Goal: Task Accomplishment & Management: Use online tool/utility

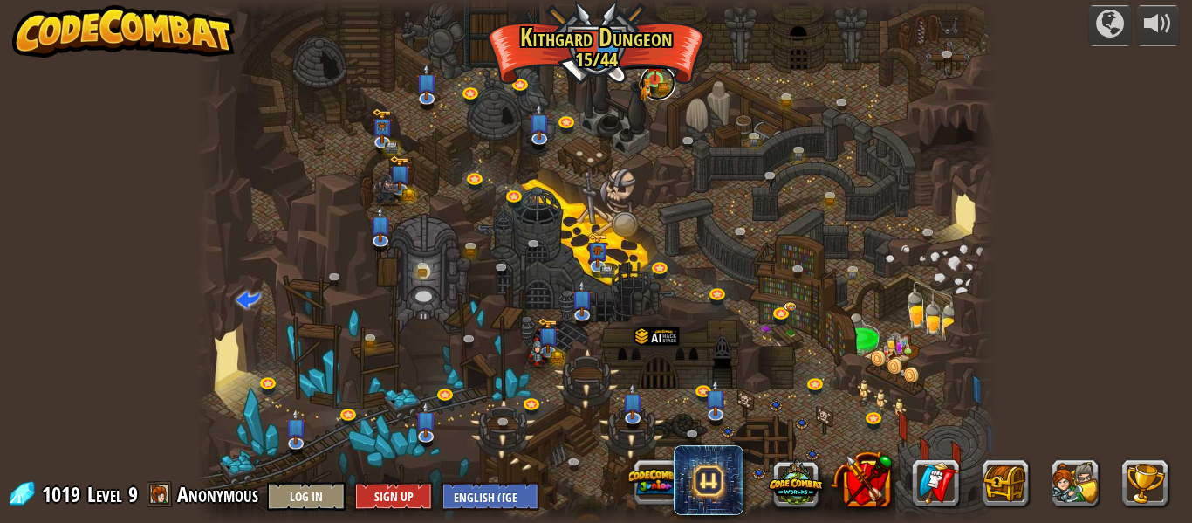
click at [652, 91] on link at bounding box center [658, 82] width 35 height 35
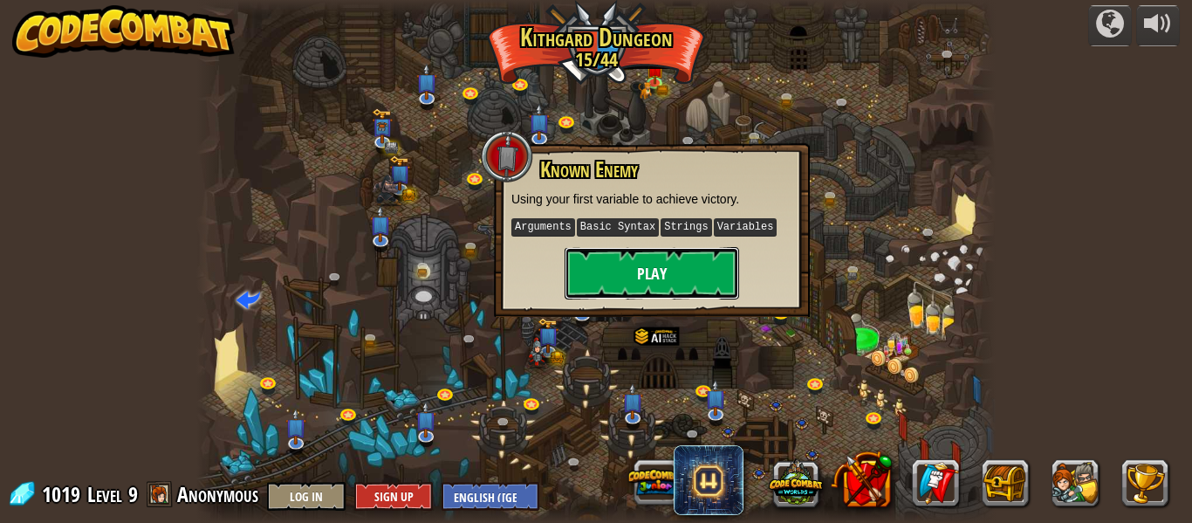
click at [654, 280] on button "Play" at bounding box center [652, 273] width 175 height 52
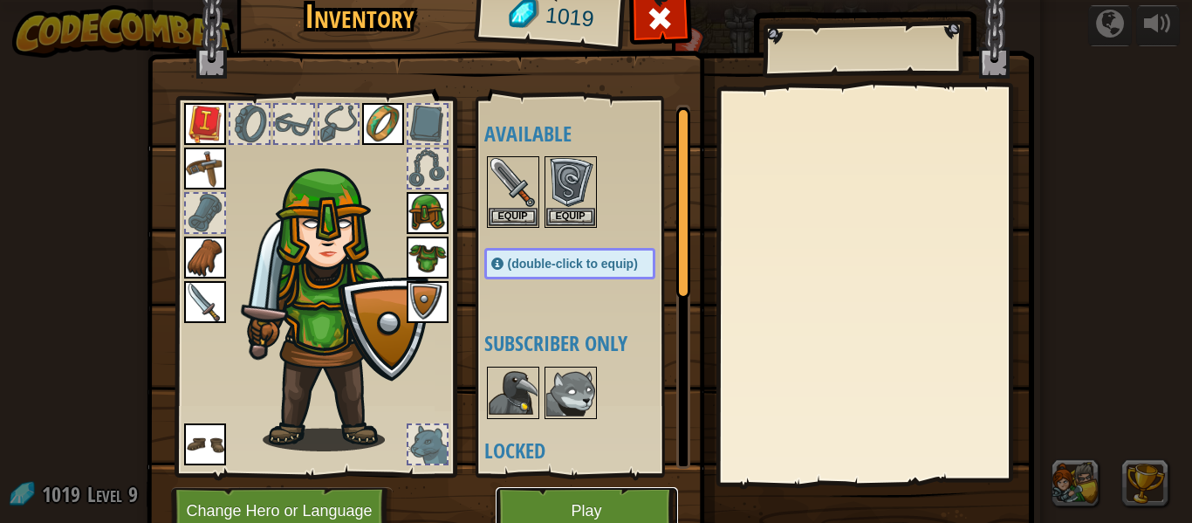
click at [575, 504] on button "Play" at bounding box center [587, 511] width 182 height 48
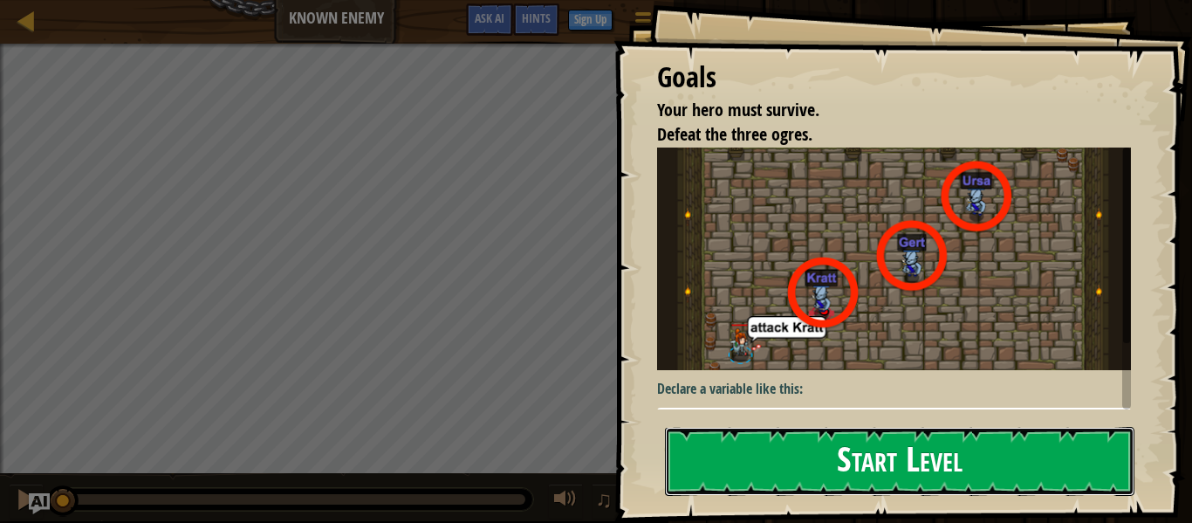
click at [853, 469] on button "Start Level" at bounding box center [899, 461] width 469 height 69
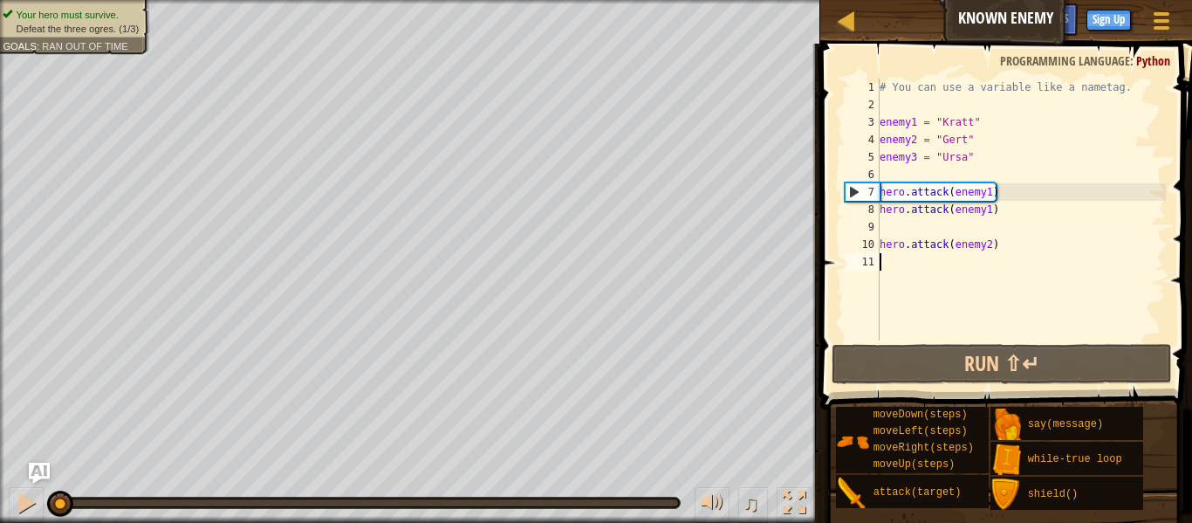
click at [977, 258] on div "# You can use a variable like a nametag. enemy1 = "[PERSON_NAME]" enemy2 = "[PE…" at bounding box center [1021, 227] width 290 height 297
click at [885, 110] on div "# You can use a variable like a nametag. enemy1 = "[PERSON_NAME]" enemy2 = "[PE…" at bounding box center [1021, 227] width 290 height 297
click at [890, 175] on div "# You can use a variable like a nametag. enemy1 = "[PERSON_NAME]" enemy2 = "[PE…" at bounding box center [1021, 227] width 290 height 297
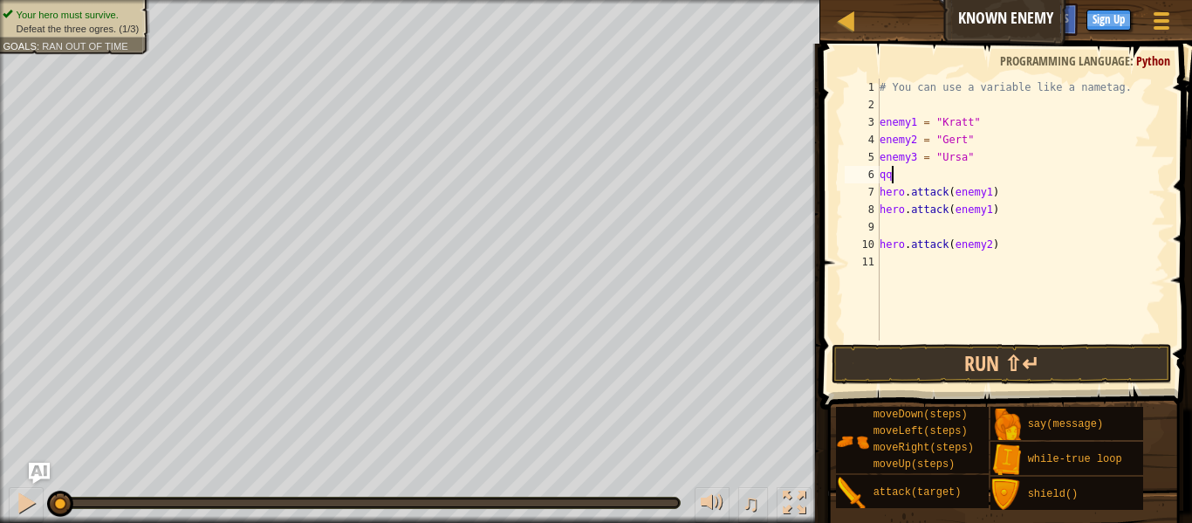
scroll to position [8, 1]
type textarea "q"
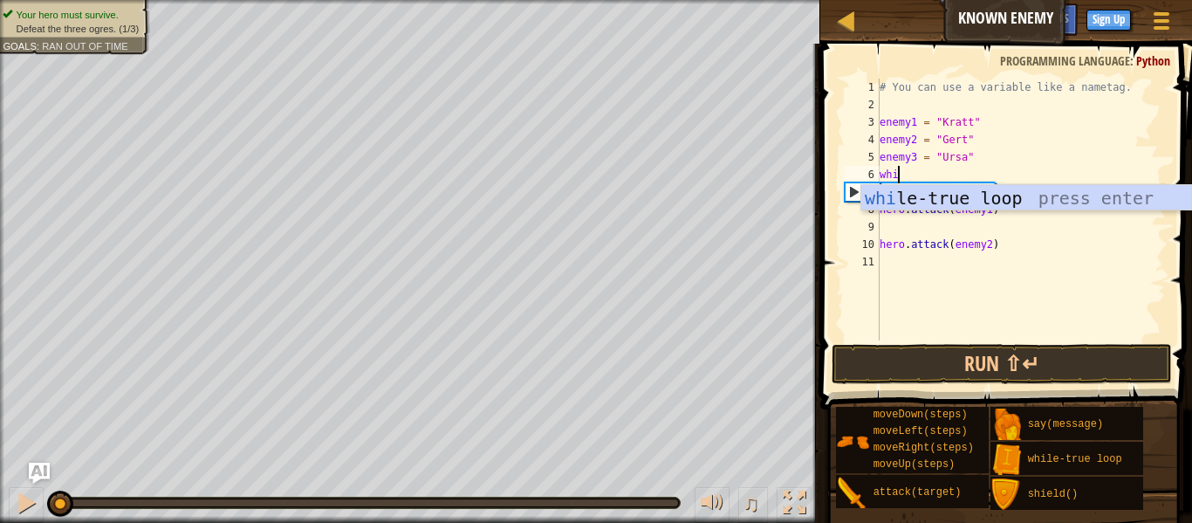
type textarea "while"
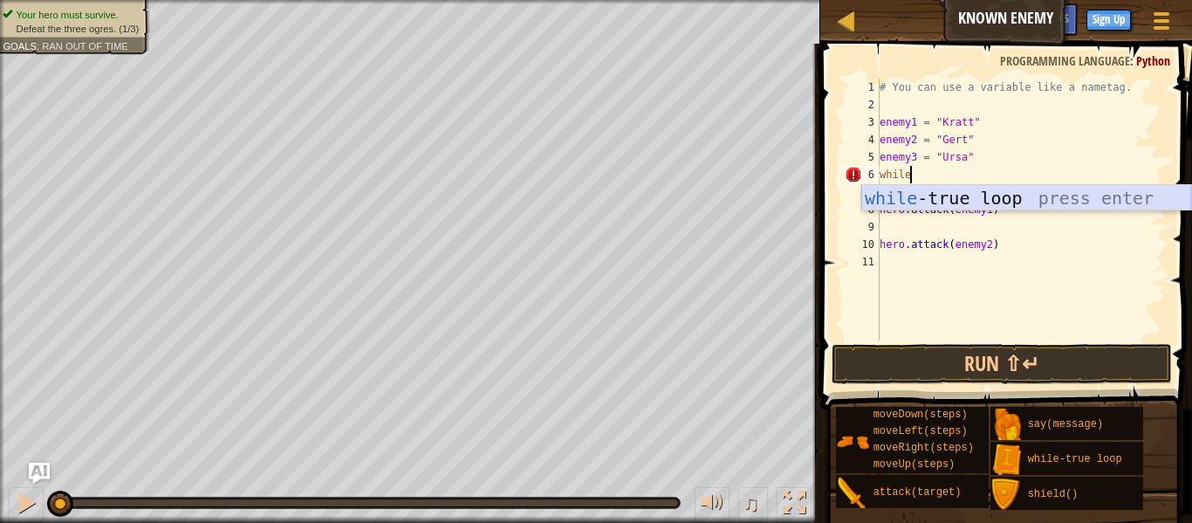
click at [911, 198] on div "while -true loop press enter" at bounding box center [1026, 224] width 330 height 79
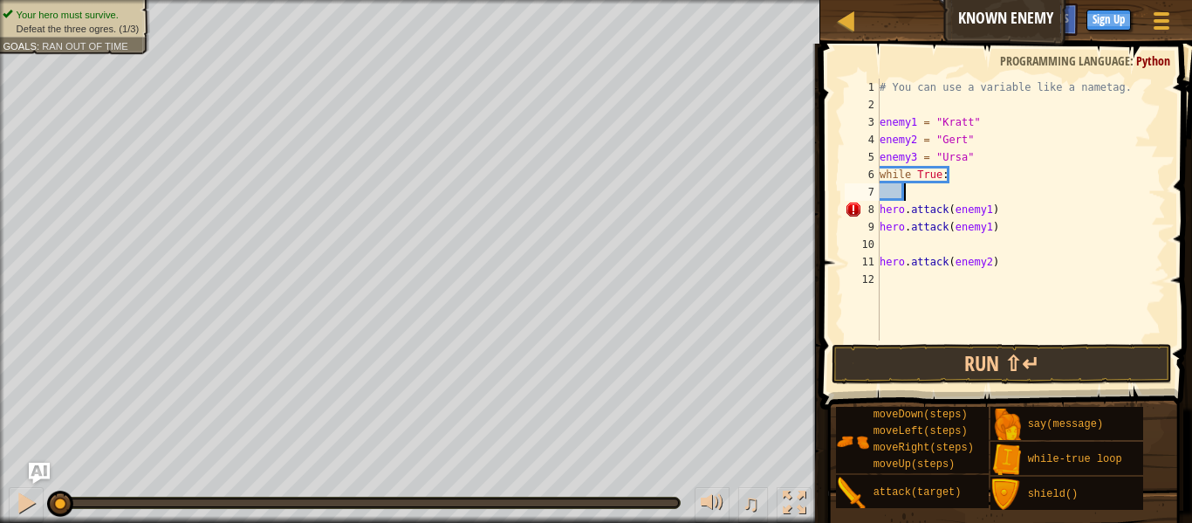
click at [880, 205] on div "# You can use a variable like a nametag. enemy1 = "[PERSON_NAME]" enemy2 = "[PE…" at bounding box center [1021, 227] width 290 height 297
click at [878, 224] on div "9" at bounding box center [862, 226] width 35 height 17
click at [877, 258] on div "11" at bounding box center [862, 261] width 35 height 17
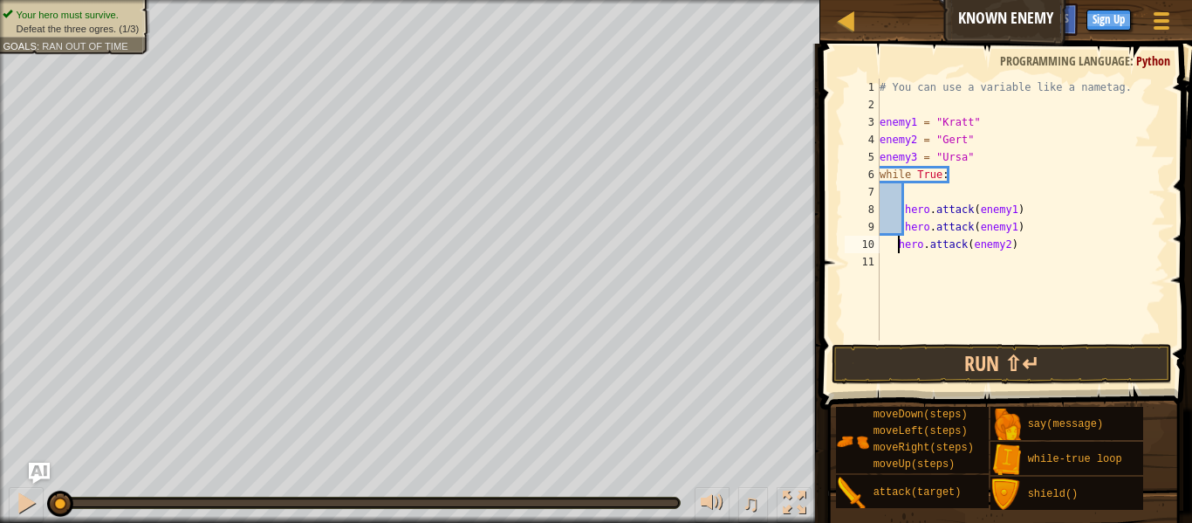
type textarea "hero.attack(enemy2)"
click at [1070, 252] on div "# You can use a variable like a nametag. enemy1 = "[PERSON_NAME]" enemy2 = "[PE…" at bounding box center [1021, 227] width 290 height 297
click at [1015, 213] on div "# You can use a variable like a nametag. enemy1 = "[PERSON_NAME]" enemy2 = "[PE…" at bounding box center [1021, 227] width 290 height 297
click at [1013, 226] on div "# You can use a variable like a nametag. enemy1 = "[PERSON_NAME]" enemy2 = "[PE…" at bounding box center [1021, 227] width 290 height 297
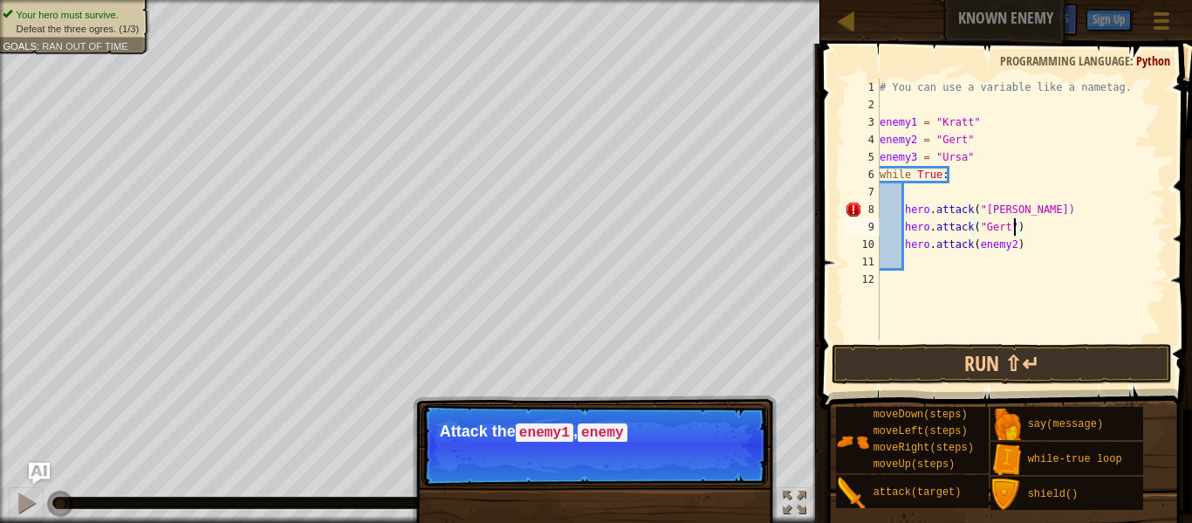
click at [1014, 207] on div "# You can use a variable like a nametag. enemy1 = "[PERSON_NAME]" enemy2 = "[PE…" at bounding box center [1021, 227] width 290 height 297
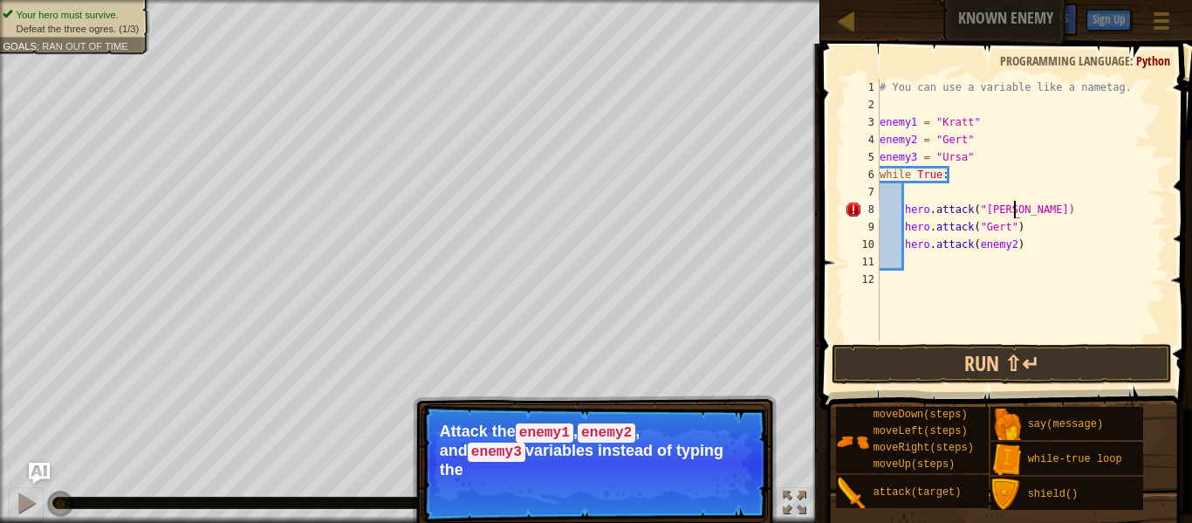
scroll to position [8, 20]
click at [1021, 248] on div "# You can use a variable like a nametag. enemy1 = "[PERSON_NAME]" enemy2 = "[PE…" at bounding box center [1021, 227] width 290 height 297
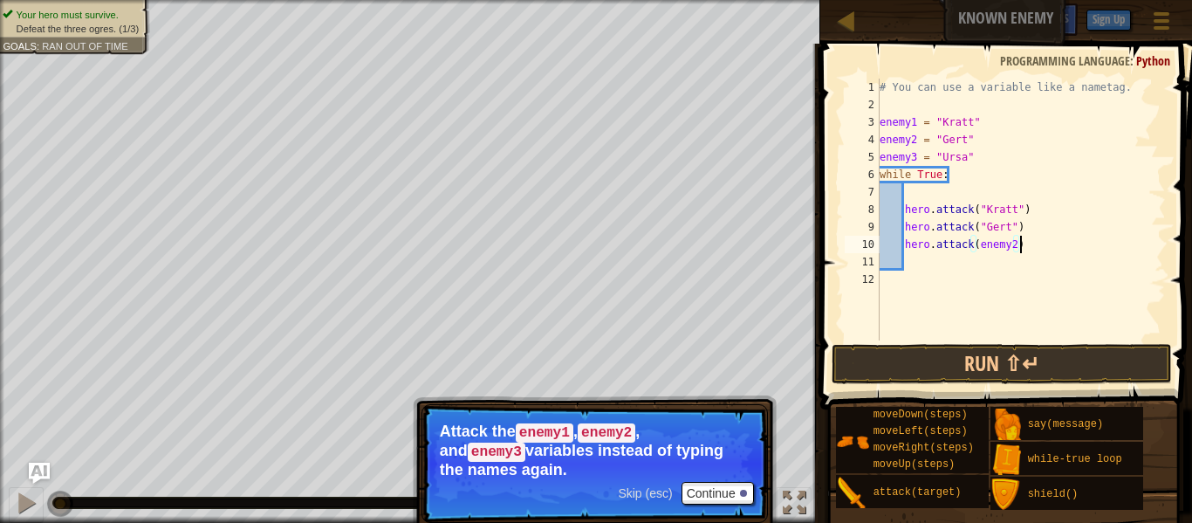
scroll to position [8, 19]
click at [1015, 249] on div "# You can use a variable like a nametag. enemy1 = "[PERSON_NAME]" enemy2 = "[PE…" at bounding box center [1021, 227] width 290 height 297
click at [1040, 375] on button "Run ⇧↵" at bounding box center [1002, 364] width 340 height 40
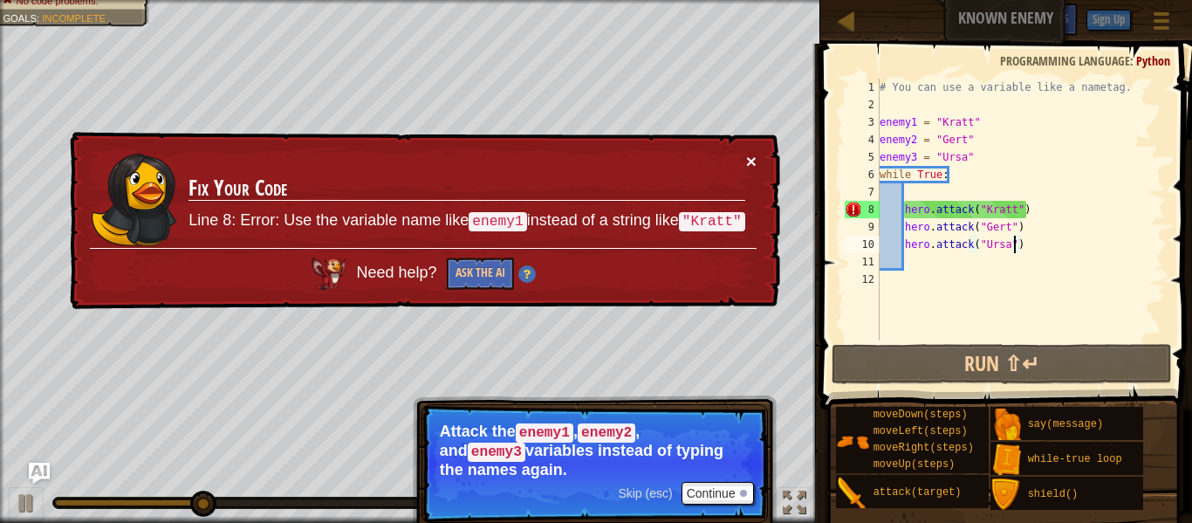
click at [746, 162] on button "×" at bounding box center [751, 161] width 10 height 18
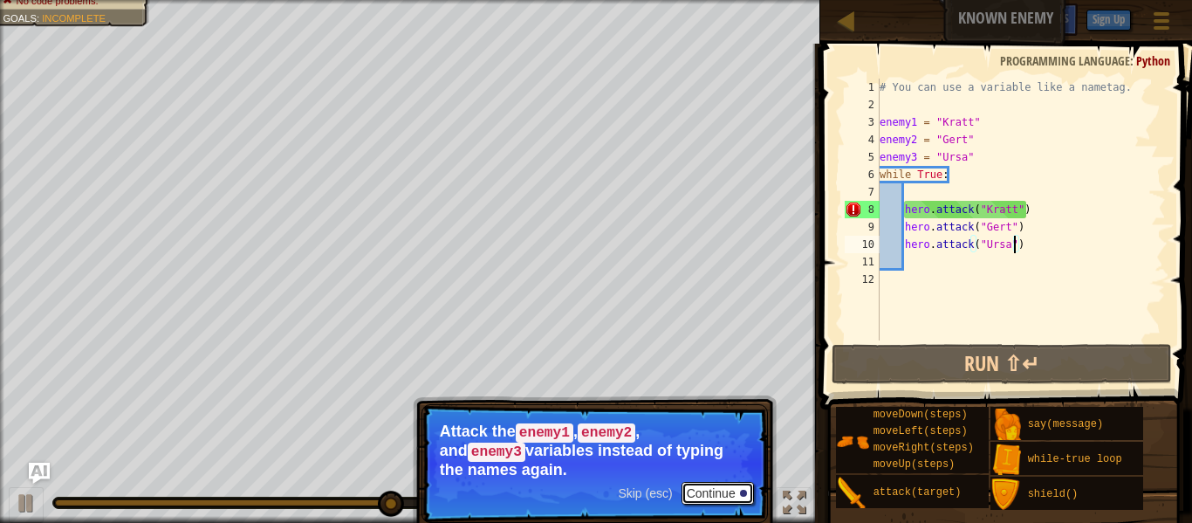
click at [714, 495] on button "Continue" at bounding box center [718, 493] width 72 height 23
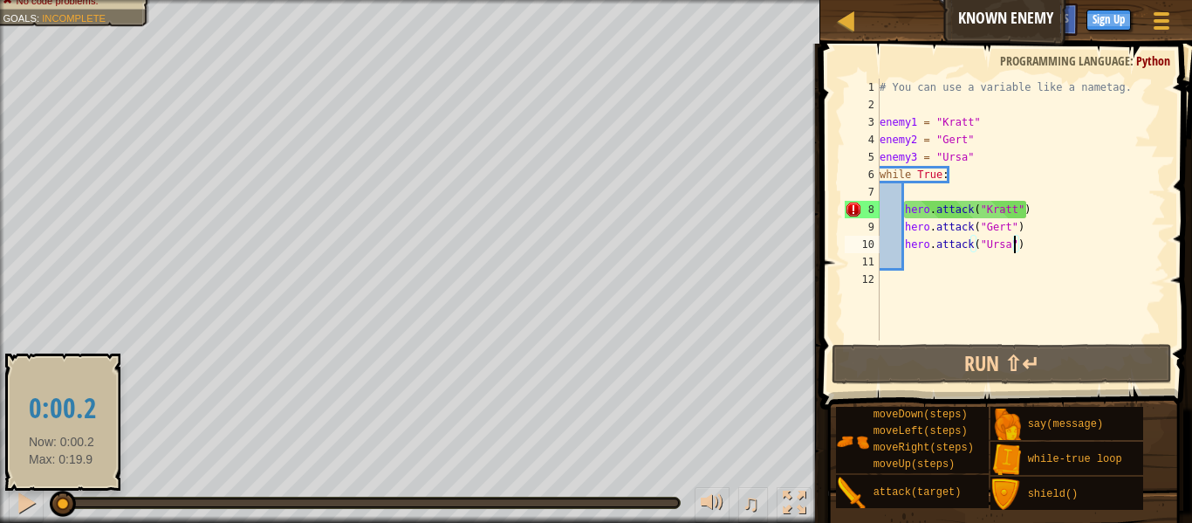
click at [61, 502] on div at bounding box center [58, 502] width 6 height 7
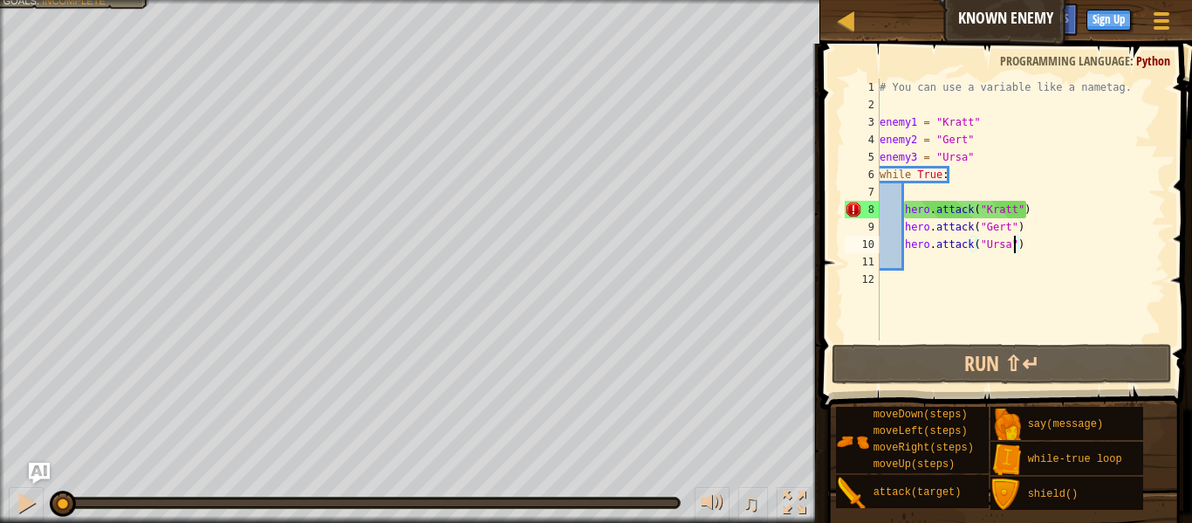
click at [1013, 212] on div "# You can use a variable like a nametag. enemy1 = "[PERSON_NAME]" enemy2 = "[PE…" at bounding box center [1021, 227] width 290 height 297
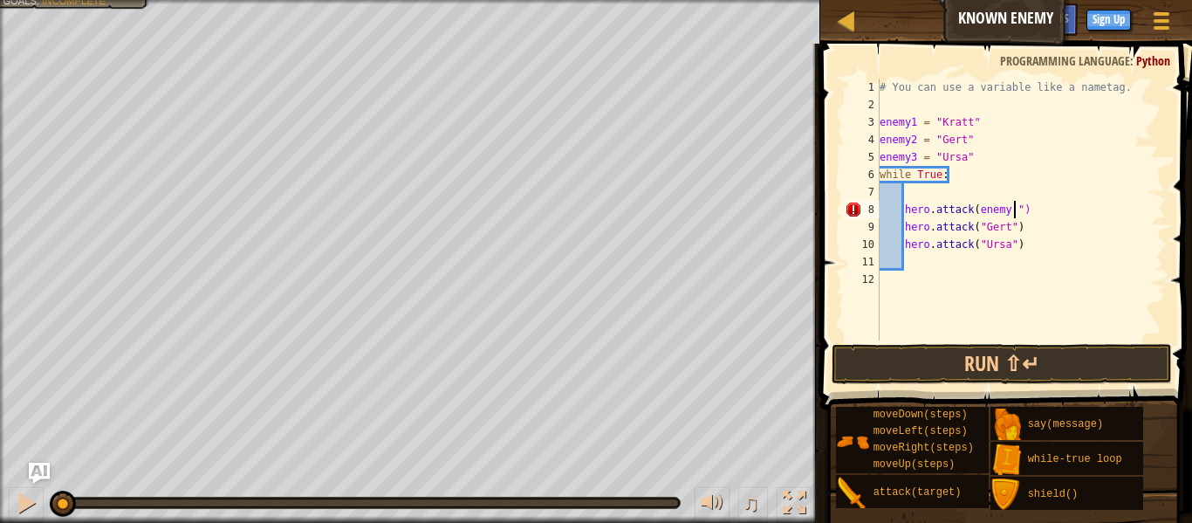
scroll to position [8, 20]
click at [1027, 211] on div "# You can use a variable like a nametag. enemy1 = "[PERSON_NAME]" enemy2 = "[PE…" at bounding box center [1021, 227] width 290 height 297
click at [1014, 225] on div "# You can use a variable like a nametag. enemy1 = "[PERSON_NAME]" enemy2 = "[PE…" at bounding box center [1021, 227] width 290 height 297
click at [1012, 246] on div "# You can use a variable like a nametag. enemy1 = "[PERSON_NAME]" enemy2 = "[PE…" at bounding box center [1021, 227] width 290 height 297
click at [1025, 363] on button "Run ⇧↵" at bounding box center [1002, 364] width 340 height 40
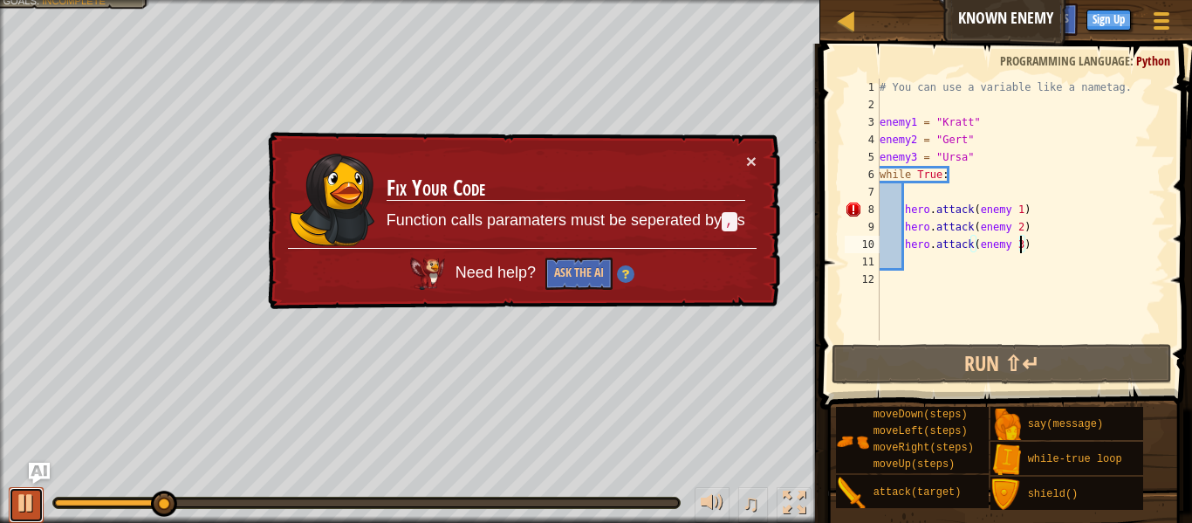
click at [17, 508] on div at bounding box center [26, 502] width 23 height 23
click at [59, 504] on div at bounding box center [111, 502] width 113 height 7
click at [1009, 214] on div "# You can use a variable like a nametag. enemy1 = "[PERSON_NAME]" enemy2 = "[PE…" at bounding box center [1021, 227] width 290 height 297
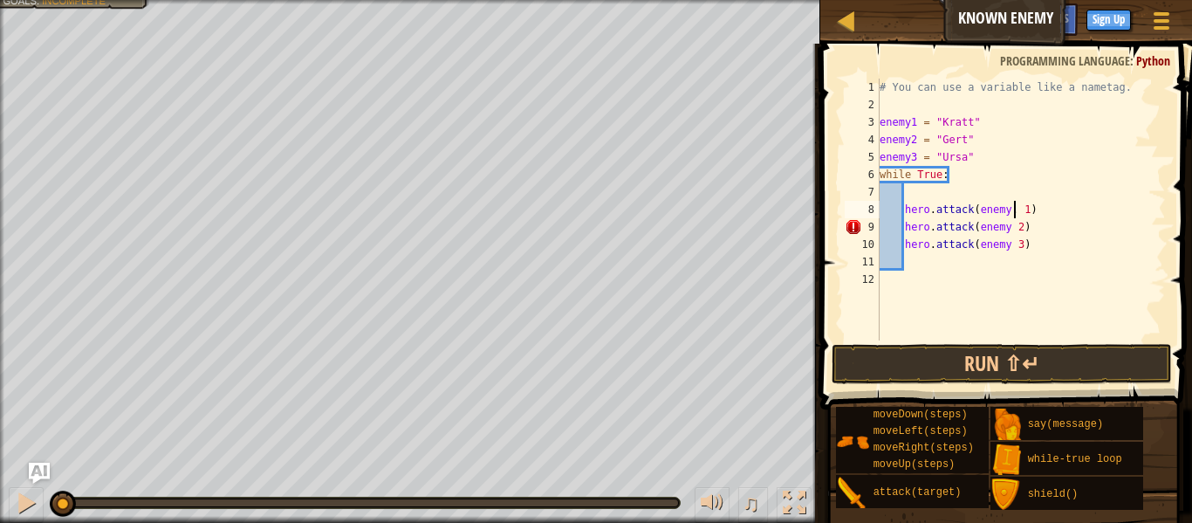
click at [1011, 230] on div "# You can use a variable like a nametag. enemy1 = "[PERSON_NAME]" enemy2 = "[PE…" at bounding box center [1021, 227] width 290 height 297
click at [1009, 241] on div "# You can use a variable like a nametag. enemy1 = "[PERSON_NAME]" enemy2 = "[PE…" at bounding box center [1021, 227] width 290 height 297
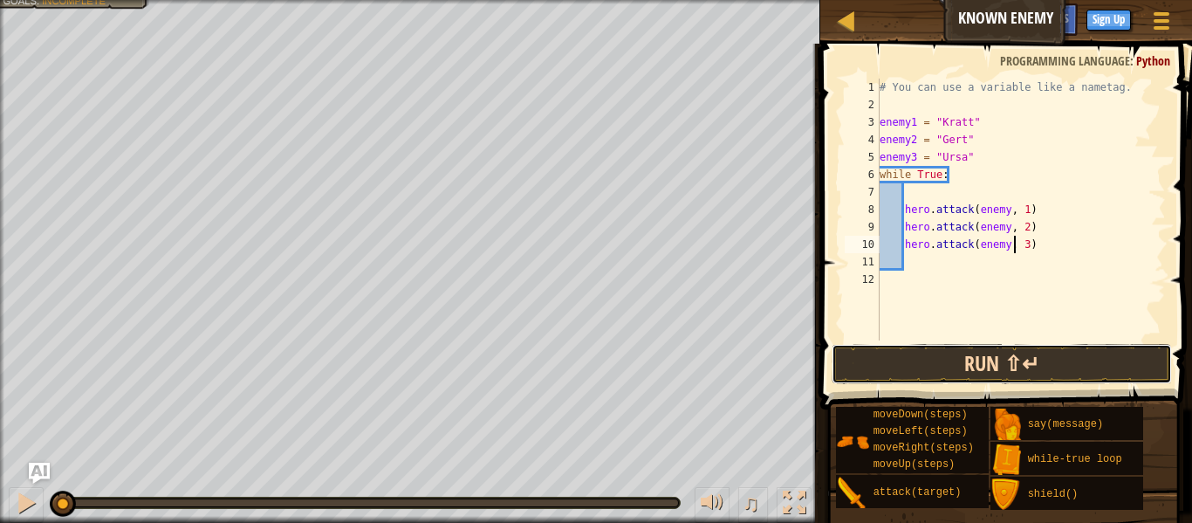
click at [1031, 362] on button "Run ⇧↵" at bounding box center [1002, 364] width 340 height 40
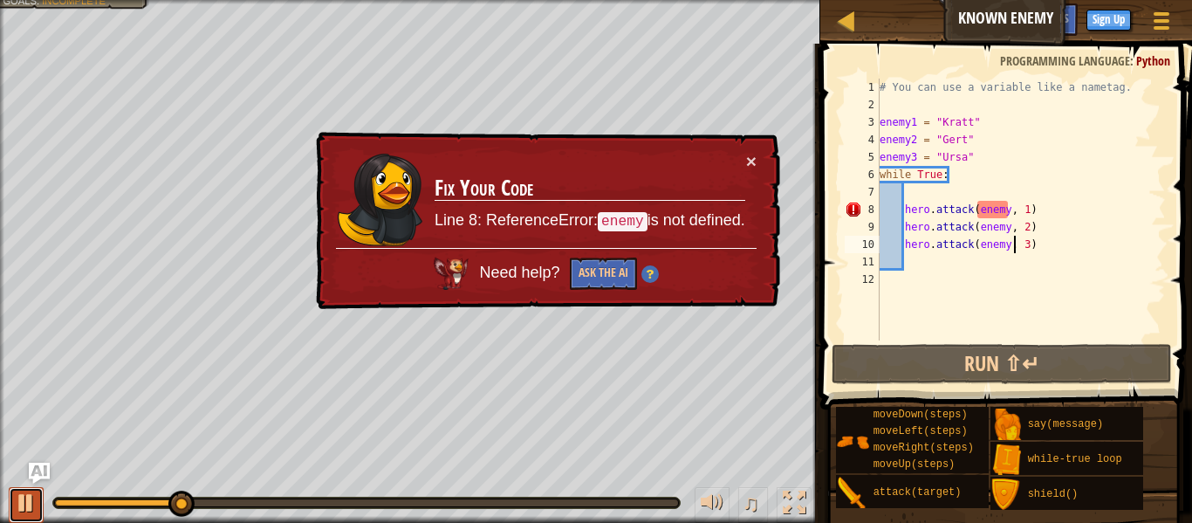
click at [25, 503] on div at bounding box center [26, 502] width 23 height 23
drag, startPoint x: 85, startPoint y: 503, endPoint x: 0, endPoint y: 508, distance: 84.8
click at [0, 508] on div "♫" at bounding box center [410, 498] width 820 height 52
click at [1011, 209] on div "# You can use a variable like a nametag. enemy1 = "[PERSON_NAME]" enemy2 = "[PE…" at bounding box center [1021, 227] width 290 height 297
click at [1008, 209] on div "# You can use a variable like a nametag. enemy1 = "[PERSON_NAME]" enemy2 = "[PE…" at bounding box center [1021, 227] width 290 height 297
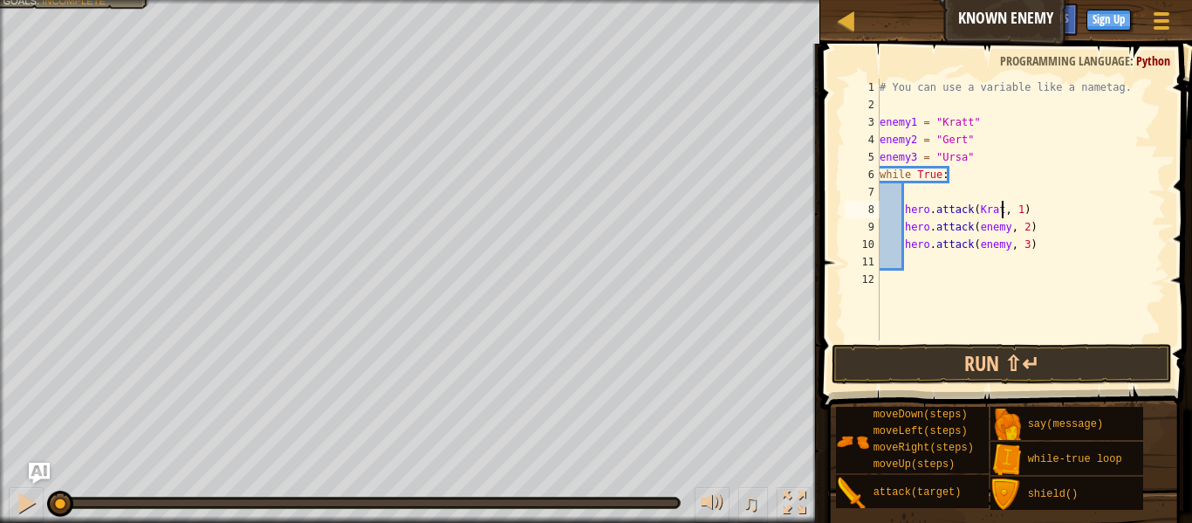
scroll to position [8, 18]
click at [1005, 230] on div "# You can use a variable like a nametag. enemy1 = "[PERSON_NAME]" enemy2 = "[PE…" at bounding box center [1021, 227] width 290 height 297
click at [1003, 241] on div "# You can use a variable like a nametag. enemy1 = "[PERSON_NAME]" enemy2 = "[PE…" at bounding box center [1021, 227] width 290 height 297
click at [1009, 245] on div "# You can use a variable like a nametag. enemy1 = "[PERSON_NAME]" enemy2 = "[PE…" at bounding box center [1021, 227] width 290 height 297
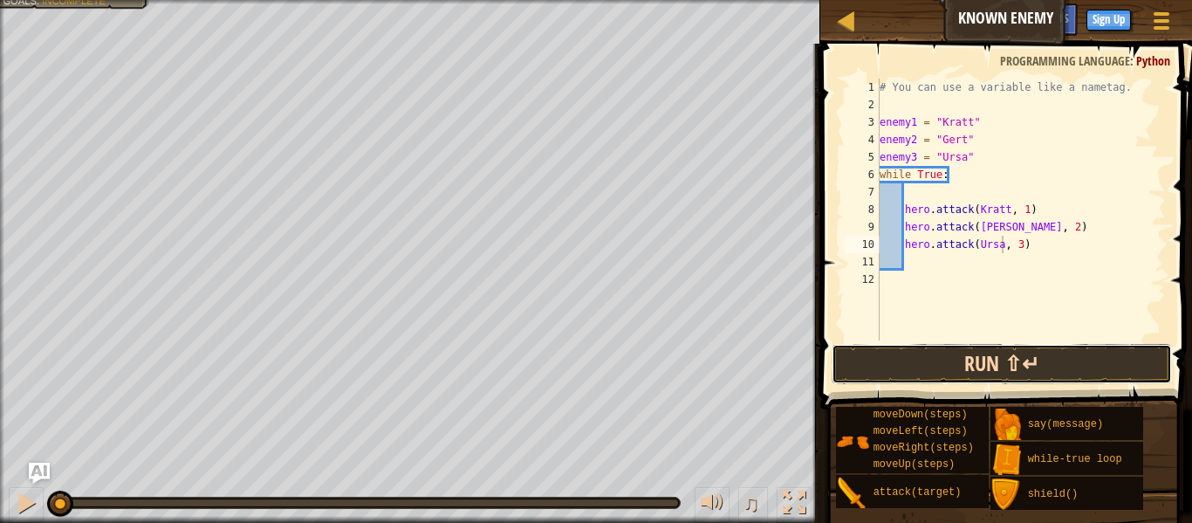
click at [1012, 350] on button "Run ⇧↵" at bounding box center [1002, 364] width 340 height 40
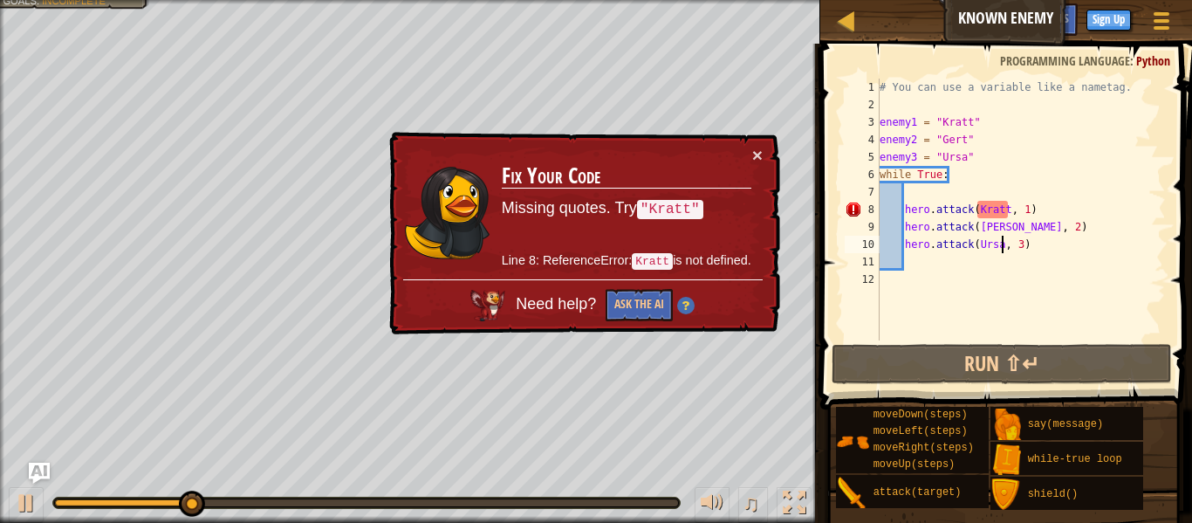
click at [1007, 207] on div "# You can use a variable like a nametag. enemy1 = "[PERSON_NAME]" enemy2 = "[PE…" at bounding box center [1021, 227] width 290 height 297
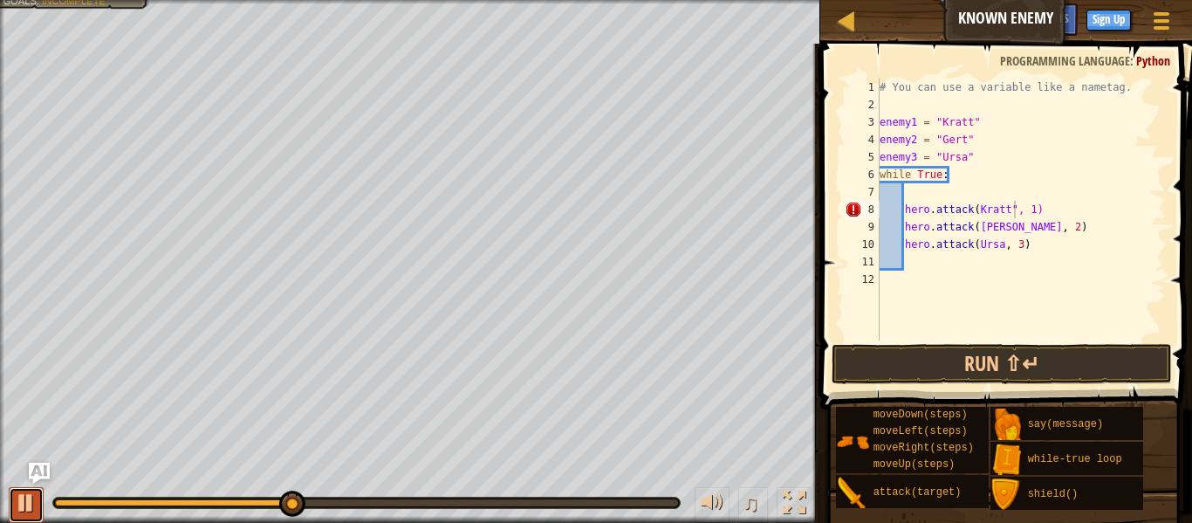
click at [32, 506] on div at bounding box center [26, 502] width 23 height 23
click at [978, 212] on div "# You can use a variable like a nametag. enemy1 = "[PERSON_NAME]" enemy2 = "[PE…" at bounding box center [1021, 227] width 290 height 297
click at [976, 226] on div "# You can use a variable like a nametag. enemy1 = "[PERSON_NAME]" enemy2 = "[PE…" at bounding box center [1021, 227] width 290 height 297
click at [1007, 227] on div "# You can use a variable like a nametag. enemy1 = "[PERSON_NAME]" enemy2 = "[PE…" at bounding box center [1021, 227] width 290 height 297
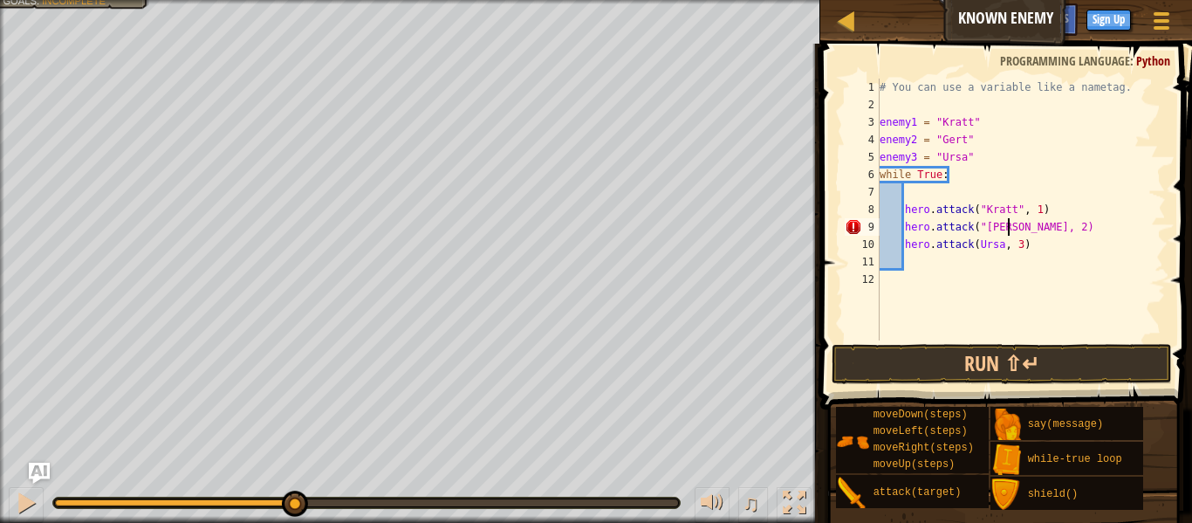
scroll to position [8, 19]
click at [1000, 247] on div "# You can use a variable like a nametag. enemy1 = "[PERSON_NAME]" enemy2 = "[PE…" at bounding box center [1021, 227] width 290 height 297
click at [979, 247] on div "# You can use a variable like a nametag. enemy1 = "[PERSON_NAME]" enemy2 = "[PE…" at bounding box center [1021, 227] width 290 height 297
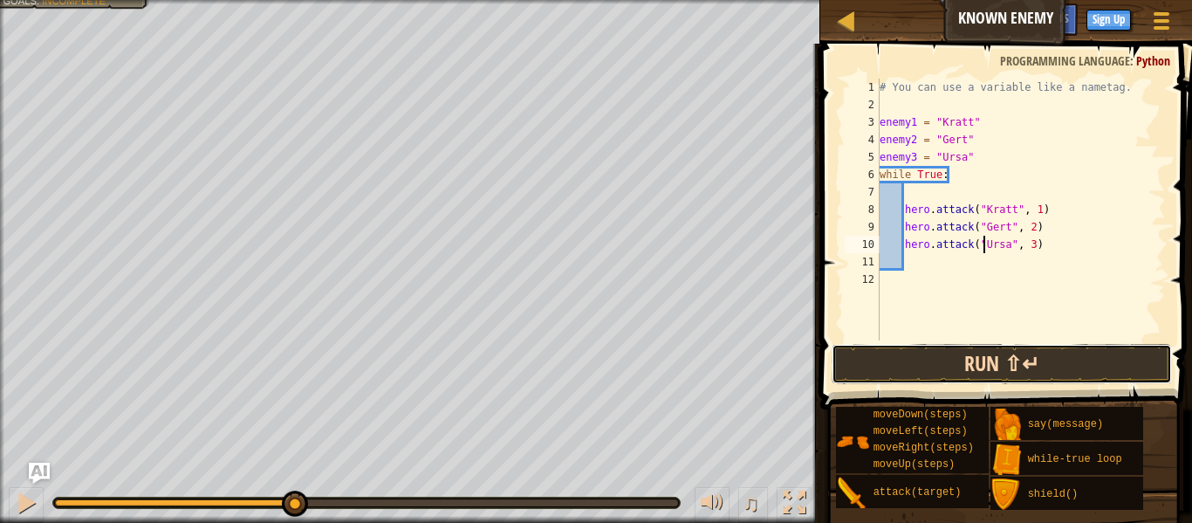
click at [1019, 353] on button "Run ⇧↵" at bounding box center [1002, 364] width 340 height 40
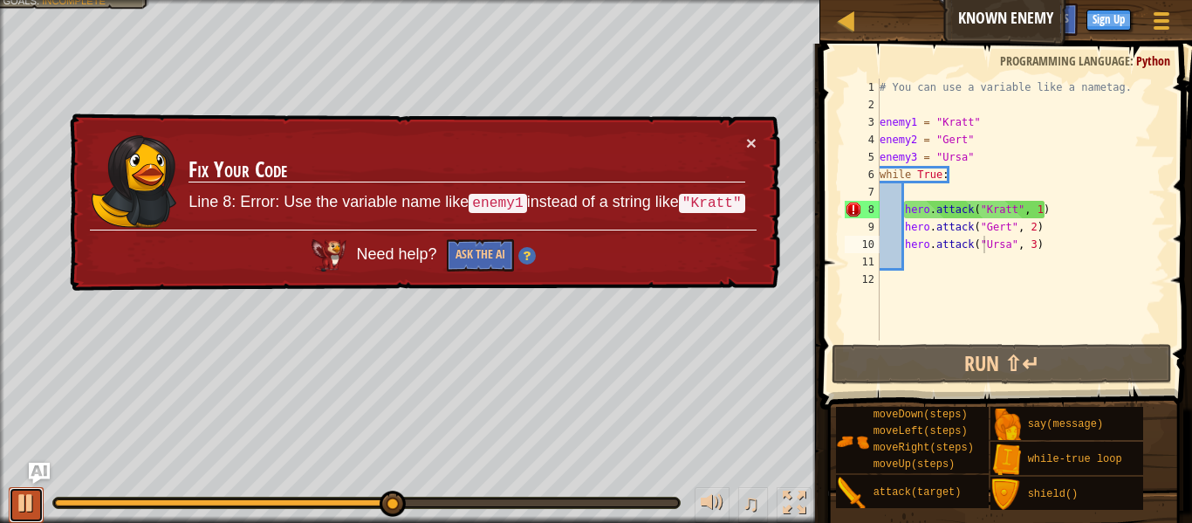
click at [17, 491] on div at bounding box center [26, 502] width 23 height 23
click at [1023, 246] on div "# You can use a variable like a nametag. enemy1 = "[PERSON_NAME]" enemy2 = "[PE…" at bounding box center [1021, 227] width 290 height 297
click at [1024, 246] on div "# You can use a variable like a nametag. enemy1 = "[PERSON_NAME]" enemy2 = "[PE…" at bounding box center [1021, 227] width 290 height 297
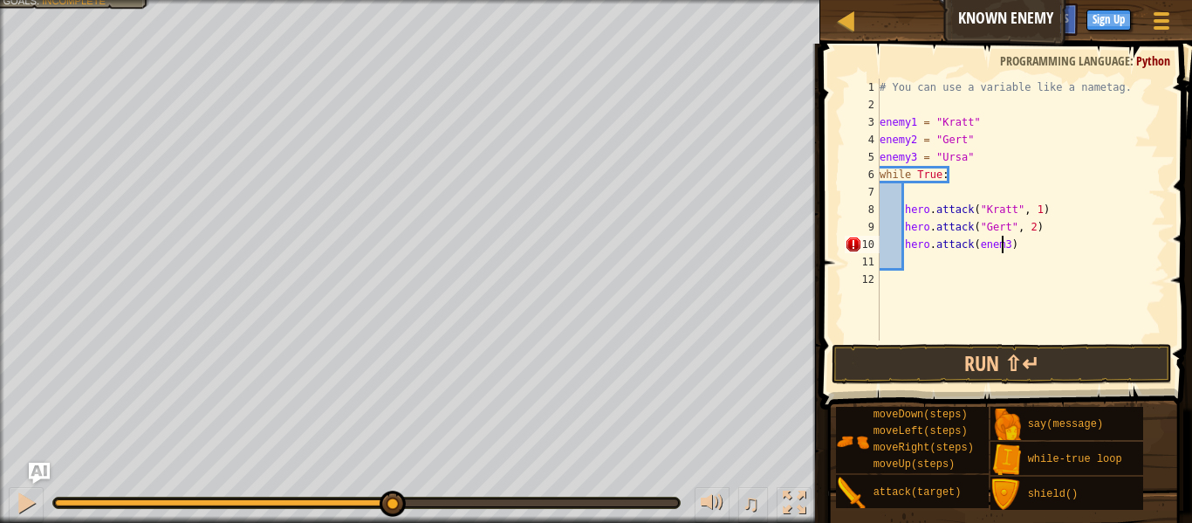
scroll to position [8, 18]
click at [1018, 227] on div "# You can use a variable like a nametag. enemy1 = "[PERSON_NAME]" enemy2 = "[PE…" at bounding box center [1021, 227] width 290 height 297
click at [1019, 227] on div "# You can use a variable like a nametag. enemy1 = "[PERSON_NAME]" enemy2 = "[PE…" at bounding box center [1021, 227] width 290 height 297
click at [1024, 230] on div "# You can use a variable like a nametag. enemy1 = "[PERSON_NAME]" enemy2 = "[PE…" at bounding box center [1021, 227] width 290 height 297
click at [1031, 216] on div "# You can use a variable like a nametag. enemy1 = "[PERSON_NAME]" enemy2 = "[PE…" at bounding box center [1021, 227] width 290 height 297
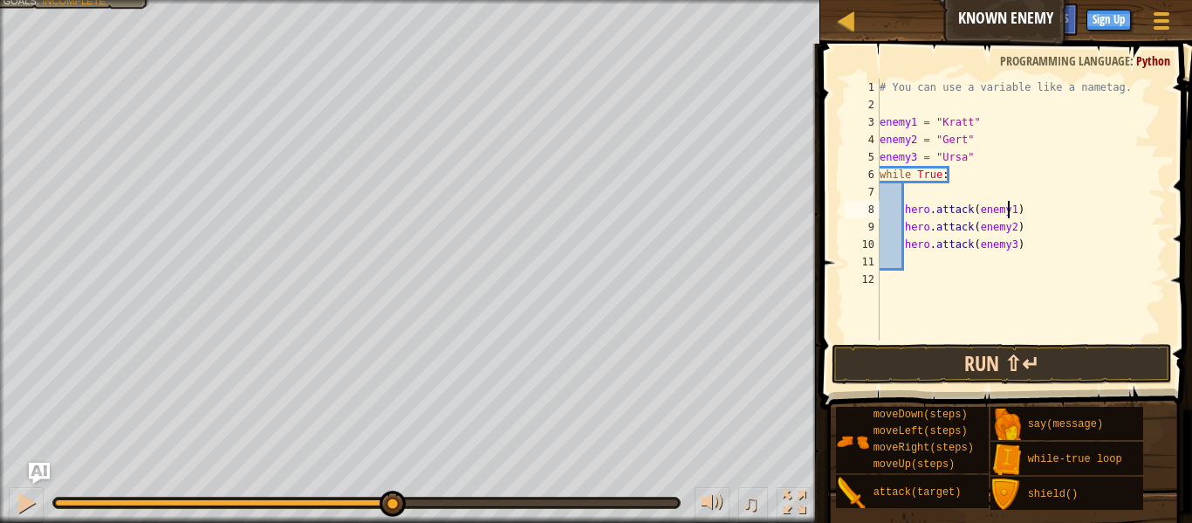
type textarea "hero.attack(enemy1)"
click at [1004, 357] on button "Run ⇧↵" at bounding box center [1002, 364] width 340 height 40
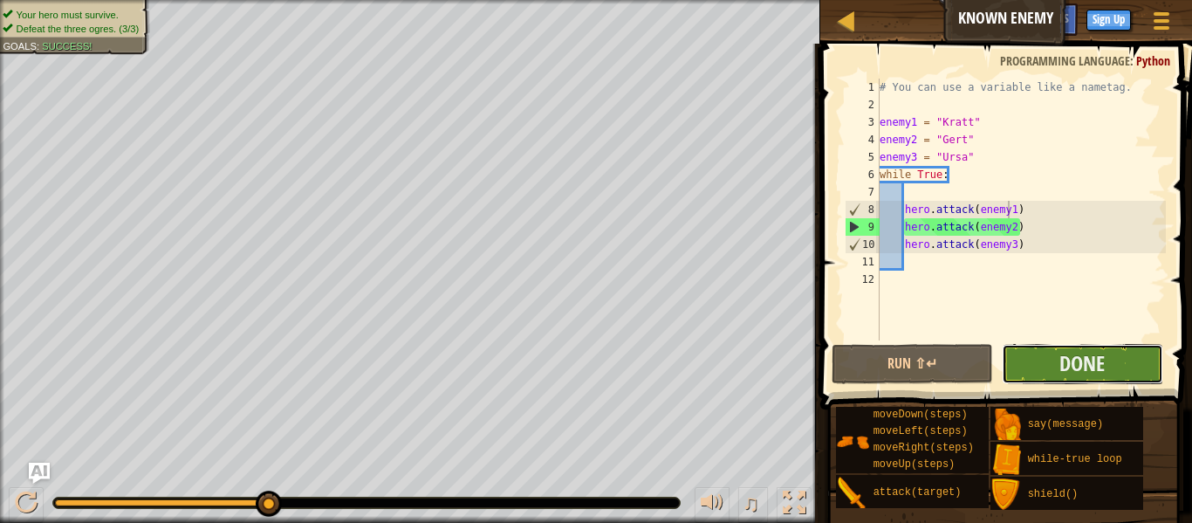
click at [1044, 376] on button "Done" at bounding box center [1082, 364] width 161 height 40
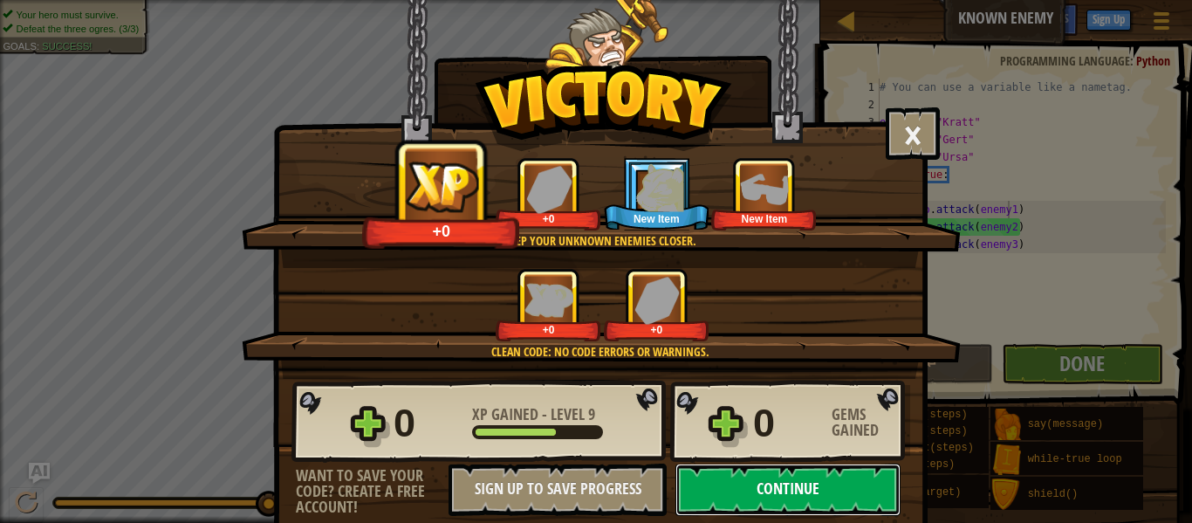
click at [734, 490] on button "Continue" at bounding box center [787, 489] width 225 height 52
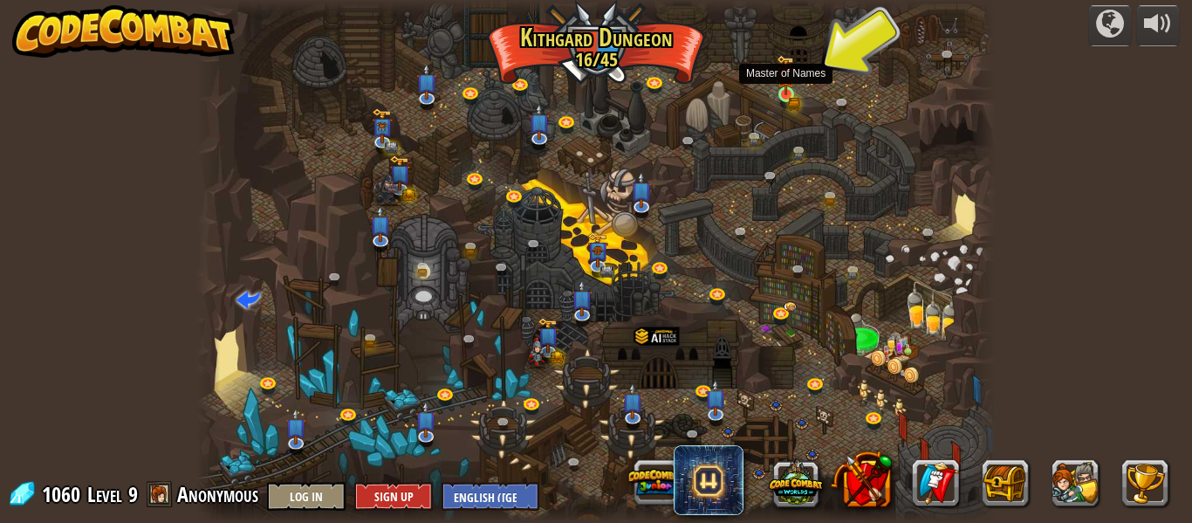
click at [794, 90] on img at bounding box center [786, 75] width 18 height 40
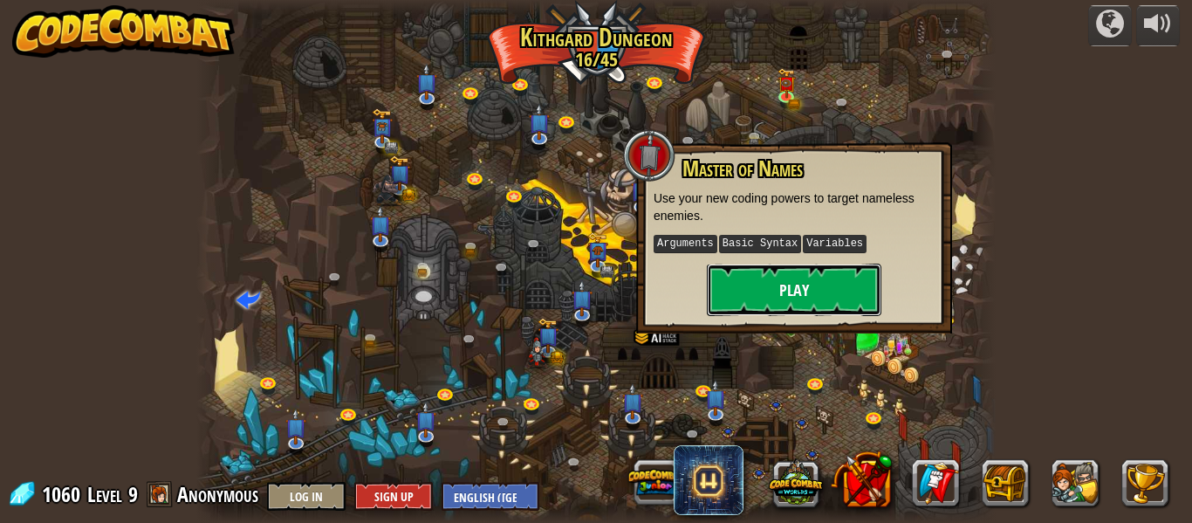
click at [769, 291] on button "Play" at bounding box center [794, 290] width 175 height 52
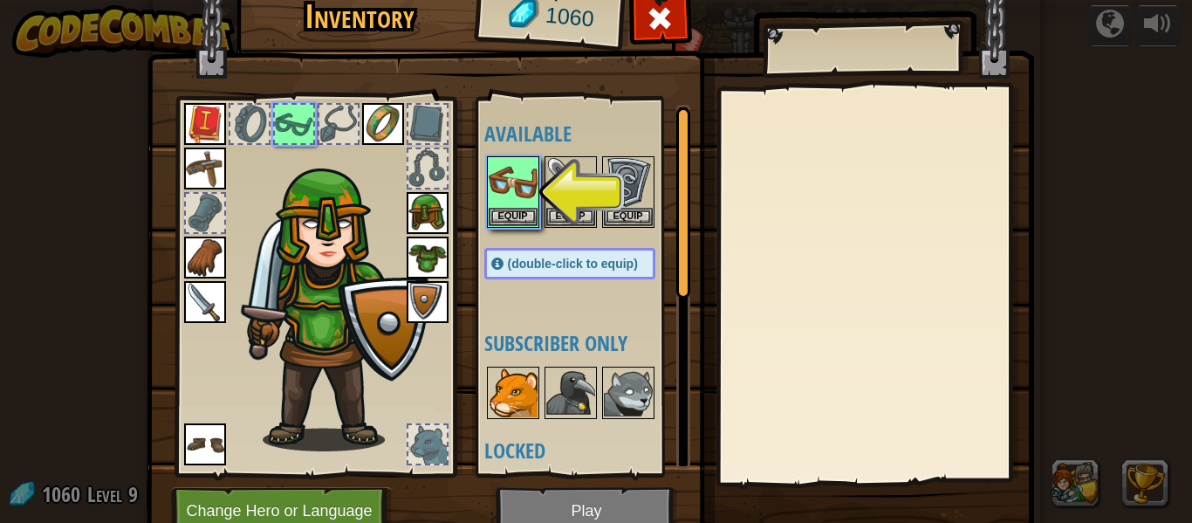
click at [508, 407] on img at bounding box center [513, 392] width 49 height 49
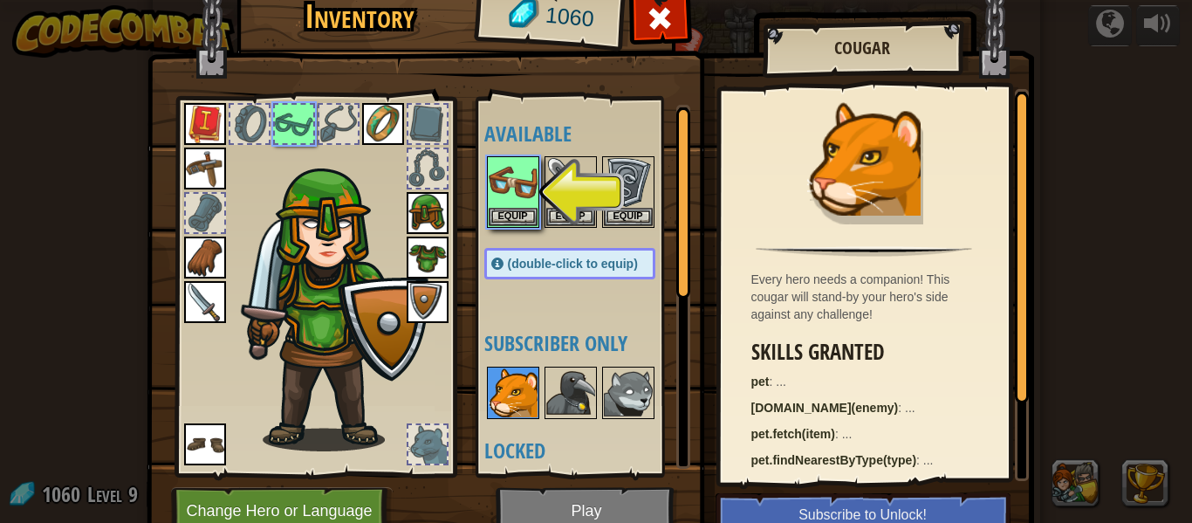
click at [593, 500] on img at bounding box center [590, 236] width 887 height 634
drag, startPoint x: 532, startPoint y: 426, endPoint x: 495, endPoint y: 265, distance: 164.9
click at [495, 265] on div "Available Equip Equip Equip Equip Equip Equip Equip Equip Equip Equip Equip Equ…" at bounding box center [587, 287] width 206 height 364
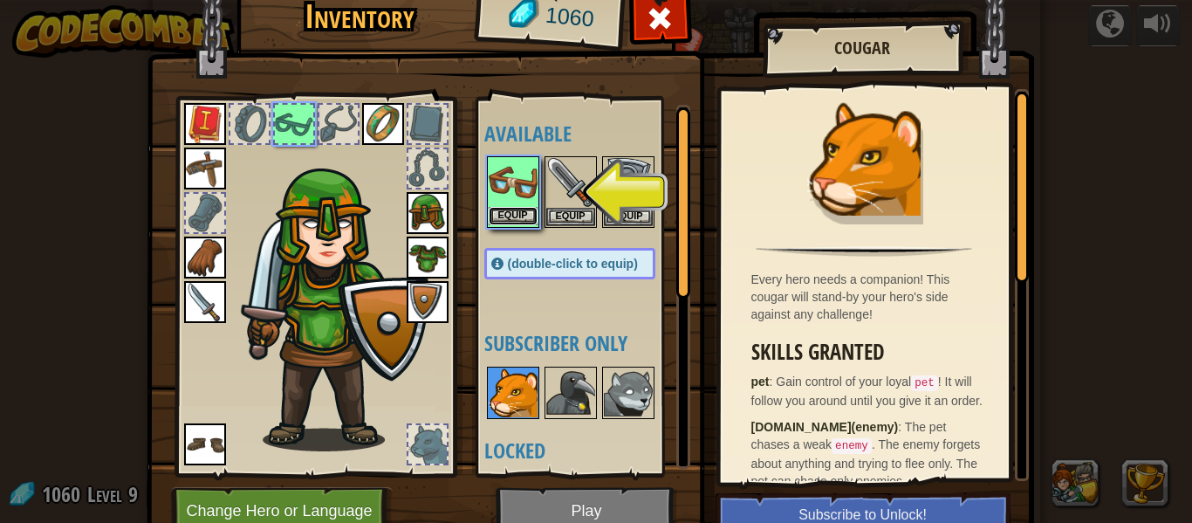
click at [510, 208] on button "Equip" at bounding box center [513, 216] width 49 height 18
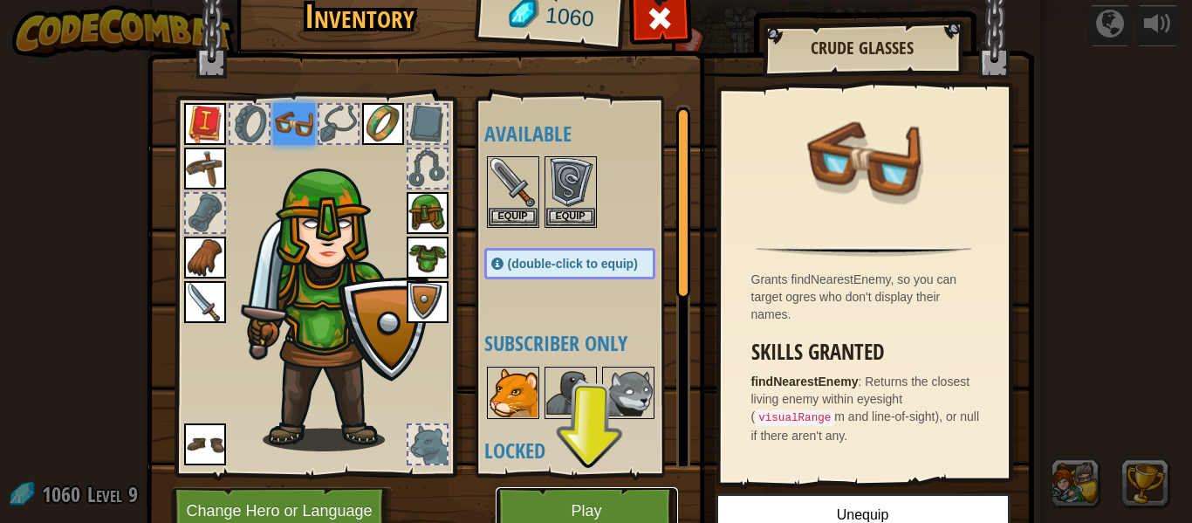
click at [598, 502] on button "Play" at bounding box center [587, 511] width 182 height 48
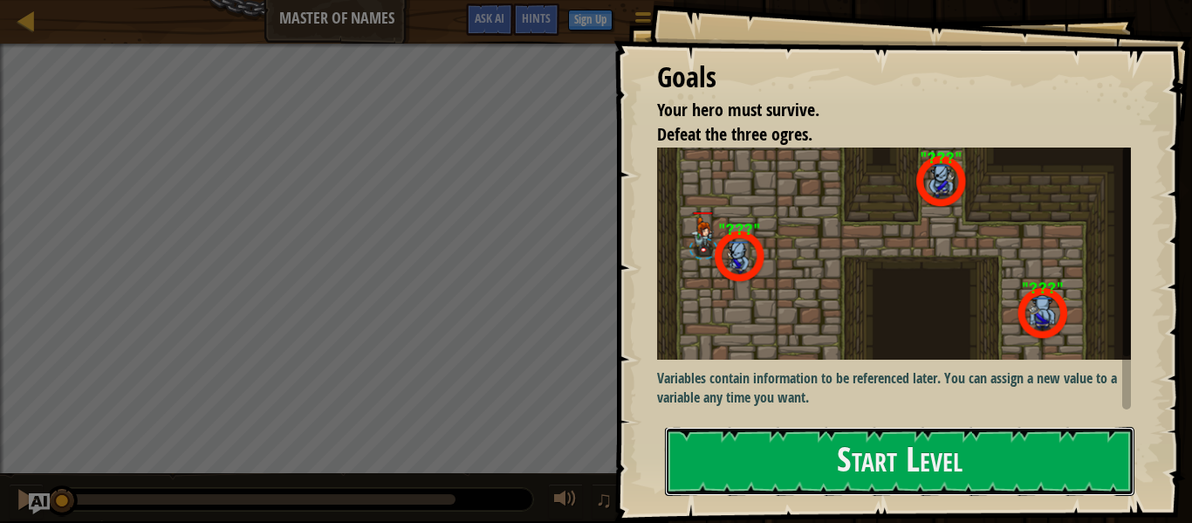
click at [699, 482] on button "Start Level" at bounding box center [899, 461] width 469 height 69
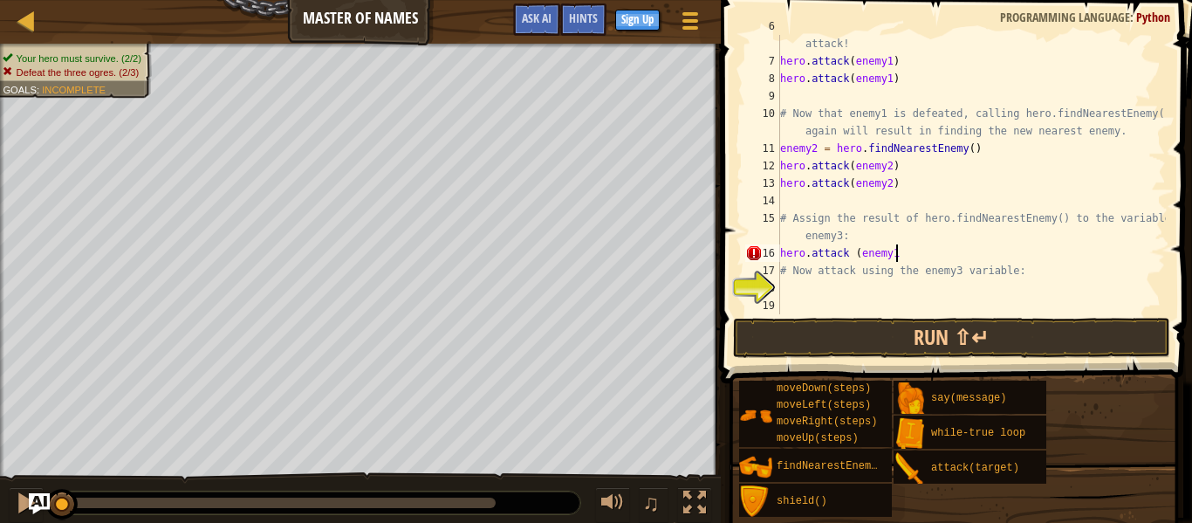
scroll to position [8, 16]
type textarea "hero.attack (enemy1)"
click at [925, 291] on div "# enemy1 now refers to the nearest enemy. Use the variable to attack! hero . at…" at bounding box center [971, 183] width 389 height 332
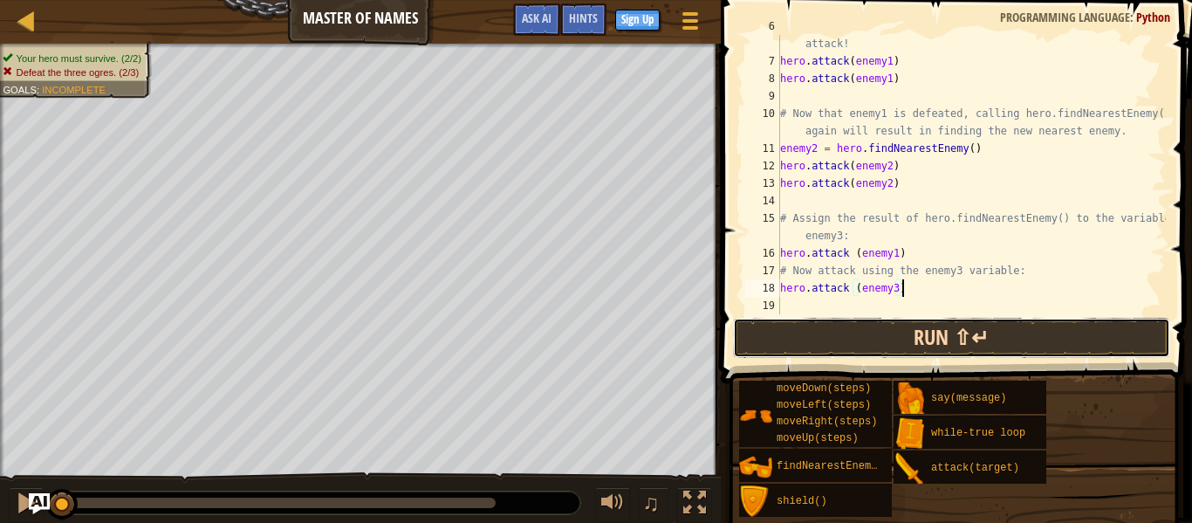
click at [932, 319] on button "Run ⇧↵" at bounding box center [951, 338] width 437 height 40
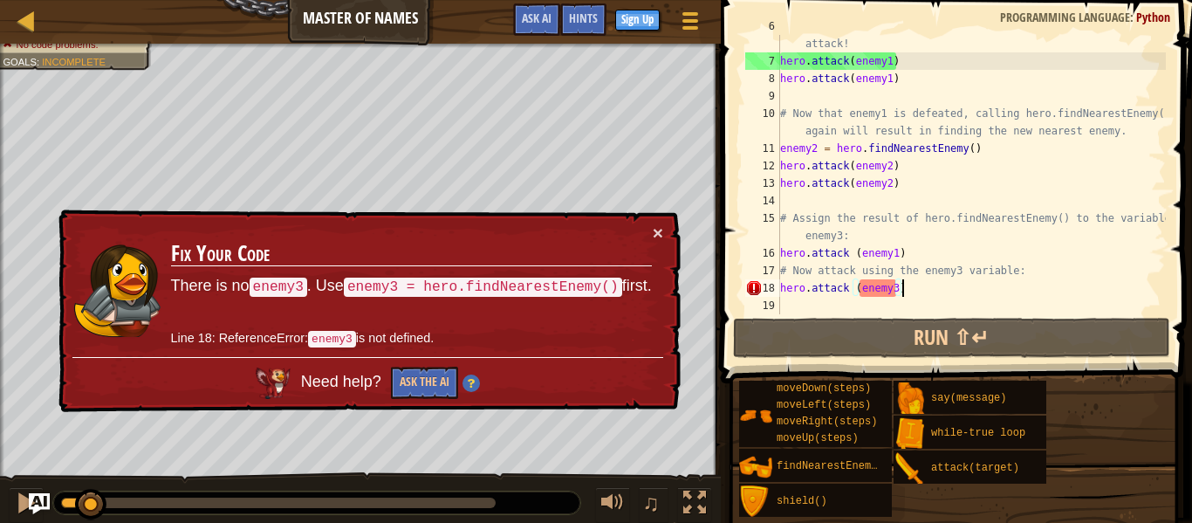
click at [92, 505] on div "0:01.5 Now: 0:04.1 Max: 0:21.1" at bounding box center [76, 502] width 31 height 10
click at [67, 506] on div at bounding box center [76, 502] width 31 height 10
drag, startPoint x: 240, startPoint y: 288, endPoint x: 277, endPoint y: 288, distance: 37.5
click at [277, 288] on code "enemy3" at bounding box center [279, 286] width 58 height 19
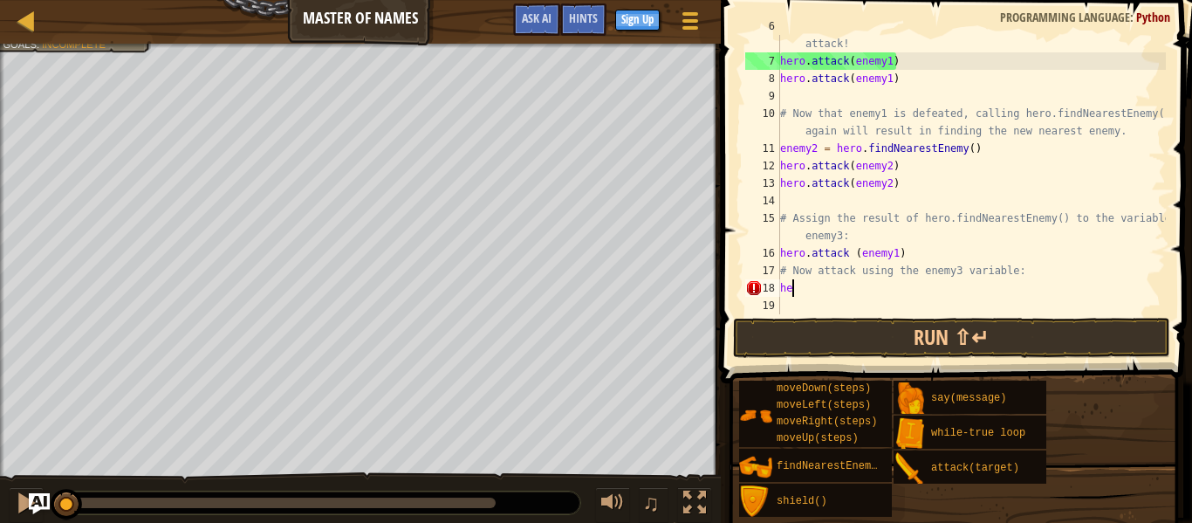
scroll to position [8, 0]
type textarea "h"
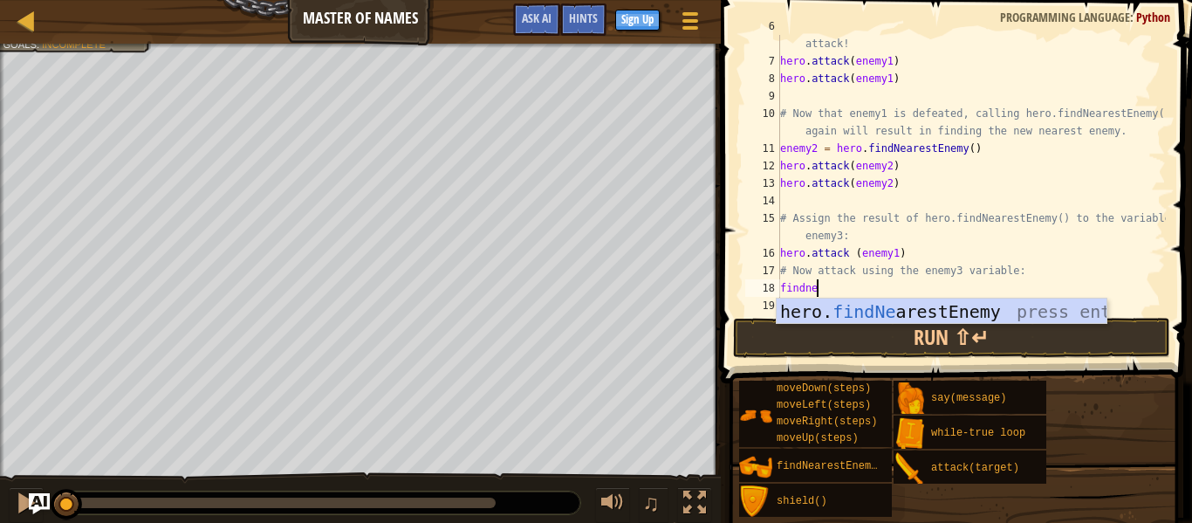
type textarea "findner"
click at [955, 316] on div "hero. findNe a r estEnemy press enter" at bounding box center [942, 337] width 330 height 79
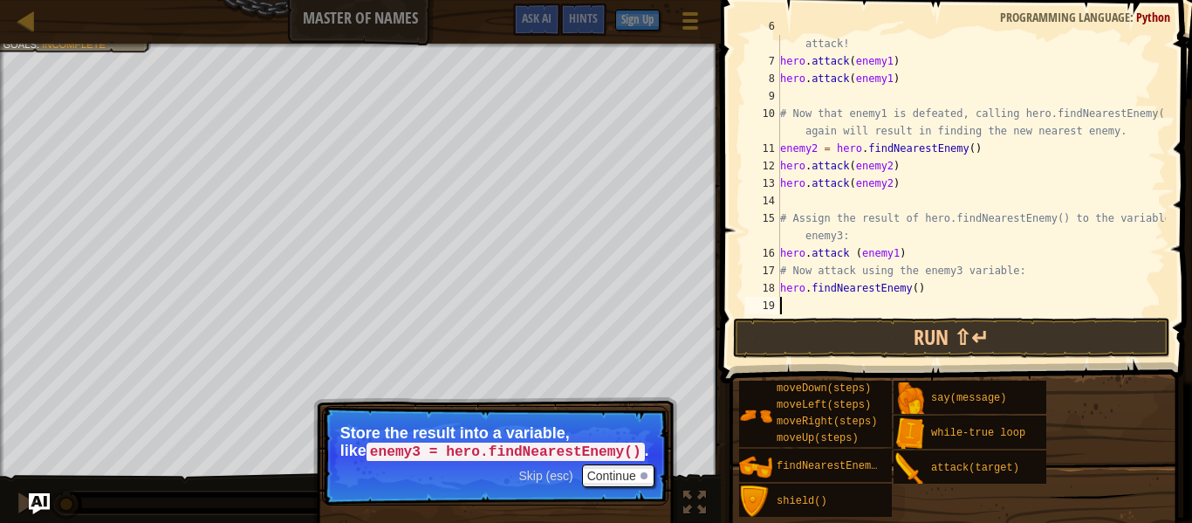
click at [784, 288] on div "# enemy1 now refers to the nearest enemy. Use the variable to attack! hero . at…" at bounding box center [971, 183] width 389 height 332
click at [780, 289] on div "# enemy1 now refers to the nearest enemy. Use the variable to attack! hero . at…" at bounding box center [971, 183] width 389 height 332
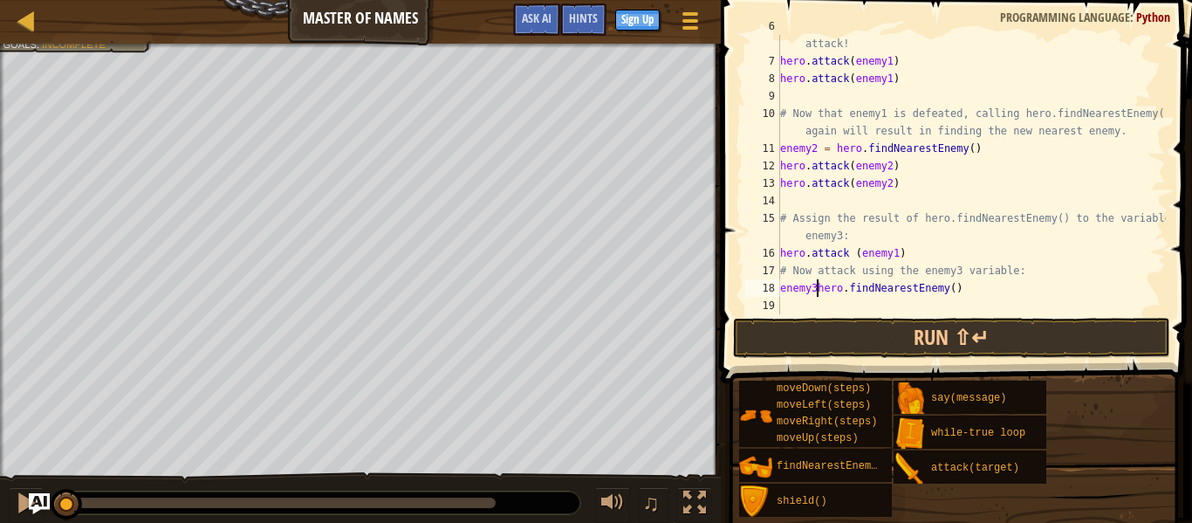
scroll to position [8, 5]
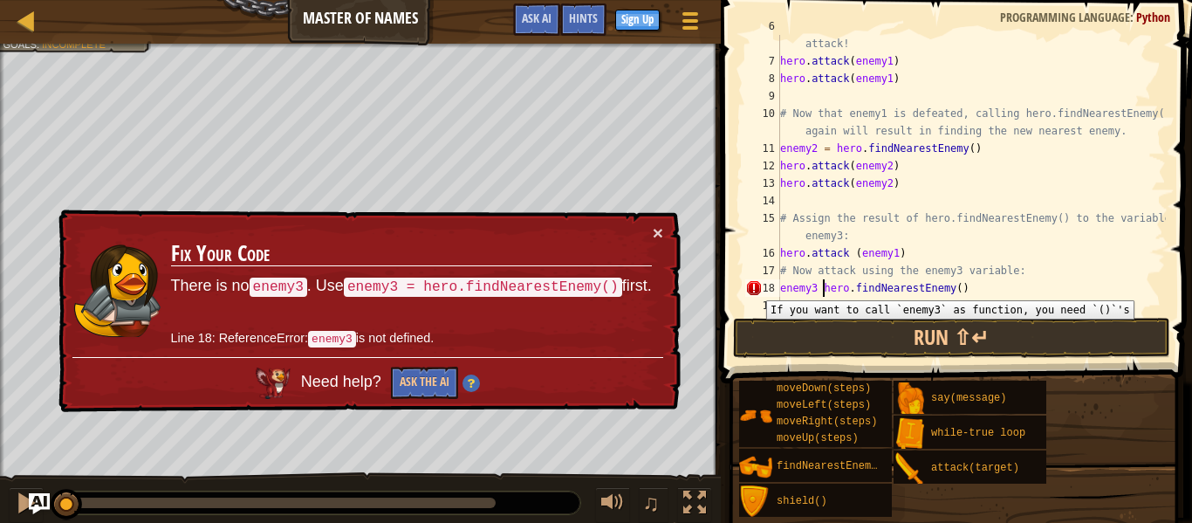
click at [753, 287] on div "18" at bounding box center [762, 287] width 35 height 17
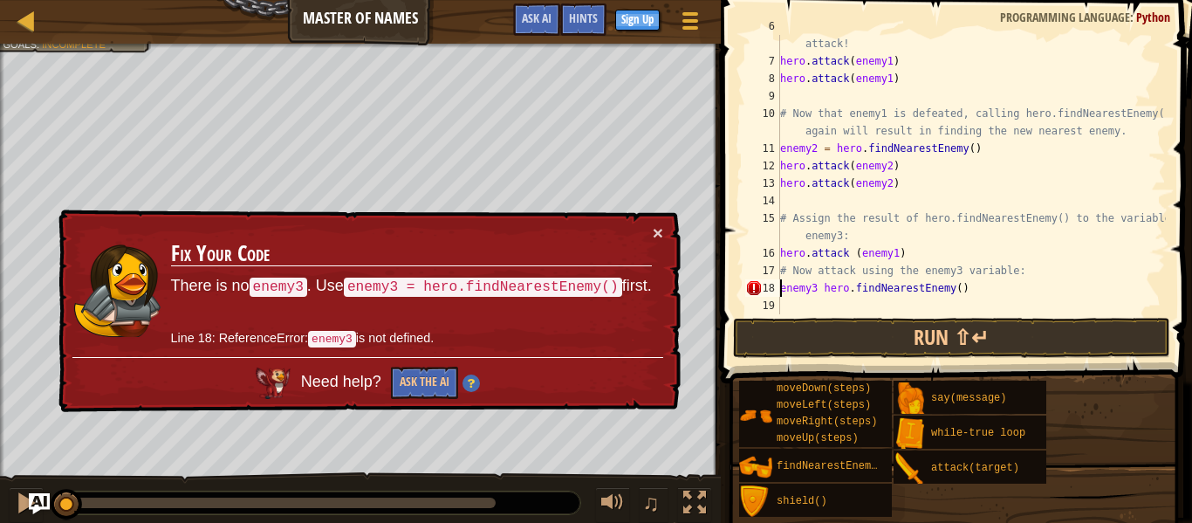
click at [814, 291] on div "# enemy1 now refers to the nearest enemy. Use the variable to attack! hero . at…" at bounding box center [971, 183] width 389 height 332
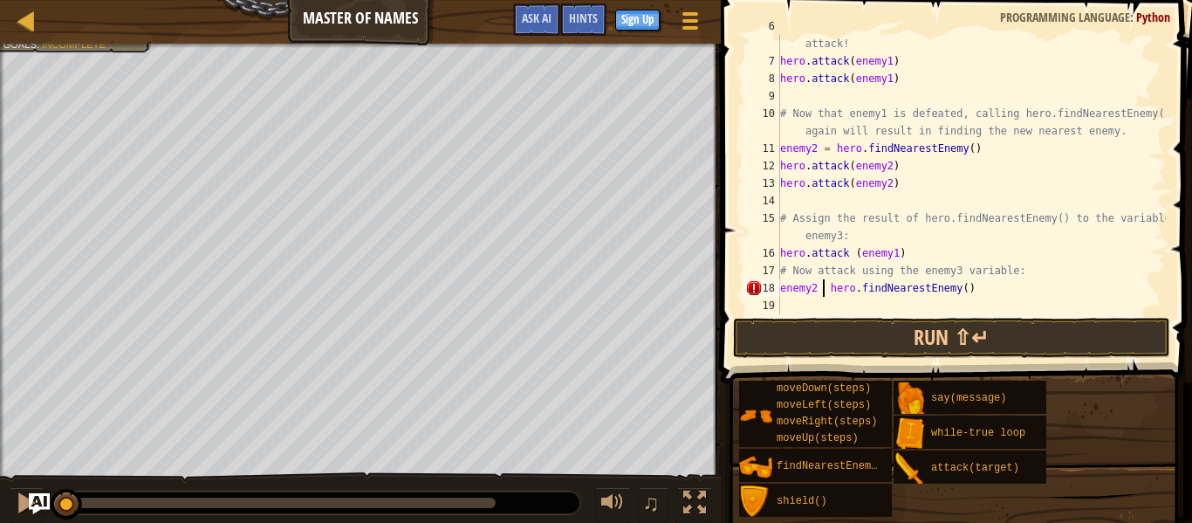
scroll to position [8, 7]
click at [813, 289] on div "# enemy1 now refers to the nearest enemy. Use the variable to attack! hero . at…" at bounding box center [971, 183] width 389 height 332
click at [816, 292] on div "# enemy1 now refers to the nearest enemy. Use the variable to attack! hero . at…" at bounding box center [971, 183] width 389 height 332
type textarea "enemy3 = hero.findNearestEnemy()"
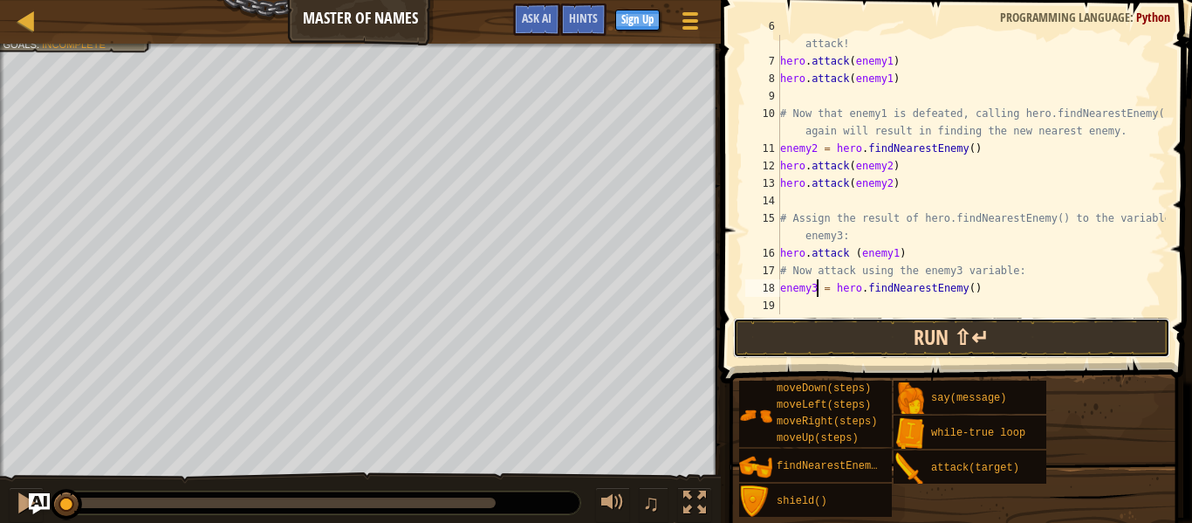
click at [838, 334] on button "Run ⇧↵" at bounding box center [951, 338] width 437 height 40
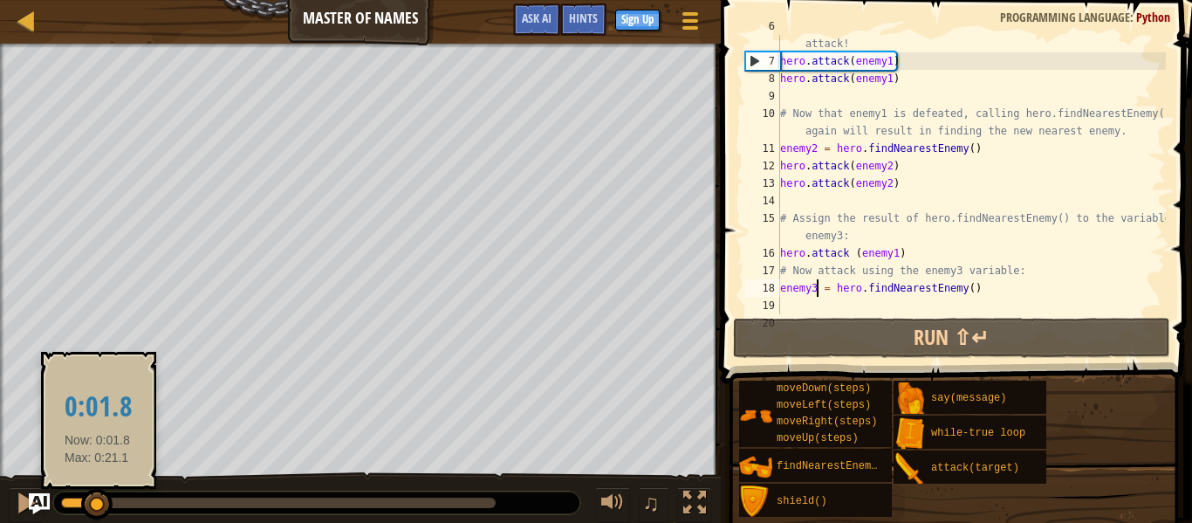
click at [98, 505] on div at bounding box center [79, 502] width 37 height 10
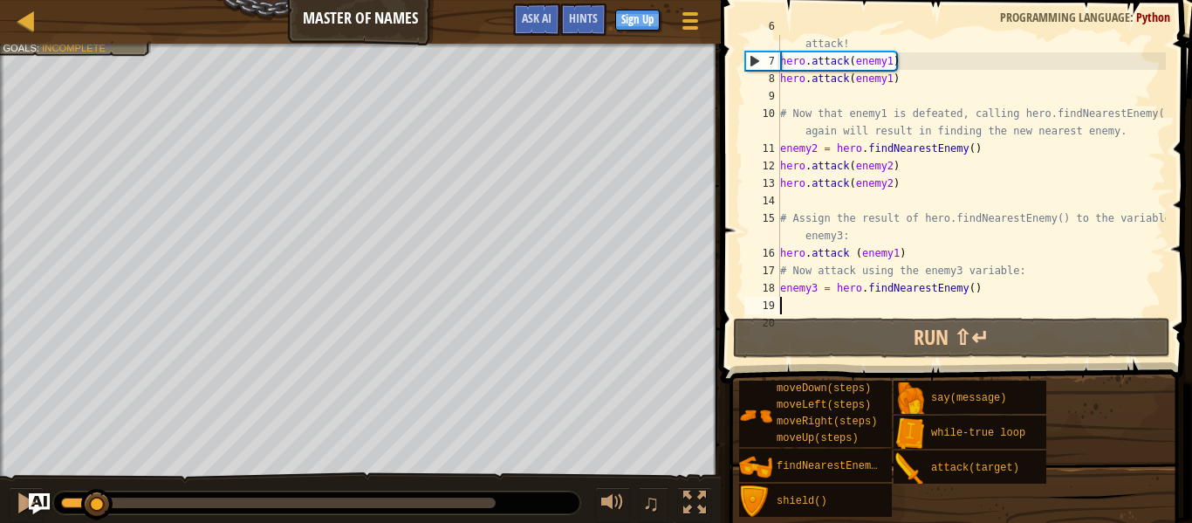
click at [969, 303] on div "# enemy1 now refers to the nearest enemy. Use the variable to attack! hero . at…" at bounding box center [971, 183] width 389 height 332
click at [992, 294] on div "# enemy1 now refers to the nearest enemy. Use the variable to attack! hero . at…" at bounding box center [971, 183] width 389 height 332
type textarea "enemy3 = hero.findNearestEnemy()"
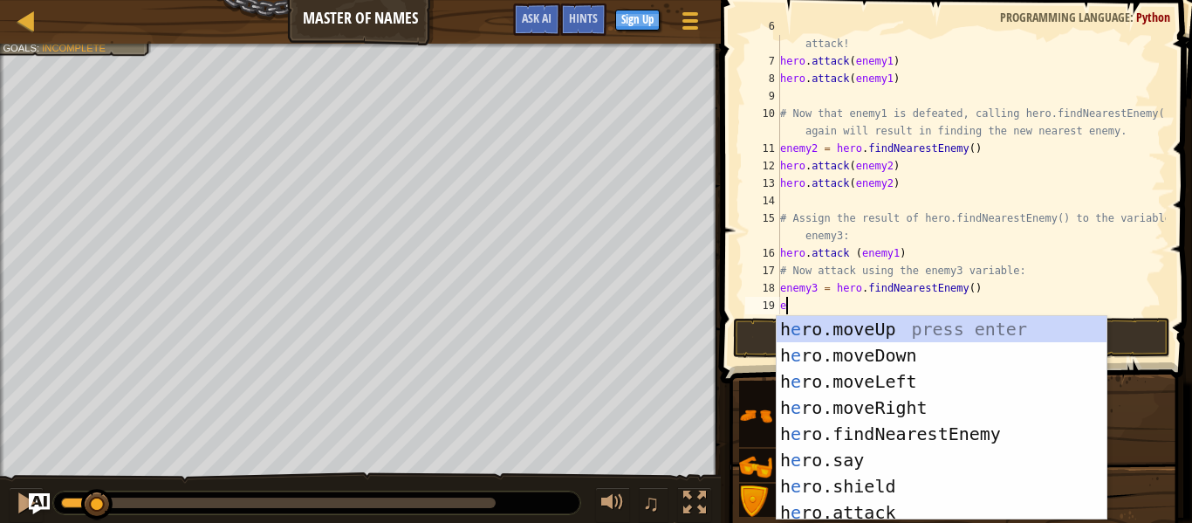
scroll to position [8, 1]
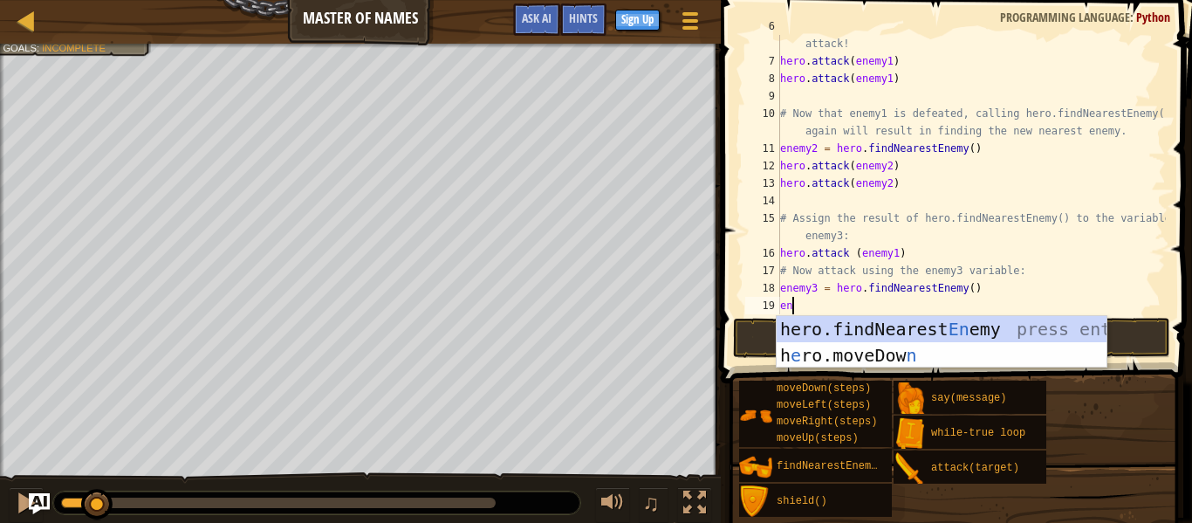
type textarea "e"
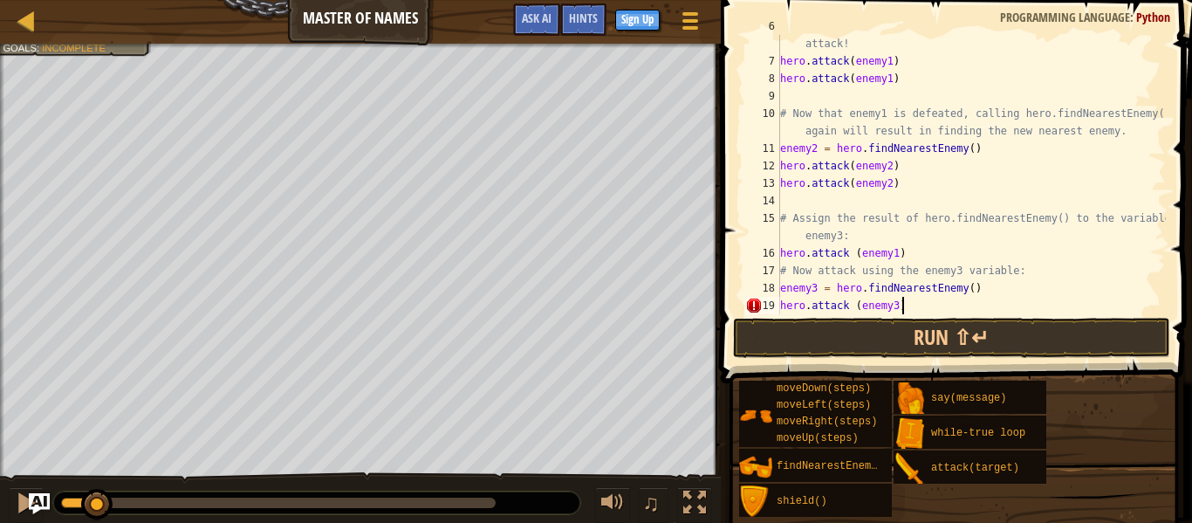
scroll to position [8, 17]
type textarea "hero.attack (enemy3)"
click at [990, 338] on button "Run ⇧↵" at bounding box center [951, 338] width 437 height 40
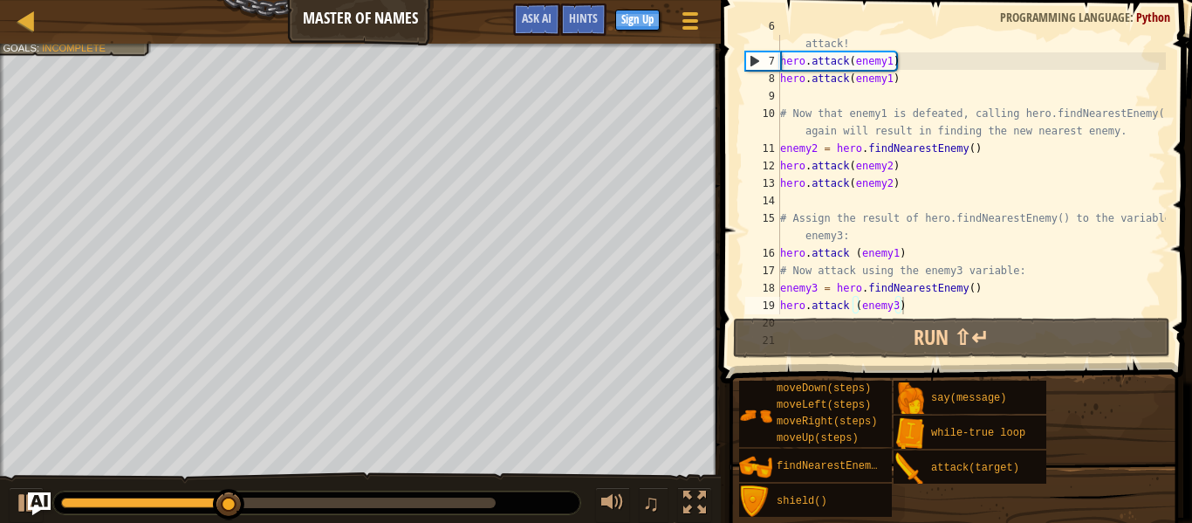
click at [49, 498] on img "Ask AI" at bounding box center [39, 503] width 23 height 23
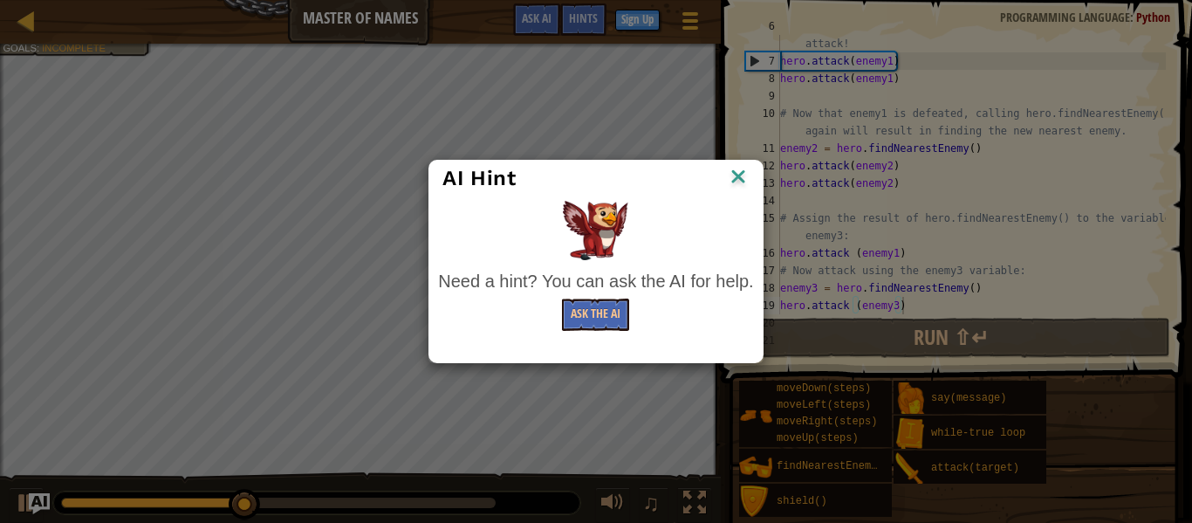
click at [64, 504] on div "AI Hint Need a hint? You can ask the AI for help. Ask the AI" at bounding box center [596, 261] width 1192 height 523
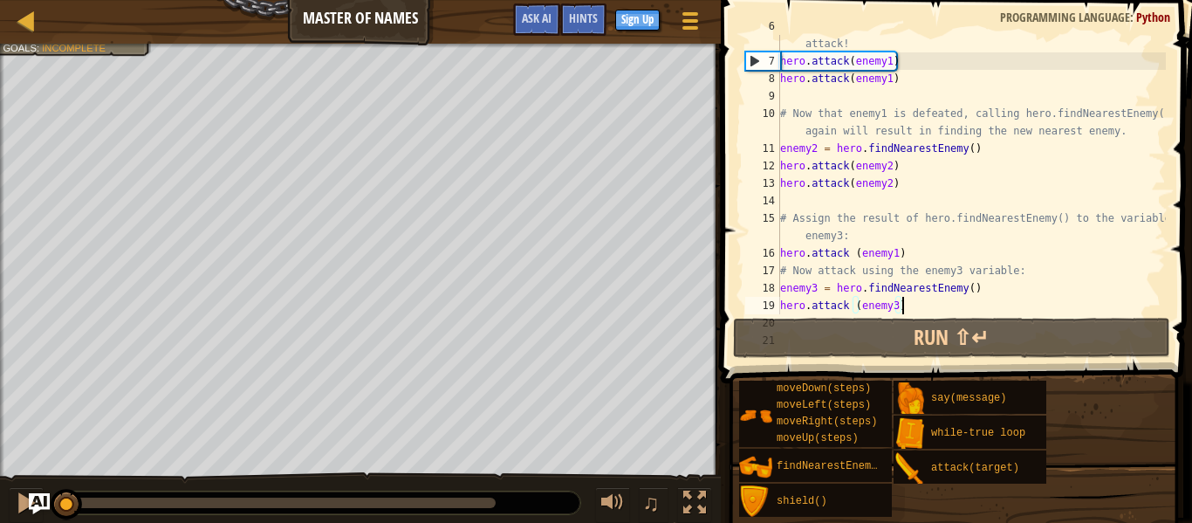
click at [67, 504] on div at bounding box center [64, 502] width 6 height 10
drag, startPoint x: 905, startPoint y: 303, endPoint x: 782, endPoint y: 310, distance: 123.2
click at [782, 310] on div "# enemy1 now refers to the nearest enemy. Use the variable to attack! hero . at…" at bounding box center [971, 183] width 389 height 332
click at [935, 312] on div "# enemy1 now refers to the nearest enemy. Use the variable to attack! hero . at…" at bounding box center [971, 174] width 389 height 279
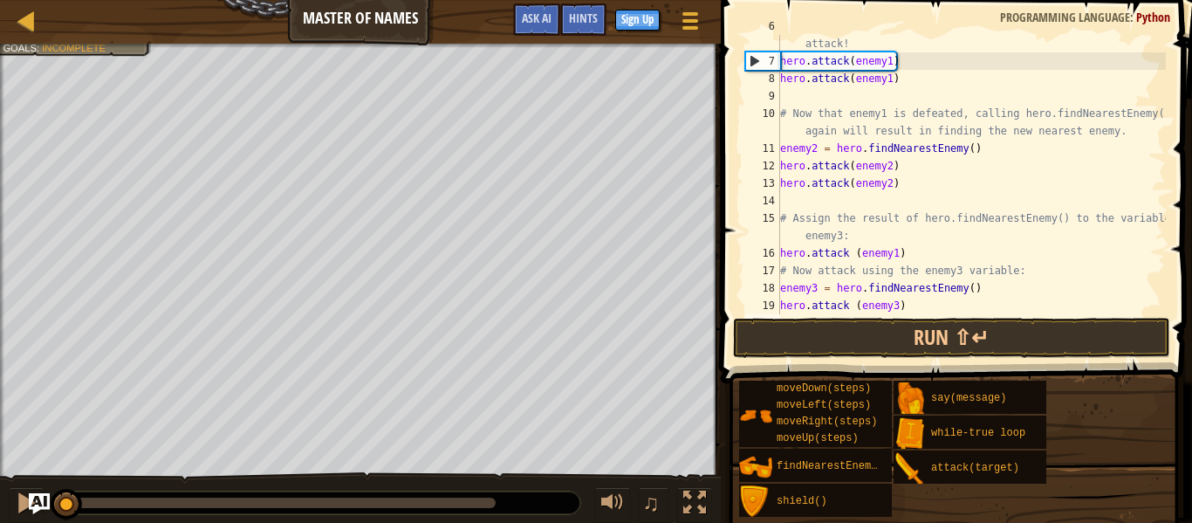
scroll to position [8, 0]
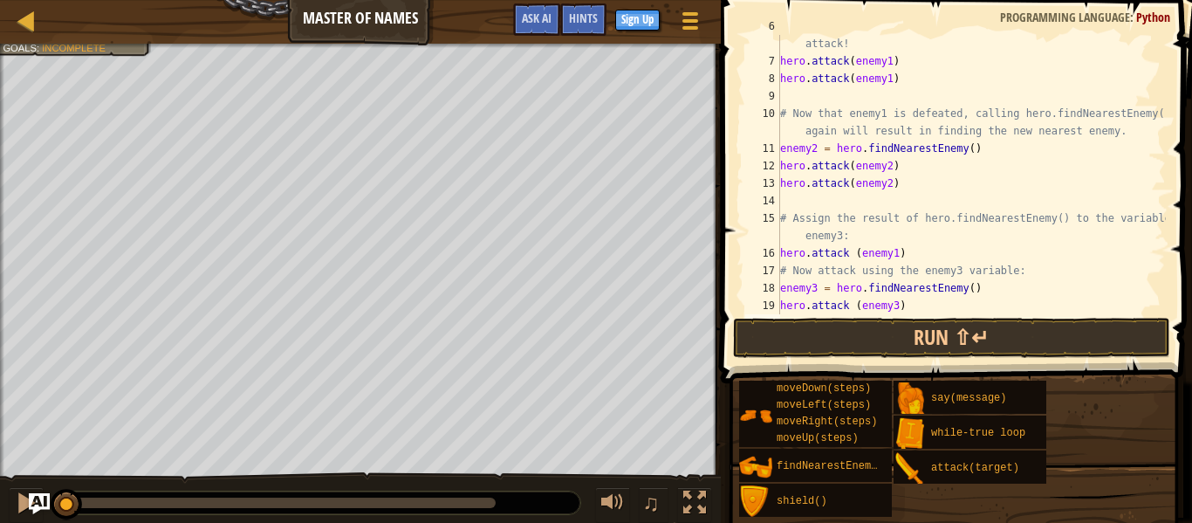
paste textarea "hero.attack (enemy3)"
type textarea "hero.attack (enemy3)"
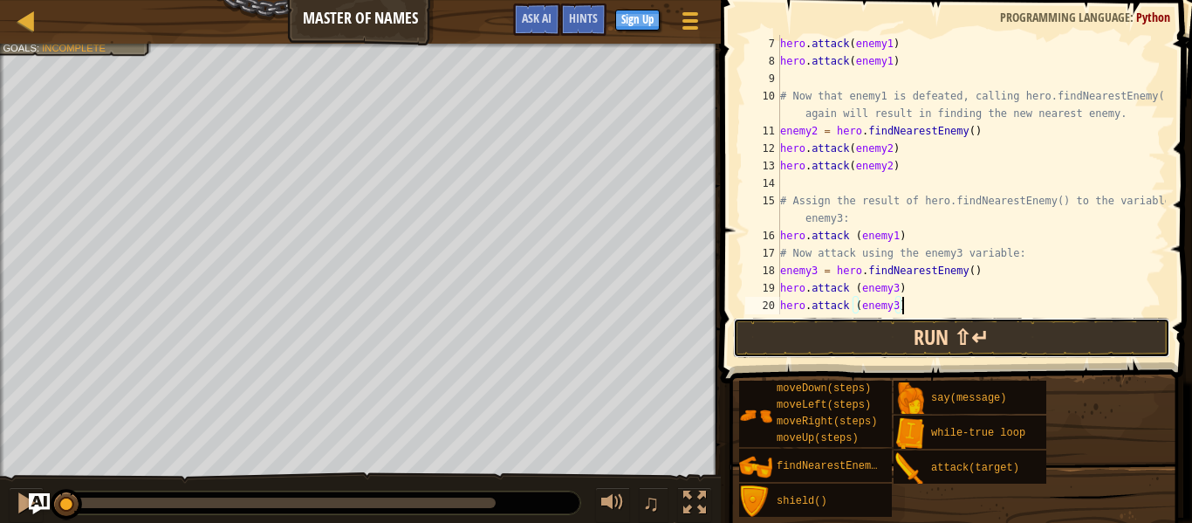
click at [944, 339] on button "Run ⇧↵" at bounding box center [951, 338] width 437 height 40
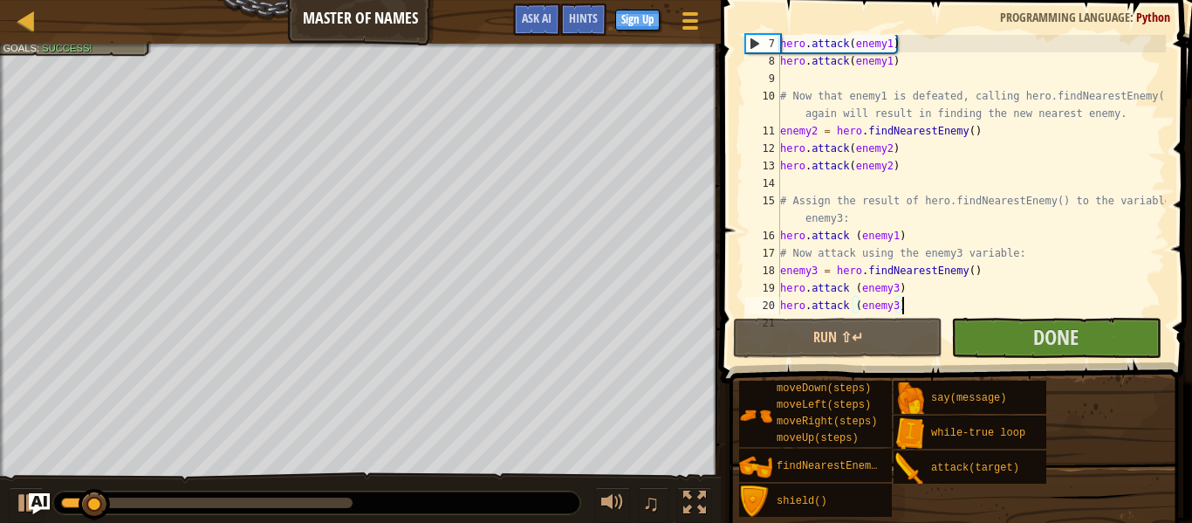
click at [986, 358] on span at bounding box center [958, 166] width 485 height 435
click at [987, 353] on button "Done" at bounding box center [1055, 338] width 209 height 40
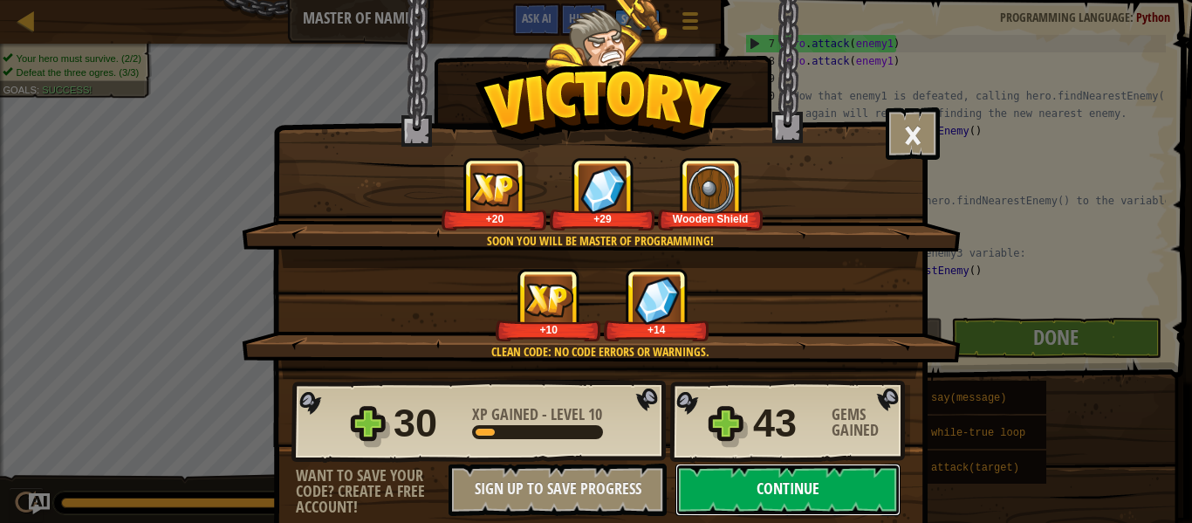
click at [853, 506] on button "Continue" at bounding box center [787, 489] width 225 height 52
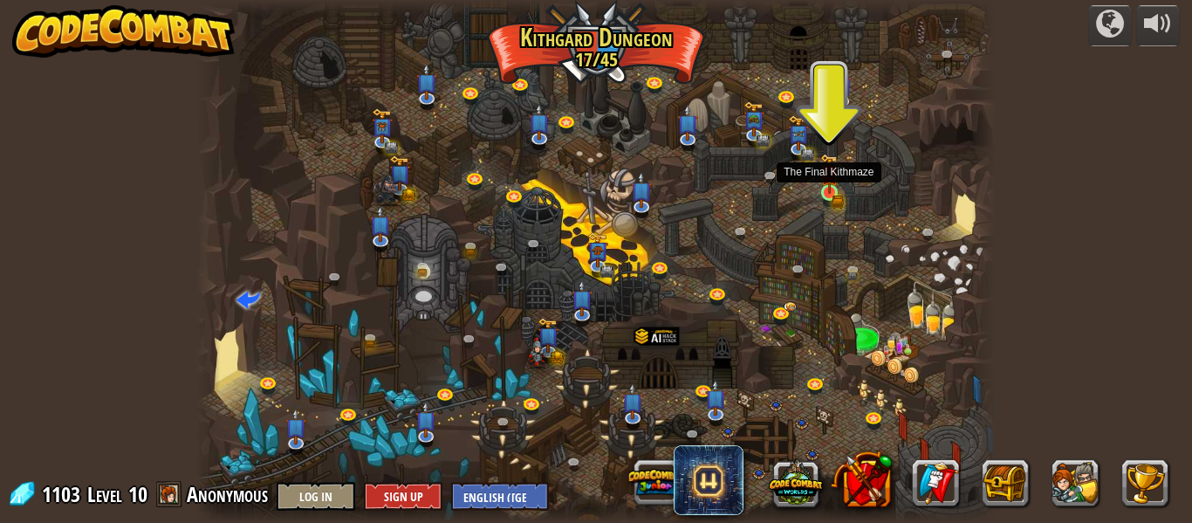
click at [825, 190] on img at bounding box center [829, 174] width 18 height 40
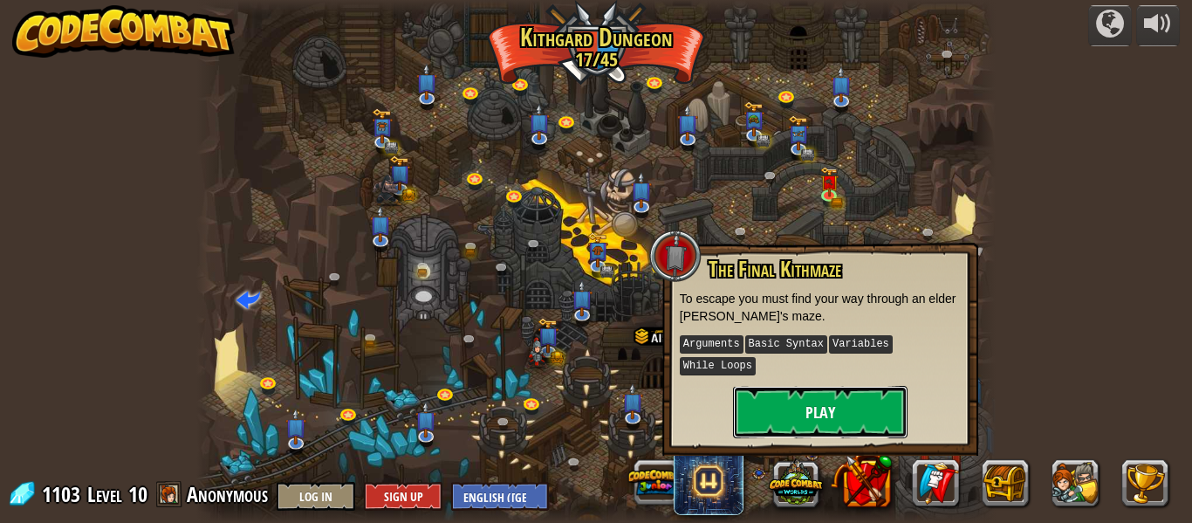
click at [846, 395] on button "Play" at bounding box center [820, 412] width 175 height 52
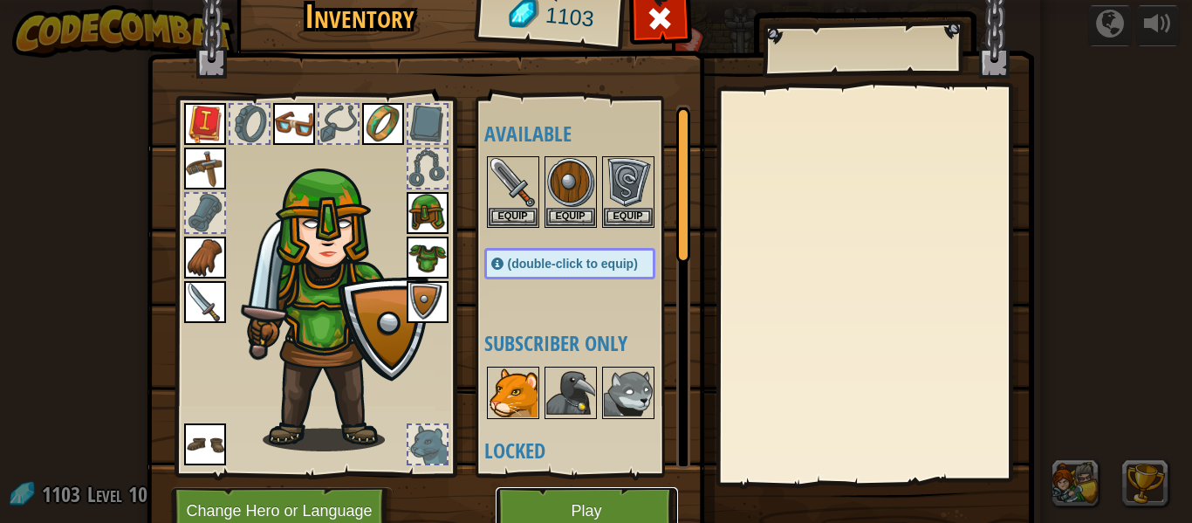
click at [575, 506] on button "Play" at bounding box center [587, 511] width 182 height 48
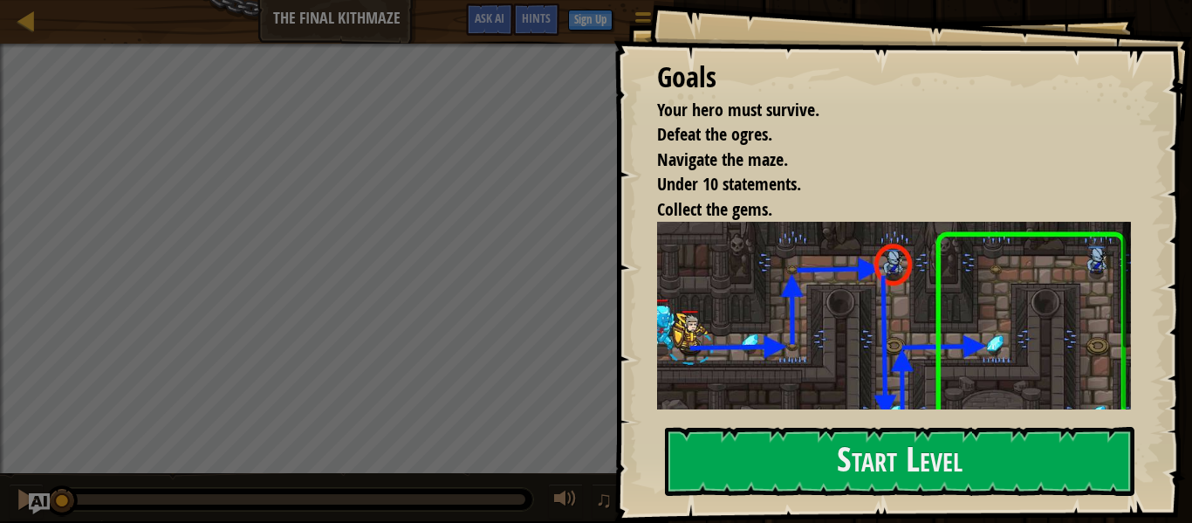
click at [1007, 367] on img at bounding box center [894, 343] width 474 height 242
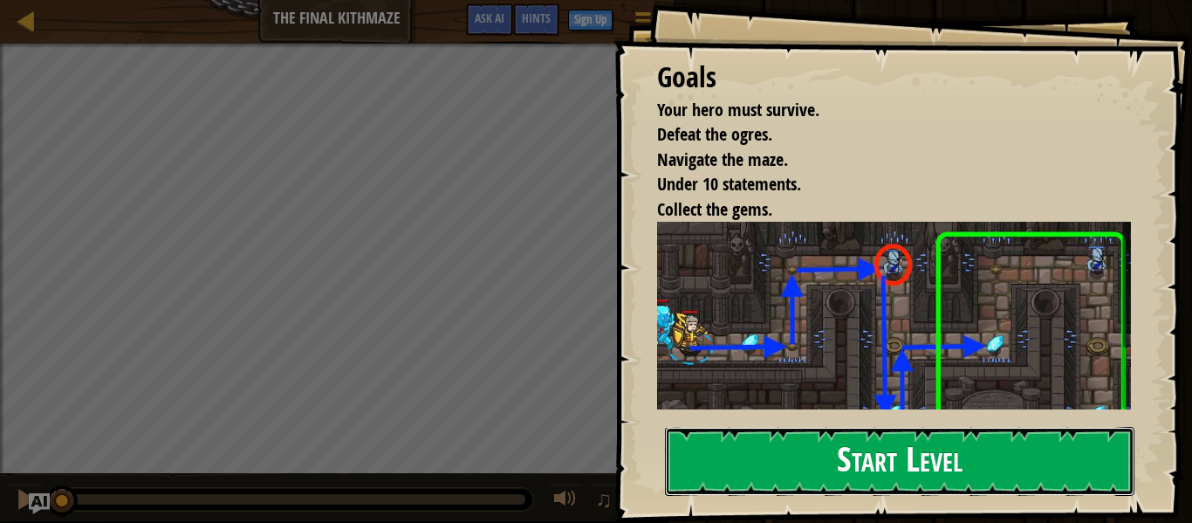
click at [839, 460] on button "Start Level" at bounding box center [899, 461] width 469 height 69
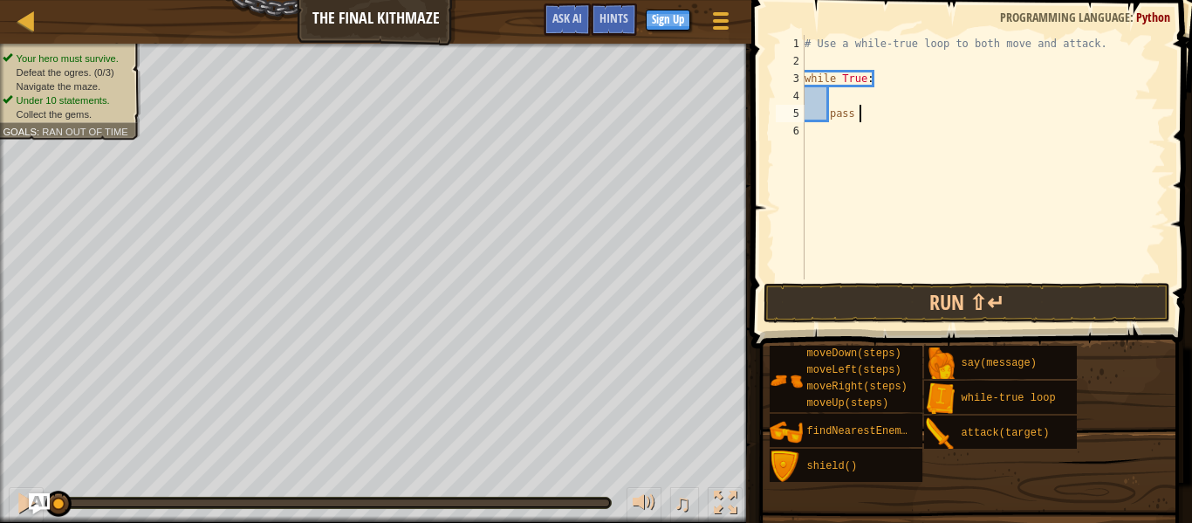
type textarea "pass"
type textarea "hero.moveRight"
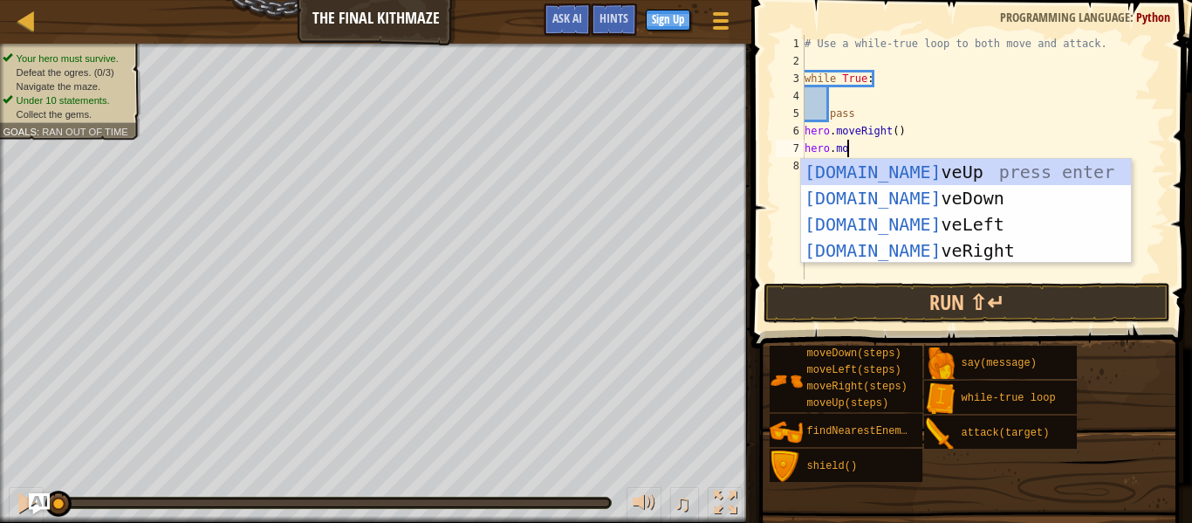
scroll to position [8, 7]
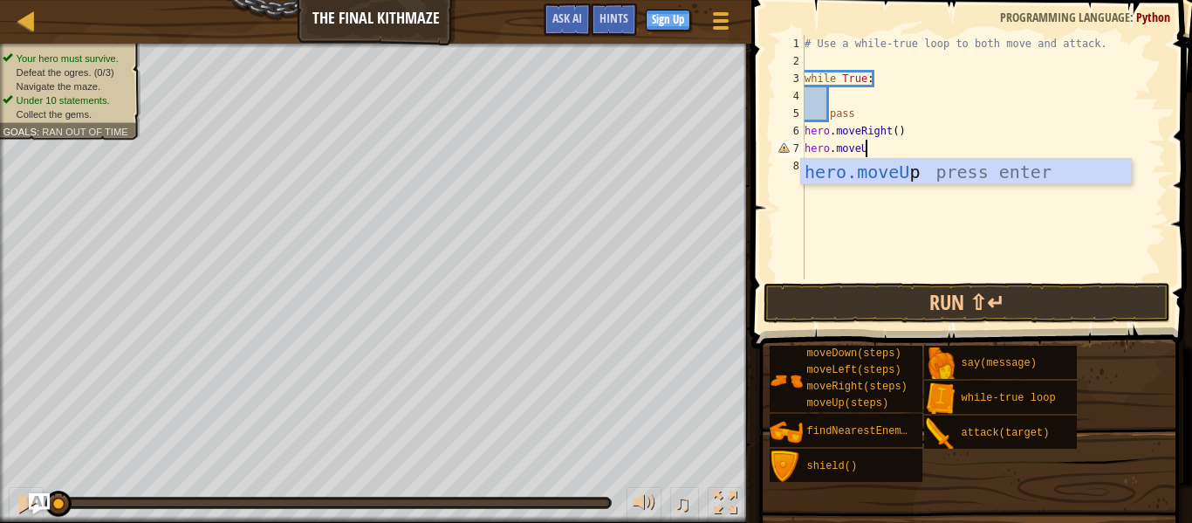
type textarea "hero.moveUp"
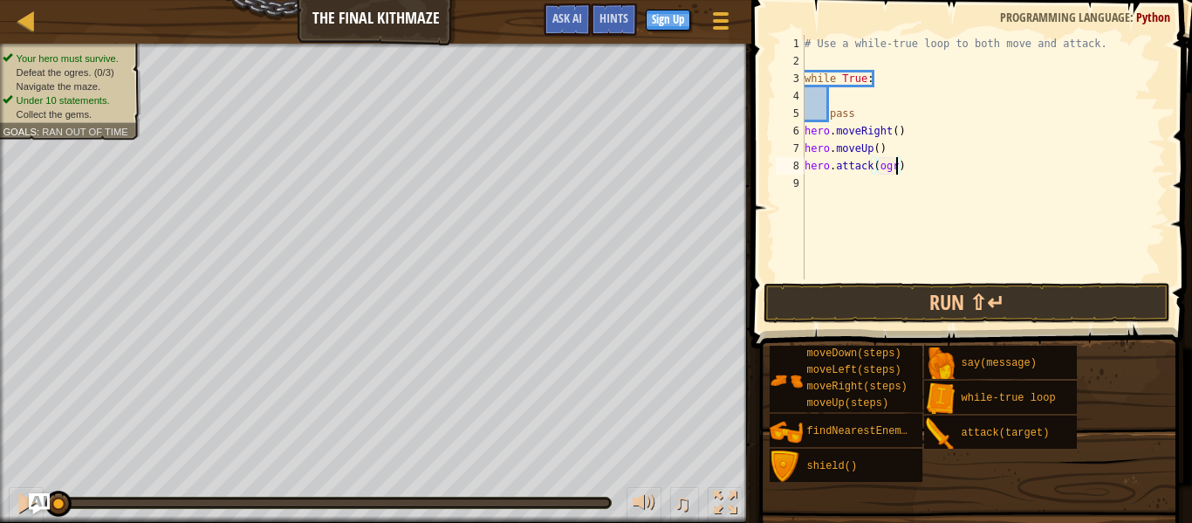
scroll to position [8, 14]
click at [962, 168] on div "# Use a while-true loop to both move and attack. while True : pass hero . moveR…" at bounding box center [983, 174] width 365 height 279
click at [887, 166] on div "# Use a while-true loop to both move and attack. while True : pass hero . moveR…" at bounding box center [983, 174] width 365 height 279
type textarea "hero.attack(Ogre)"
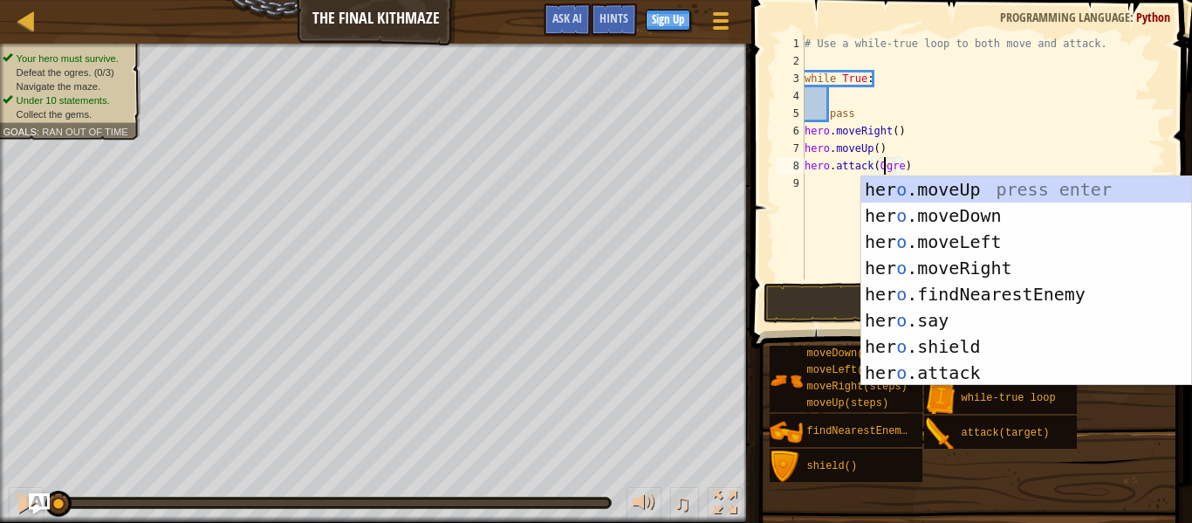
scroll to position [8, 12]
click at [918, 161] on div "# Use a while-true loop to both move and attack. while True : pass hero . moveR…" at bounding box center [983, 174] width 365 height 279
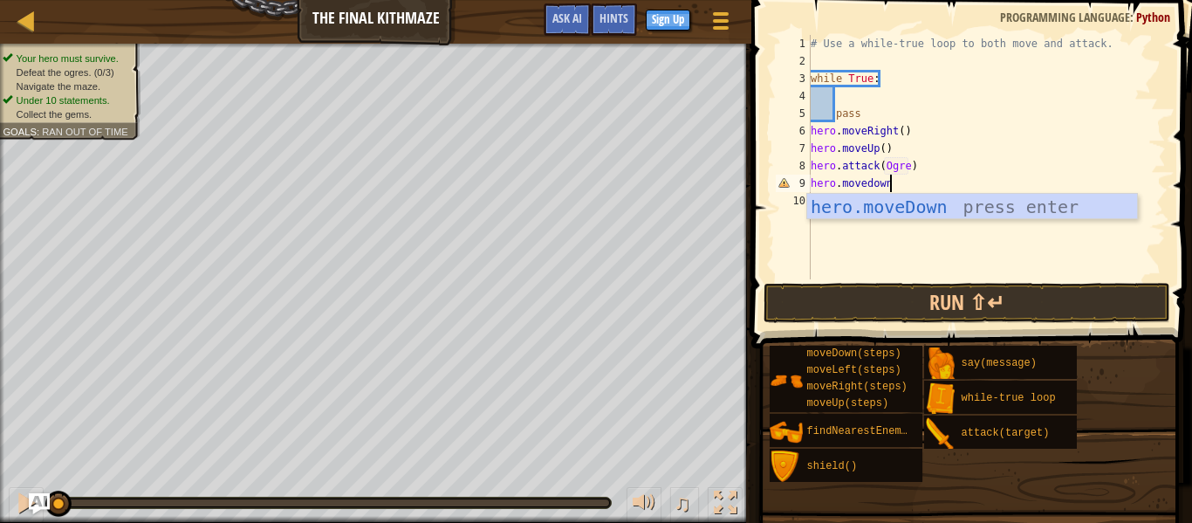
scroll to position [8, 10]
type textarea "hero.moveDown"
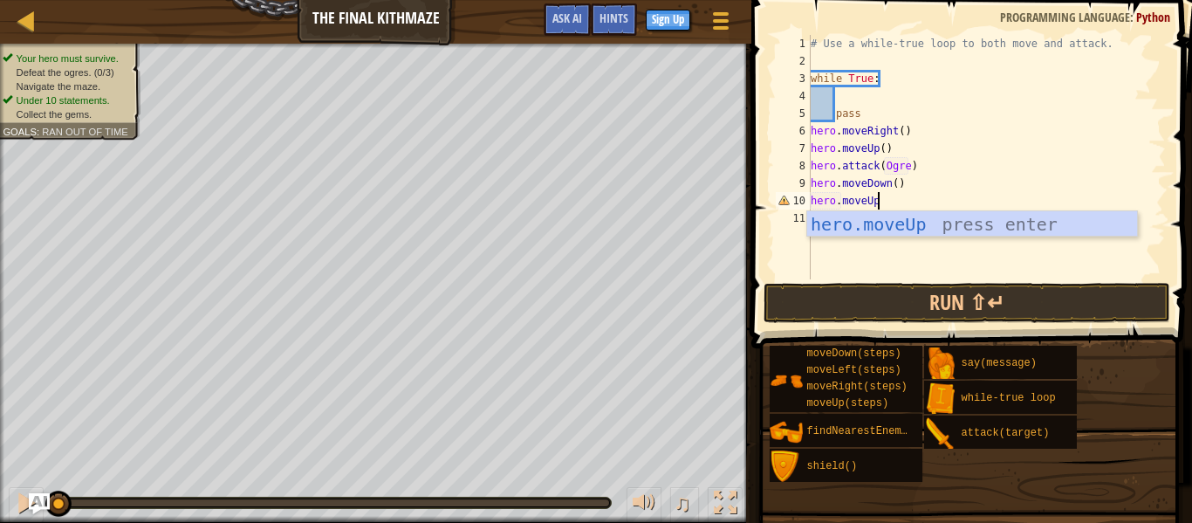
scroll to position [8, 9]
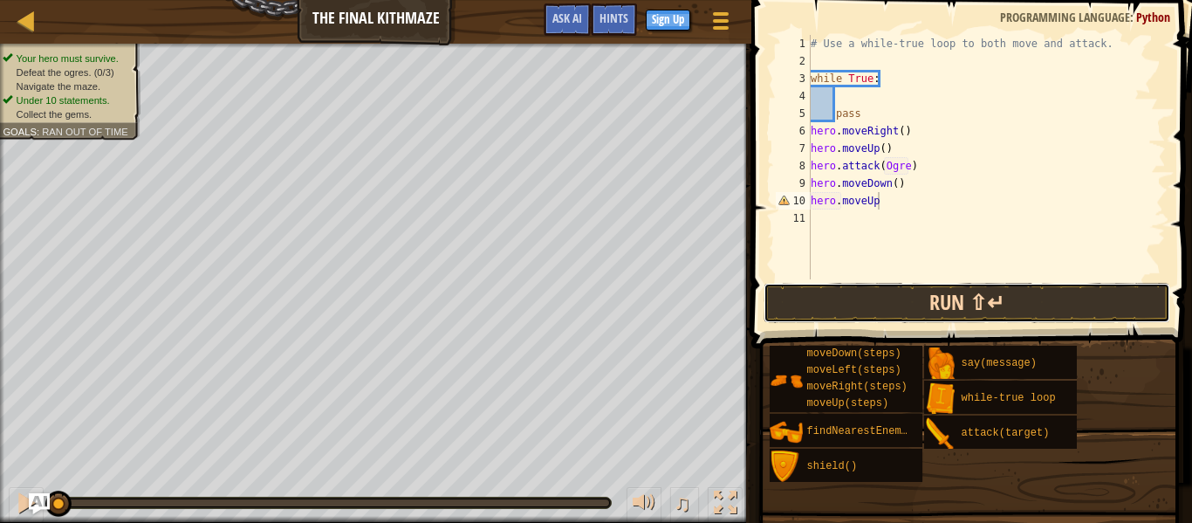
click at [1009, 302] on button "Run ⇧↵" at bounding box center [967, 303] width 407 height 40
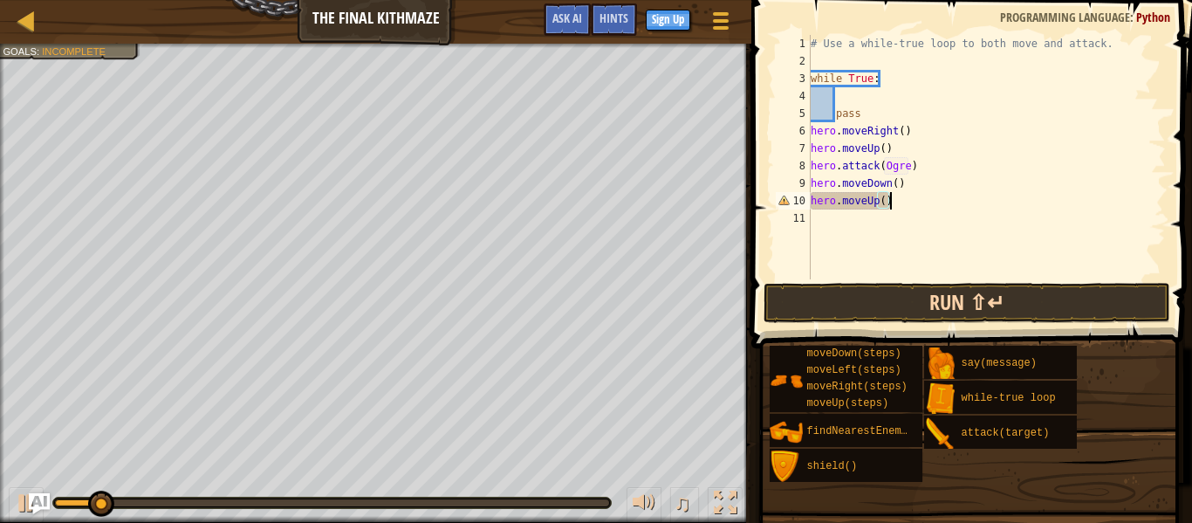
scroll to position [8, 10]
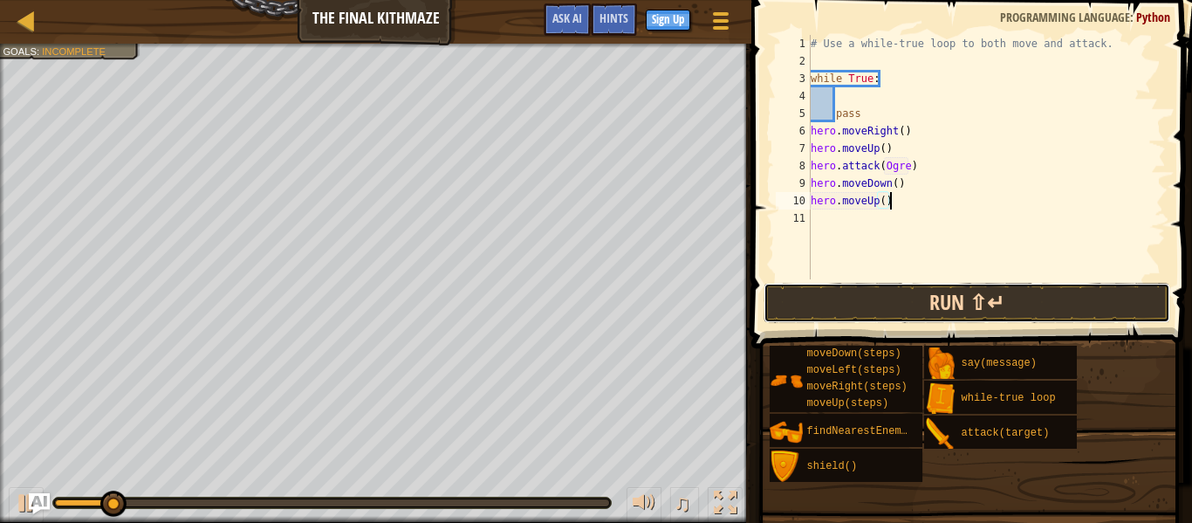
click at [1001, 313] on button "Run ⇧↵" at bounding box center [967, 303] width 407 height 40
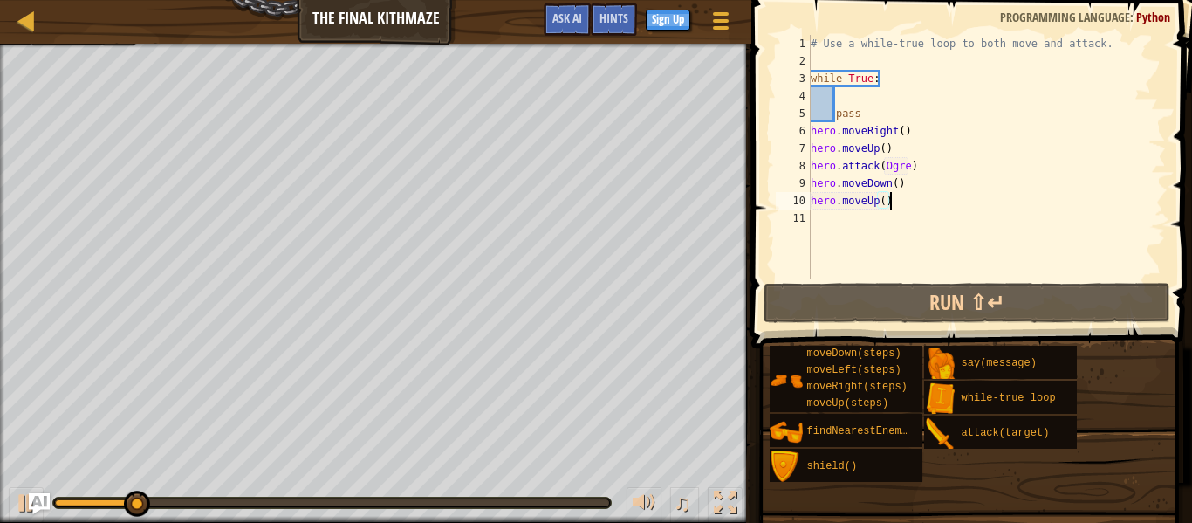
click at [861, 108] on div "# Use a while-true loop to both move and attack. while True : pass hero . moveR…" at bounding box center [986, 174] width 359 height 279
click at [812, 131] on div "# Use a while-true loop to both move and attack. while True : pass hero . moveR…" at bounding box center [986, 174] width 359 height 279
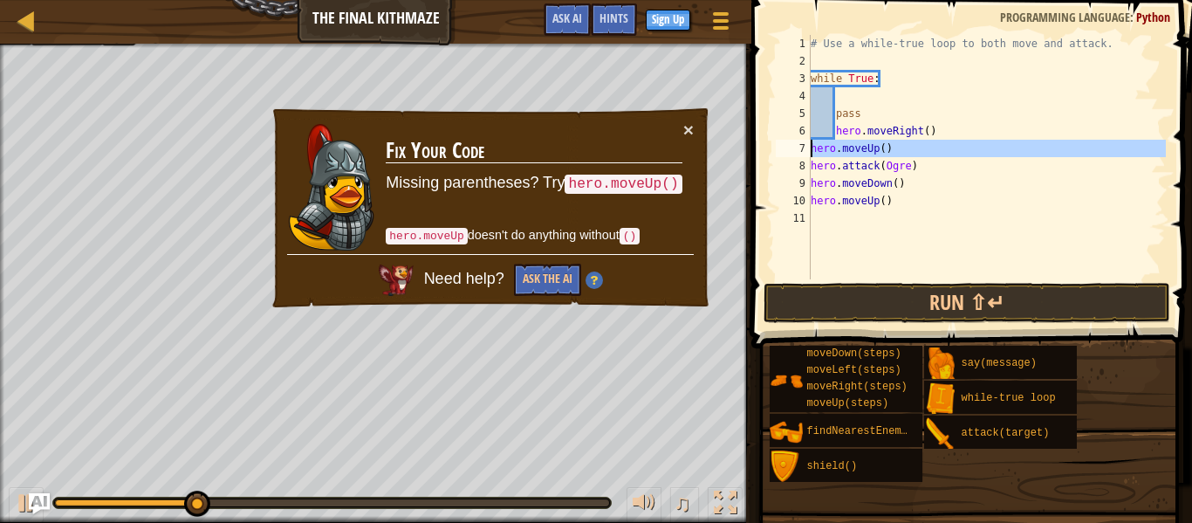
click at [810, 147] on div "7" at bounding box center [793, 148] width 35 height 17
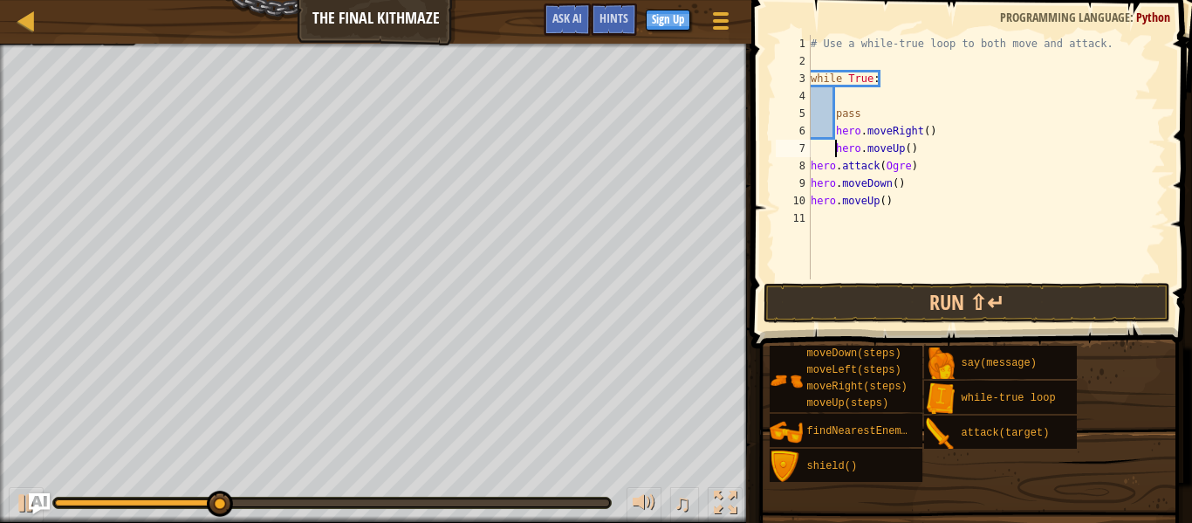
click at [807, 159] on div "8" at bounding box center [793, 165] width 35 height 17
click at [812, 182] on div "# Use a while-true loop to both move and attack. while True : pass hero . moveR…" at bounding box center [986, 174] width 359 height 279
click at [812, 200] on div "# Use a while-true loop to both move and attack. while True : pass hero . moveR…" at bounding box center [986, 174] width 359 height 279
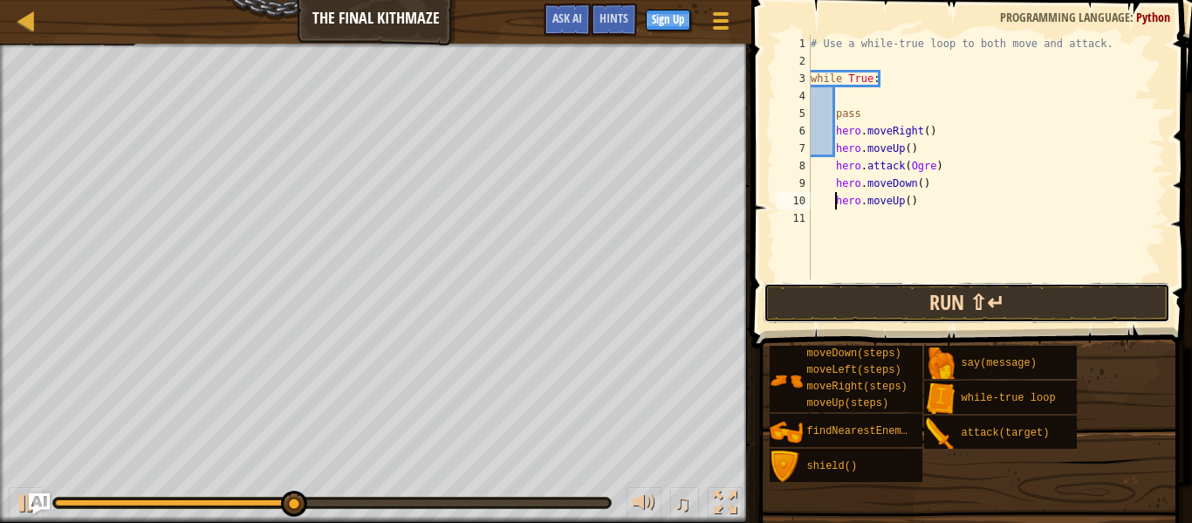
click at [867, 284] on button "Run ⇧↵" at bounding box center [967, 303] width 407 height 40
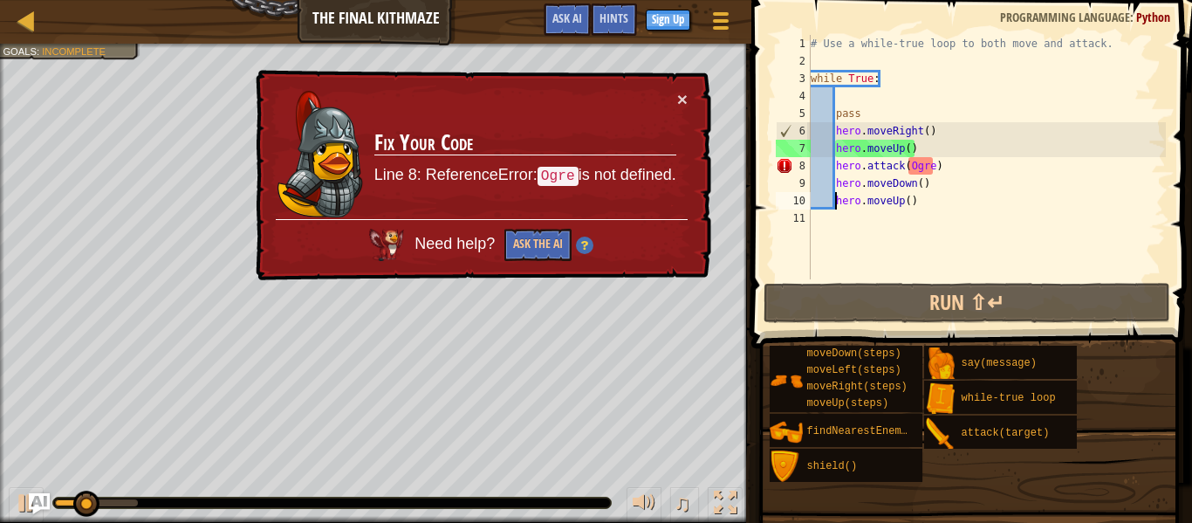
click at [933, 168] on div "# Use a while-true loop to both move and attack. while True : pass hero . moveR…" at bounding box center [986, 174] width 359 height 279
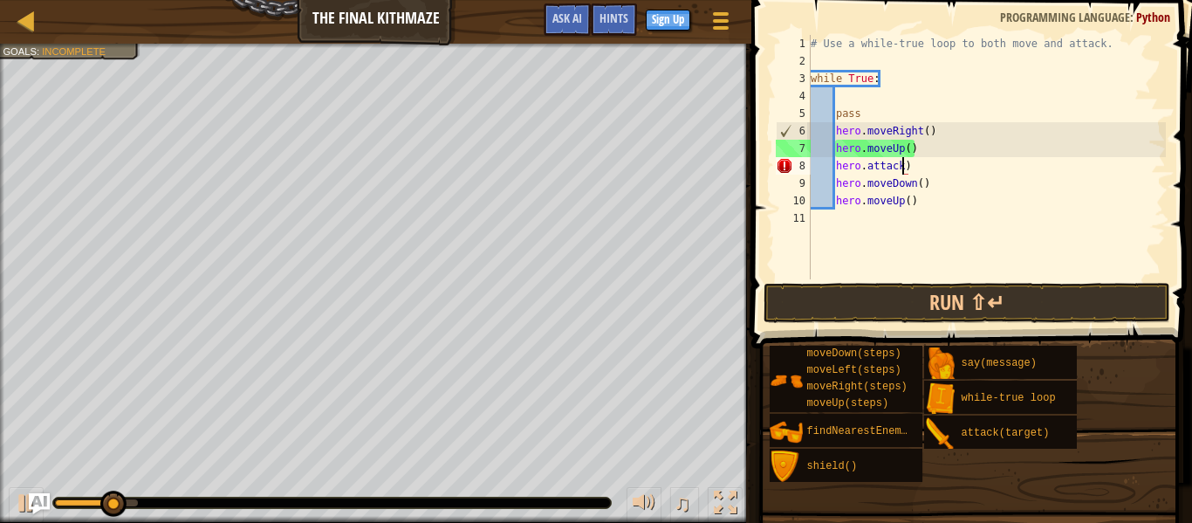
click at [936, 167] on div "# Use a while-true loop to both move and attack. while True : pass hero . moveR…" at bounding box center [986, 174] width 359 height 279
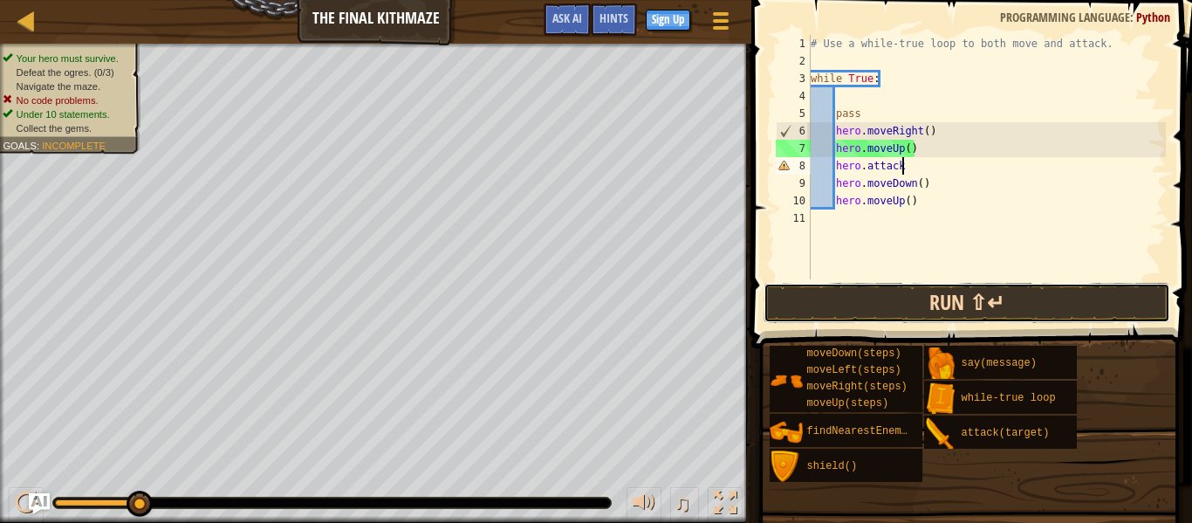
click at [993, 303] on button "Run ⇧↵" at bounding box center [967, 303] width 407 height 40
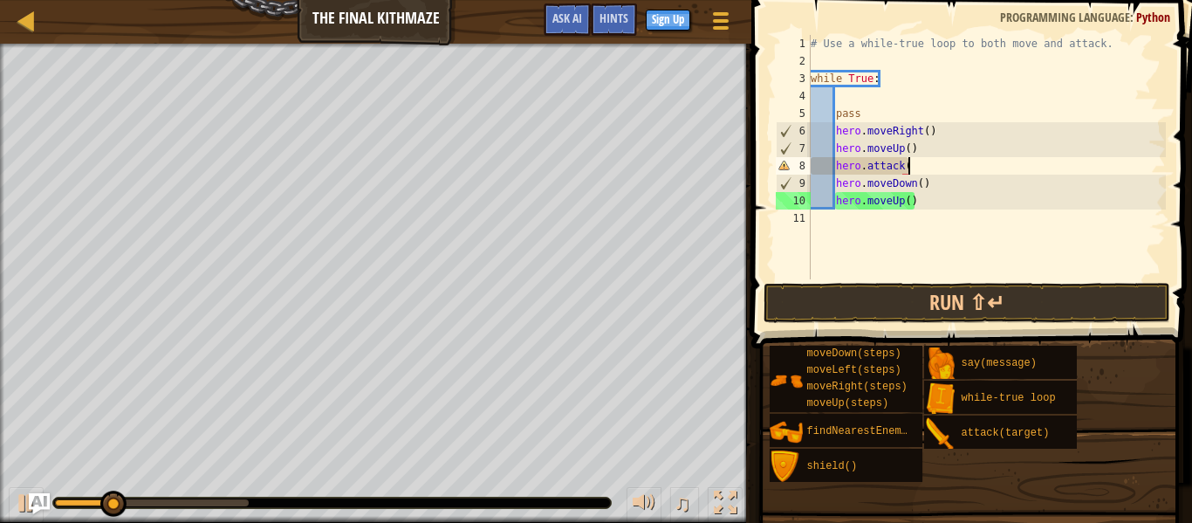
scroll to position [8, 14]
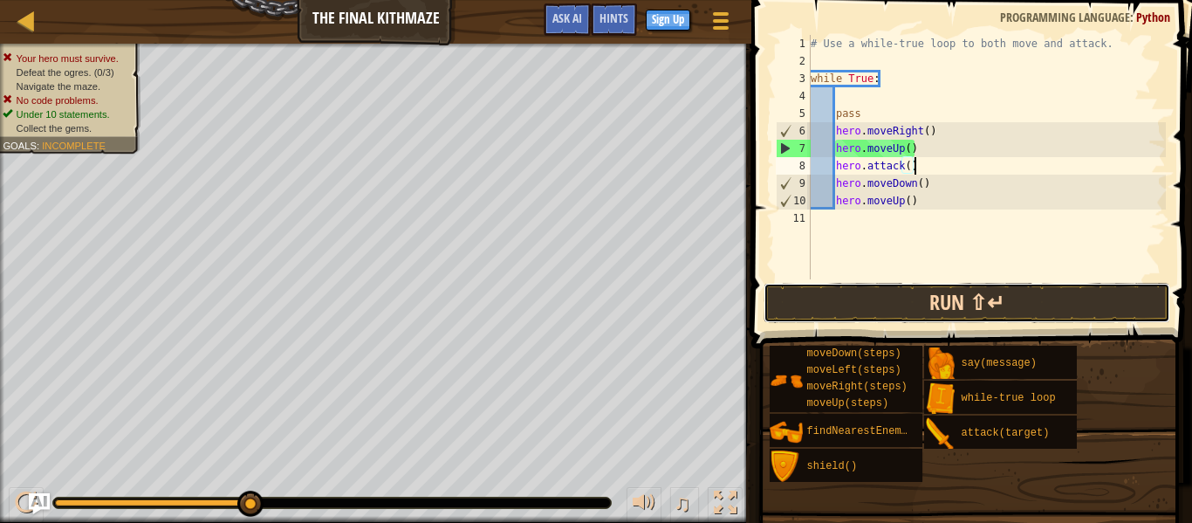
click at [1025, 301] on button "Run ⇧↵" at bounding box center [967, 303] width 407 height 40
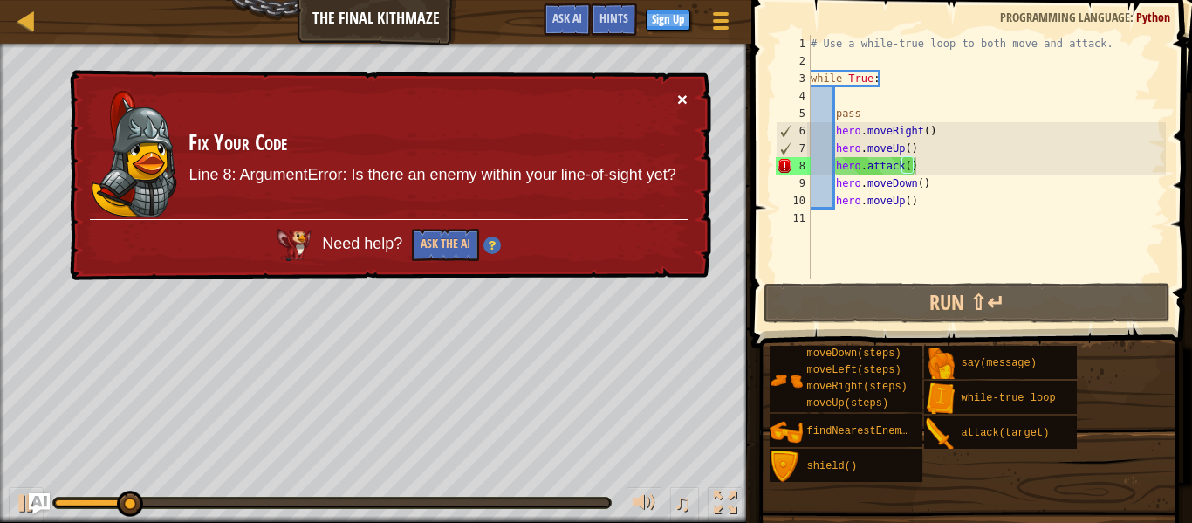
click at [684, 100] on button "×" at bounding box center [682, 99] width 10 height 18
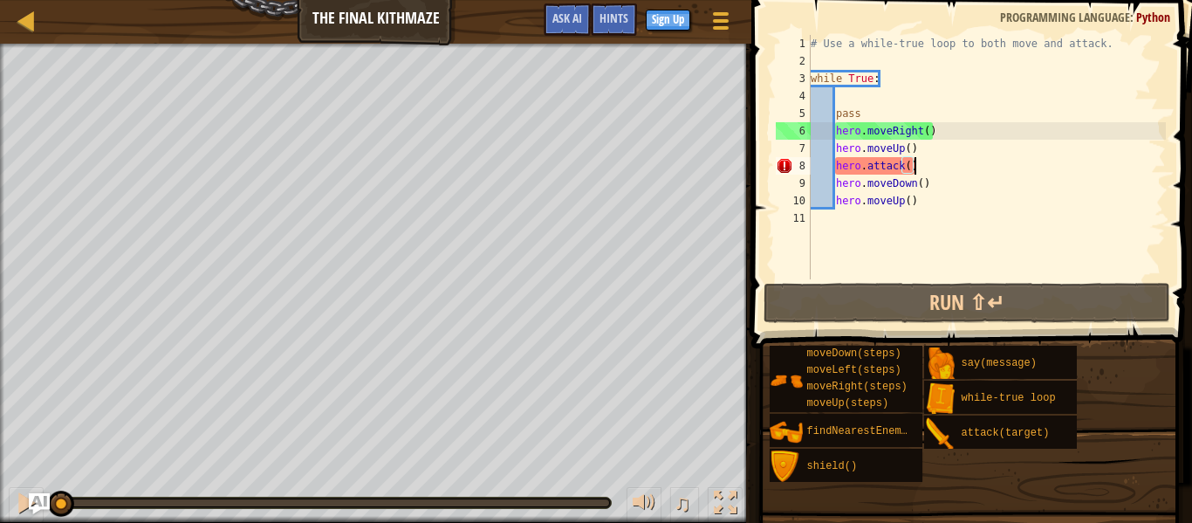
click at [59, 505] on div at bounding box center [57, 502] width 4 height 7
click at [907, 172] on div "# Use a while-true loop to both move and attack. while True : pass hero . moveR…" at bounding box center [986, 174] width 359 height 279
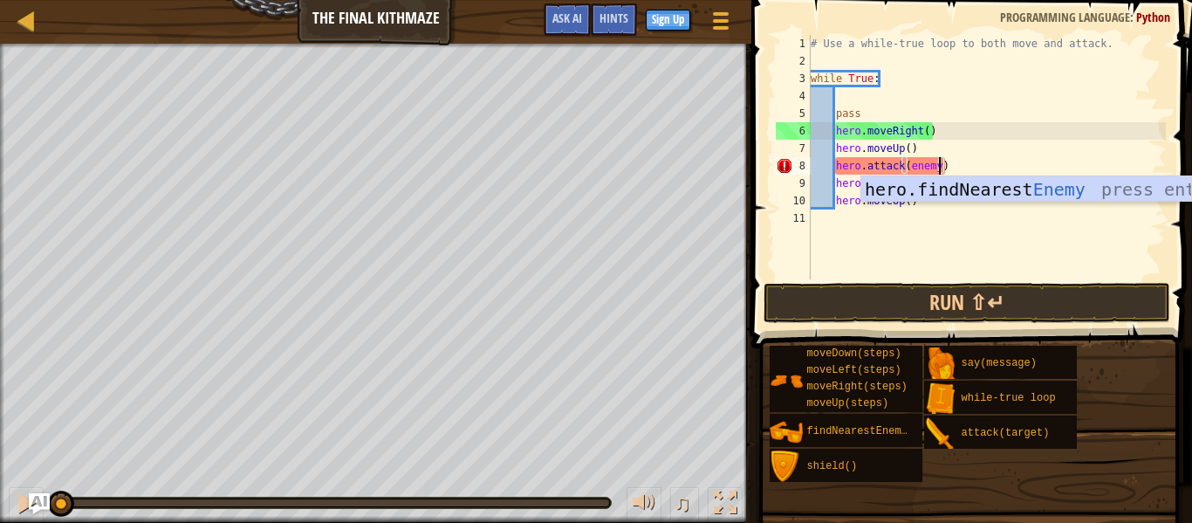
scroll to position [8, 19]
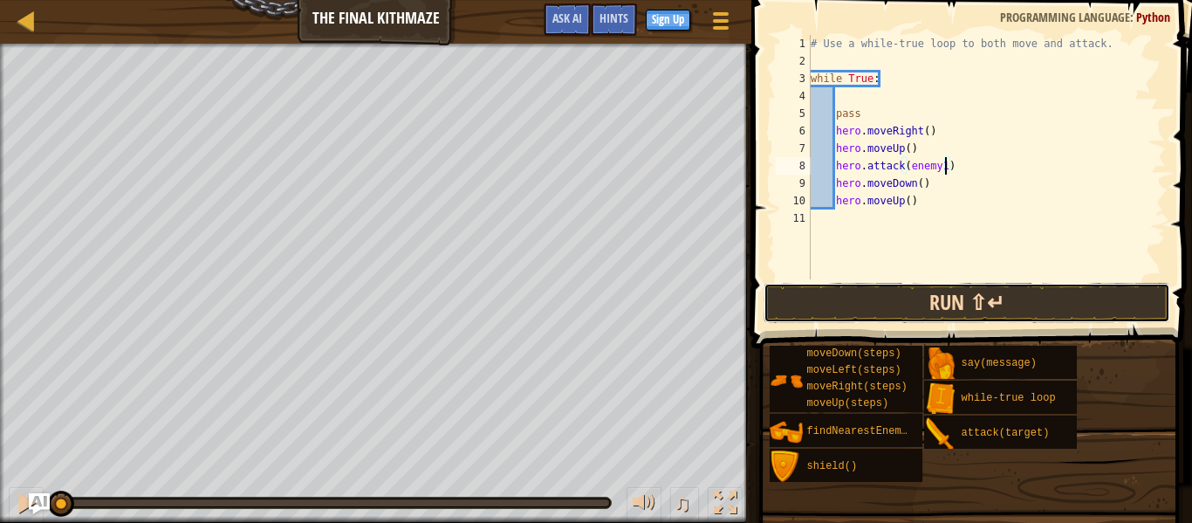
click at [949, 291] on button "Run ⇧↵" at bounding box center [967, 303] width 407 height 40
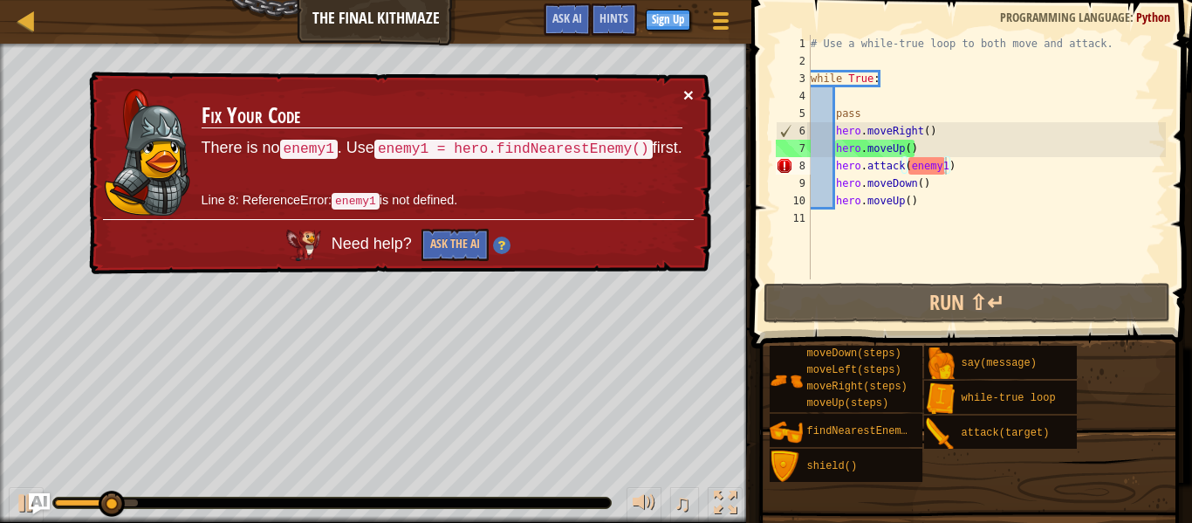
click at [690, 86] on button "×" at bounding box center [688, 95] width 10 height 18
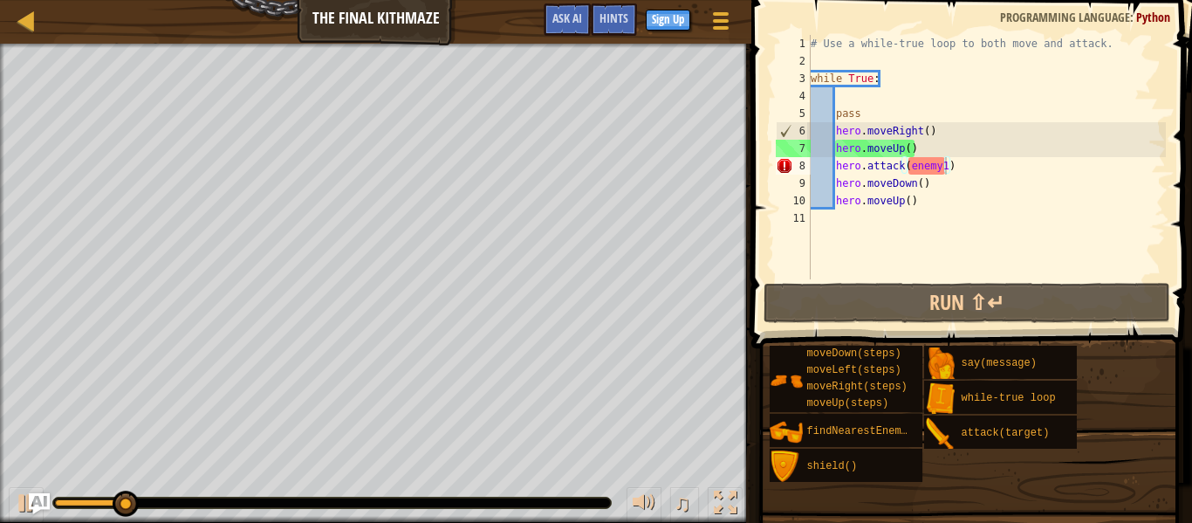
click at [55, 507] on div at bounding box center [331, 503] width 559 height 12
click at [61, 505] on div at bounding box center [91, 502] width 73 height 7
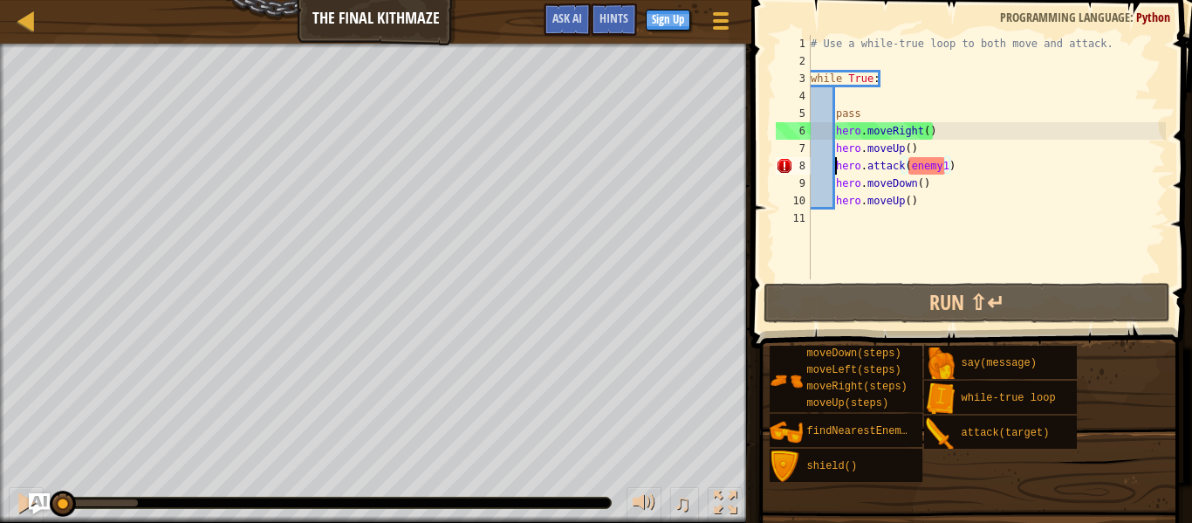
click at [835, 169] on div "# Use a while-true loop to both move and attack. while True : pass hero . moveR…" at bounding box center [986, 174] width 359 height 279
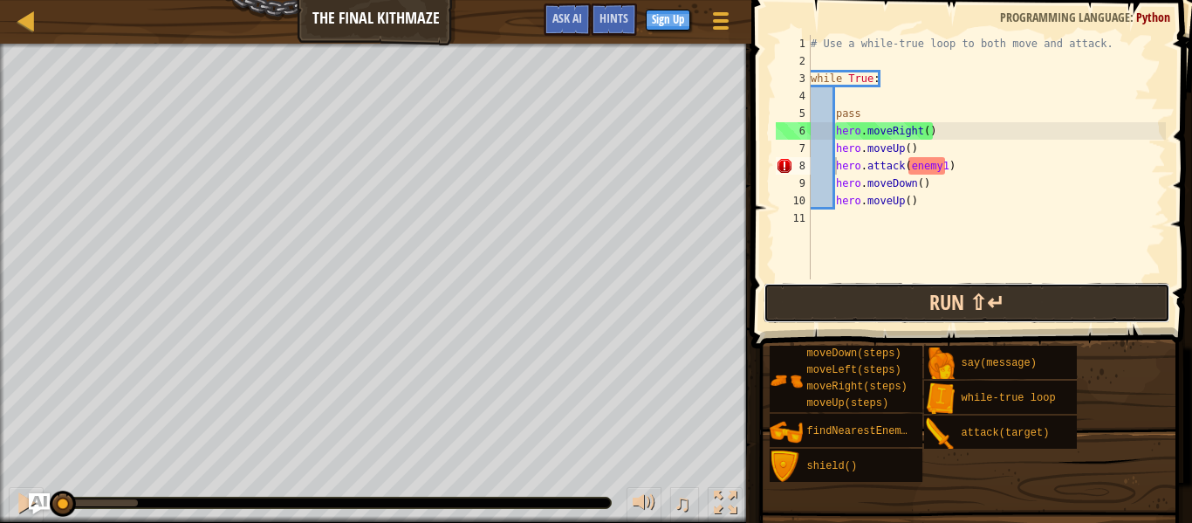
click at [916, 292] on button "Run ⇧↵" at bounding box center [967, 303] width 407 height 40
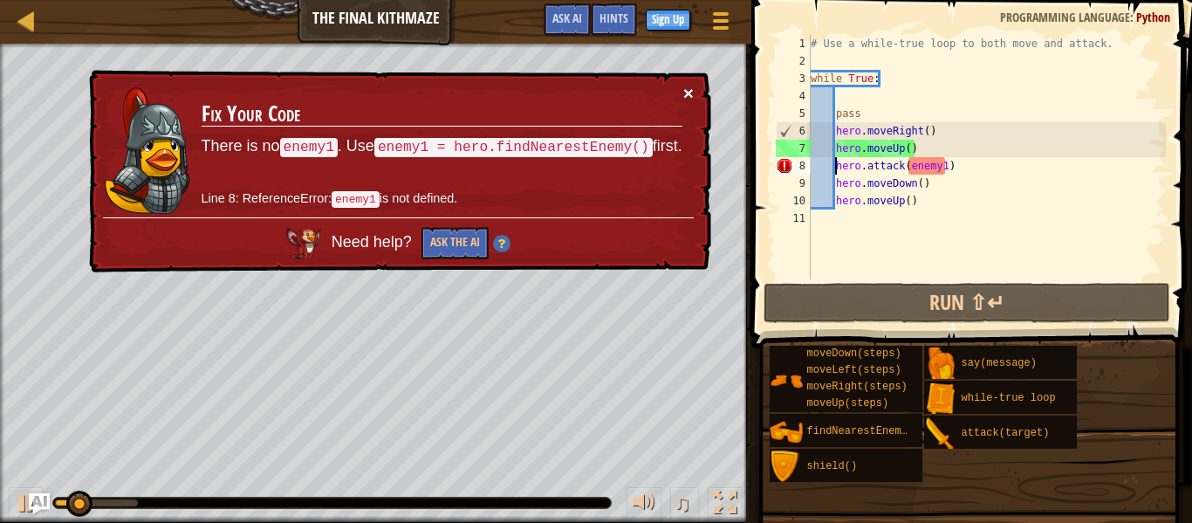
click at [689, 86] on button "×" at bounding box center [688, 93] width 10 height 18
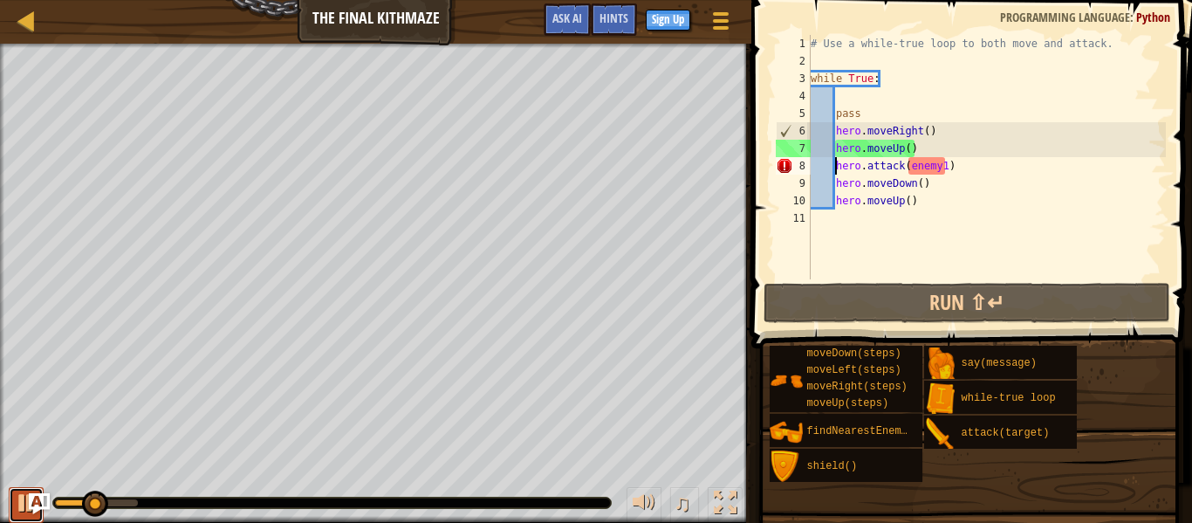
click at [18, 512] on div at bounding box center [26, 502] width 23 height 23
click at [986, 170] on div "# Use a while-true loop to both move and attack. while True : pass hero . moveR…" at bounding box center [986, 174] width 359 height 279
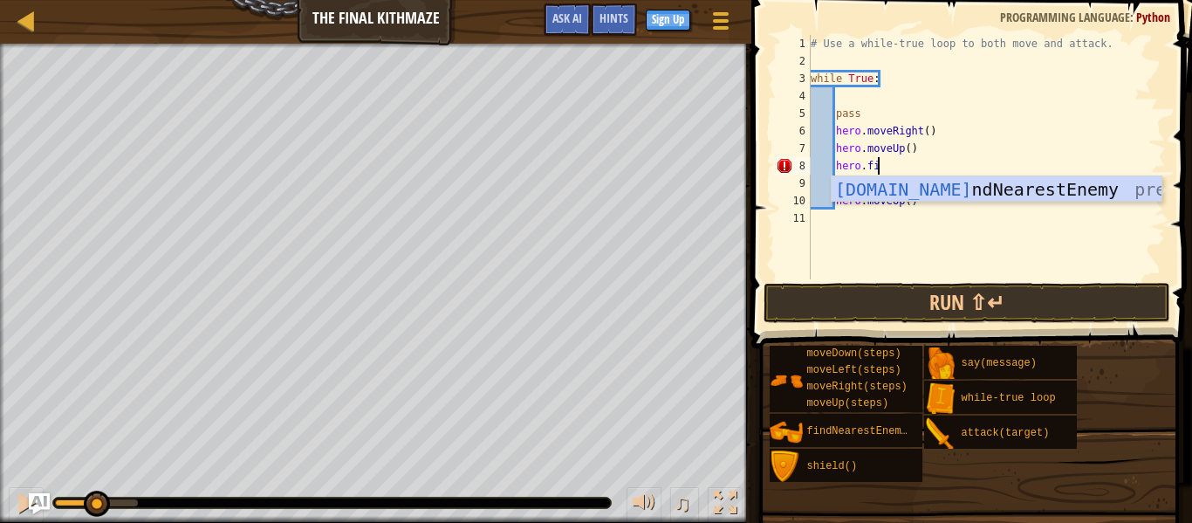
scroll to position [8, 10]
type textarea "[DOMAIN_NAME]"
click at [1045, 196] on div "[DOMAIN_NAME] ndNearestEnemy press enter" at bounding box center [997, 215] width 330 height 79
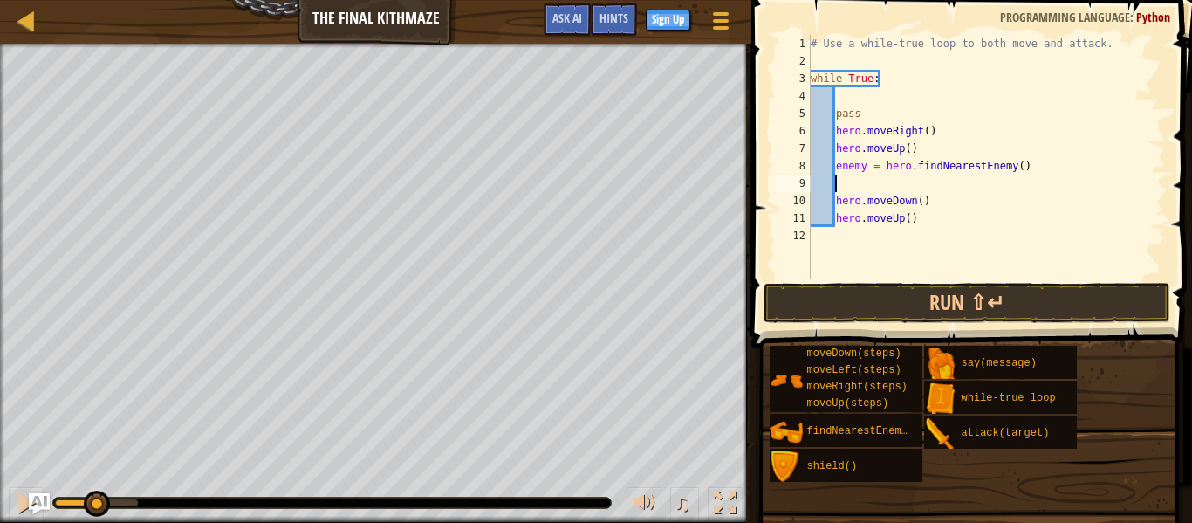
click at [62, 504] on div at bounding box center [75, 502] width 40 height 7
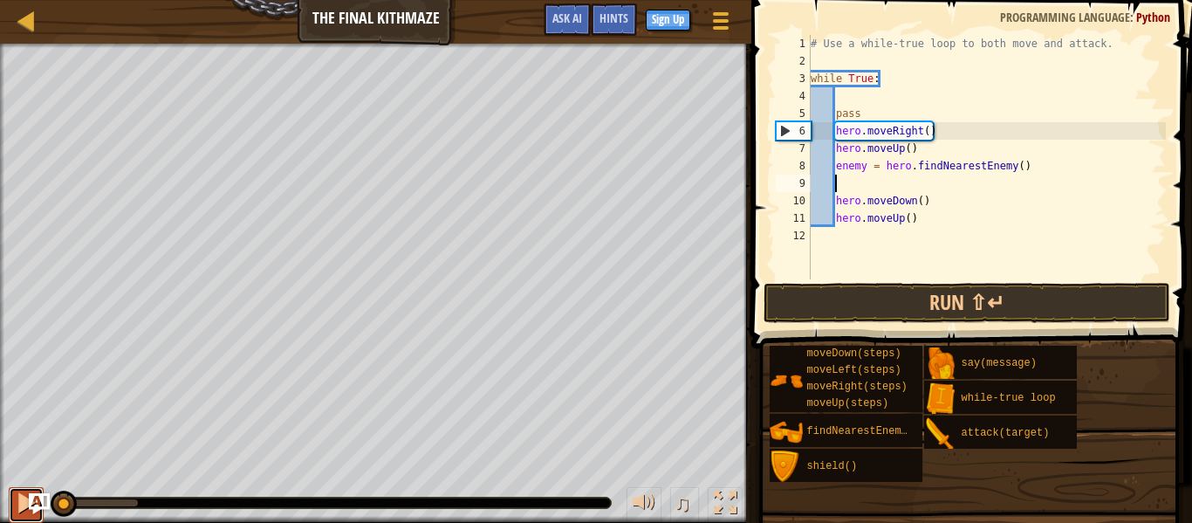
click at [19, 499] on div at bounding box center [26, 502] width 23 height 23
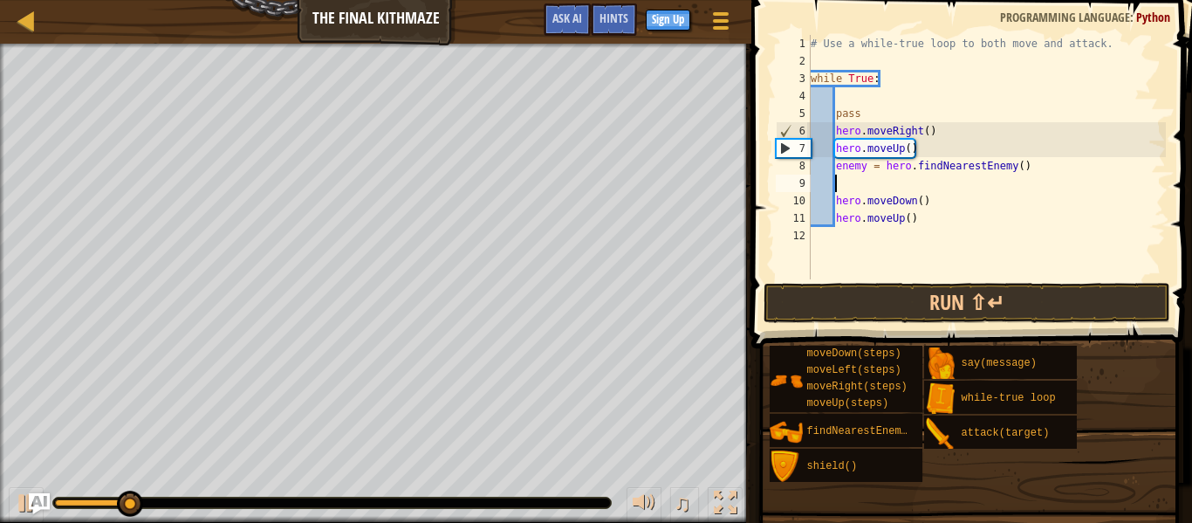
click at [56, 502] on div at bounding box center [91, 502] width 73 height 7
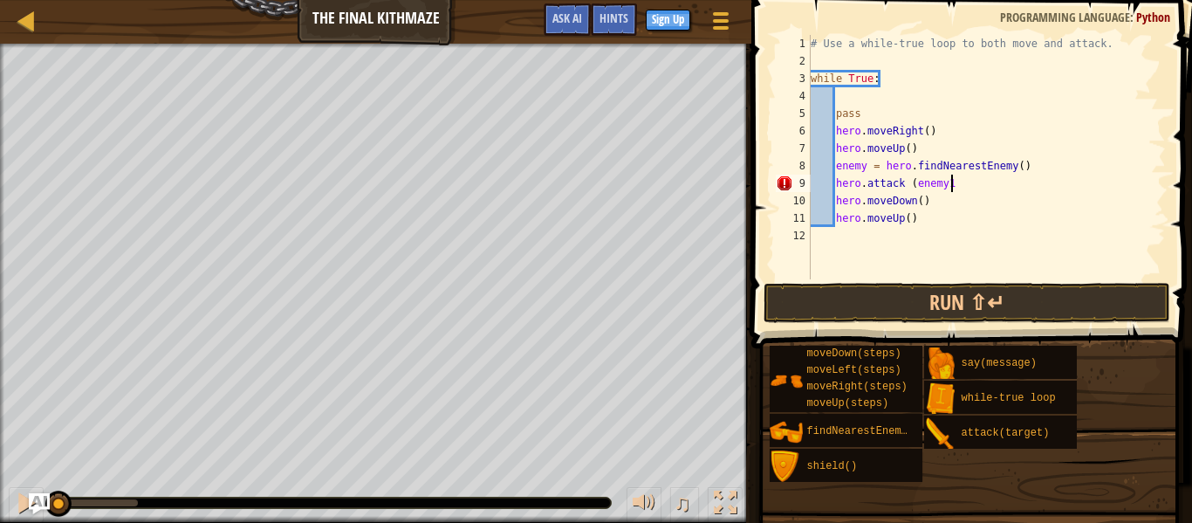
scroll to position [8, 20]
click at [994, 299] on button "Run ⇧↵" at bounding box center [967, 303] width 407 height 40
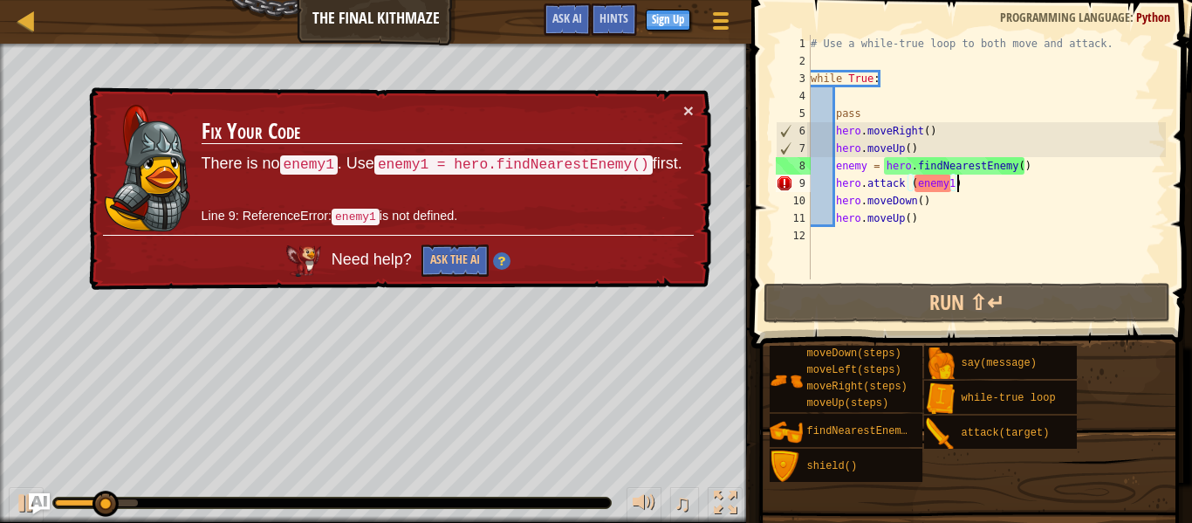
click at [866, 169] on div "# Use a while-true loop to both move and attack. while True : pass hero . moveR…" at bounding box center [986, 174] width 359 height 279
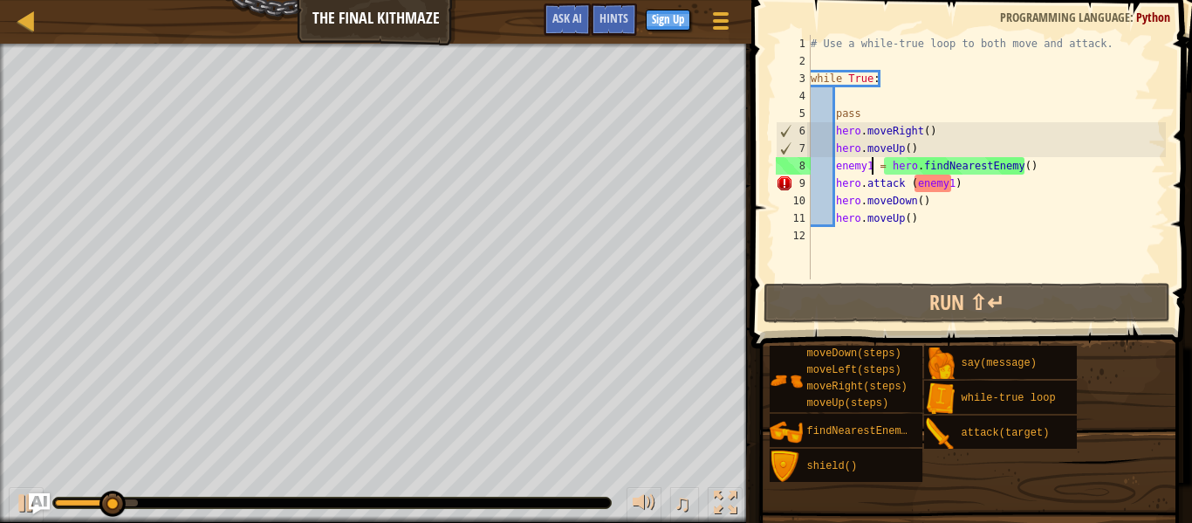
scroll to position [8, 10]
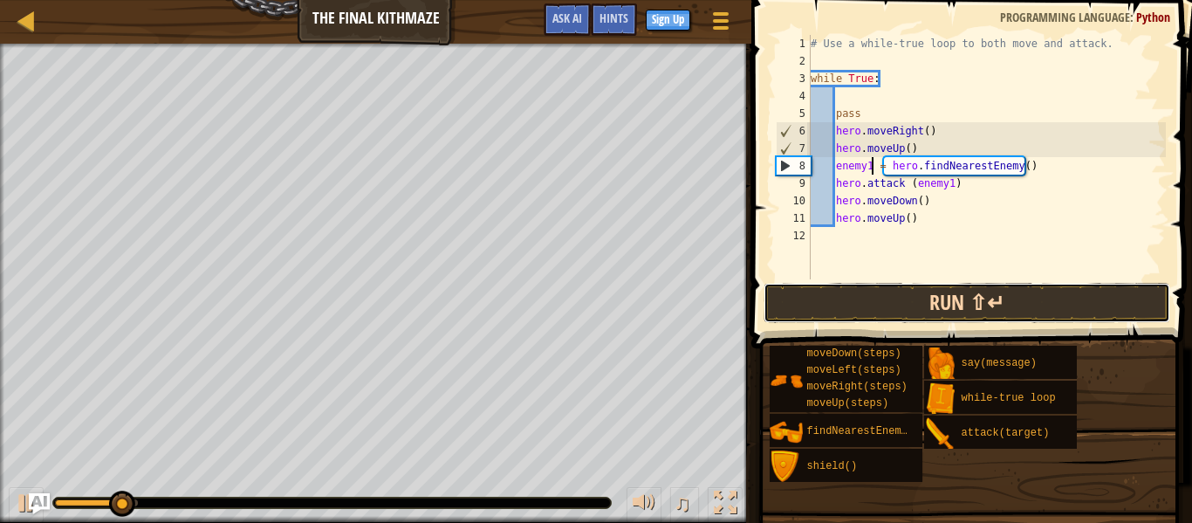
click at [964, 295] on button "Run ⇧↵" at bounding box center [967, 303] width 407 height 40
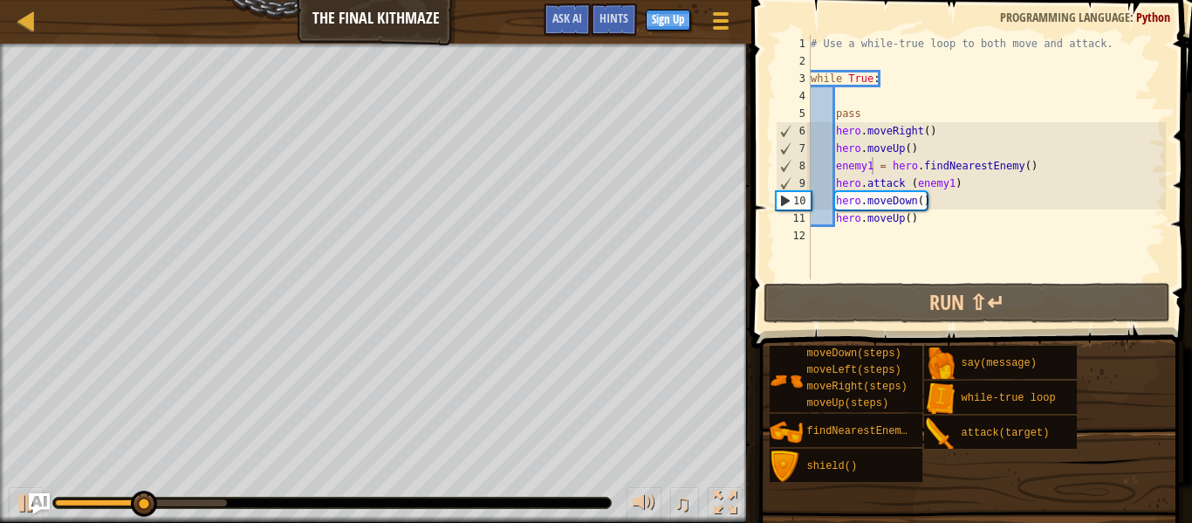
click at [51, 501] on div "♫" at bounding box center [375, 498] width 751 height 52
click at [58, 504] on div at bounding box center [103, 502] width 96 height 7
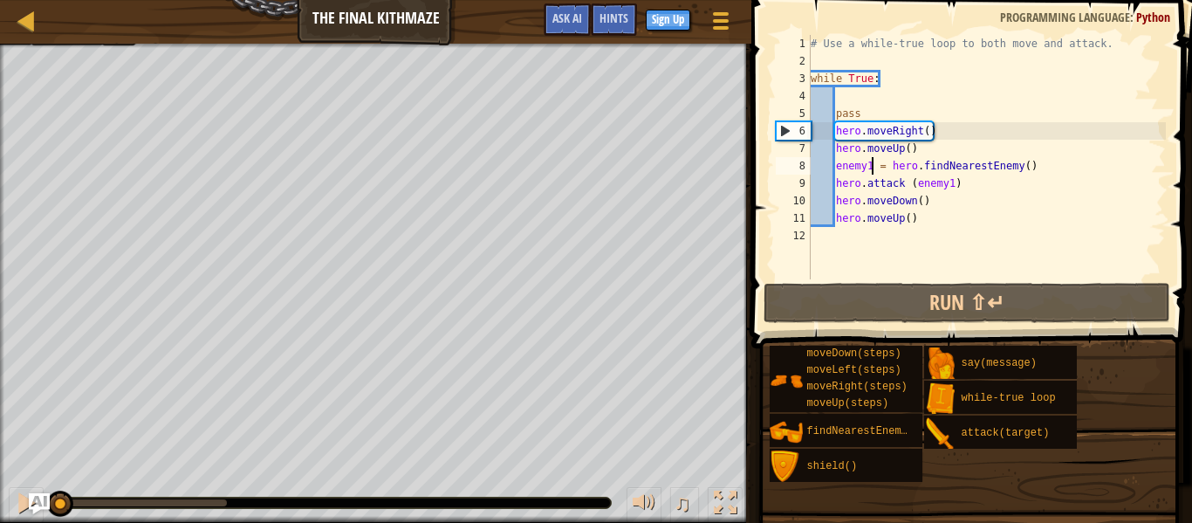
click at [933, 200] on div "# Use a while-true loop to both move and attack. while True : pass hero . moveR…" at bounding box center [986, 174] width 359 height 279
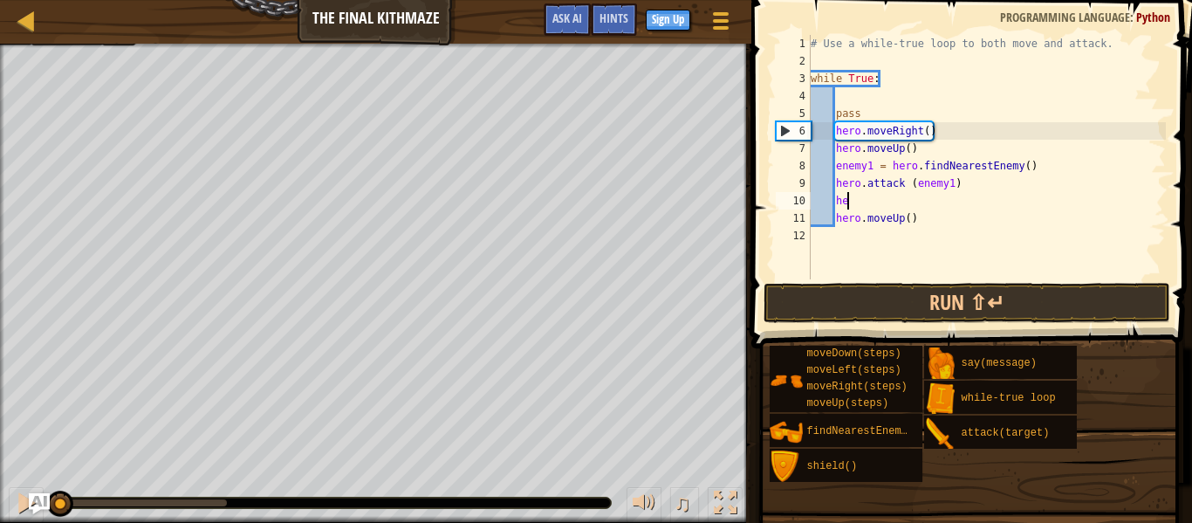
type textarea "h"
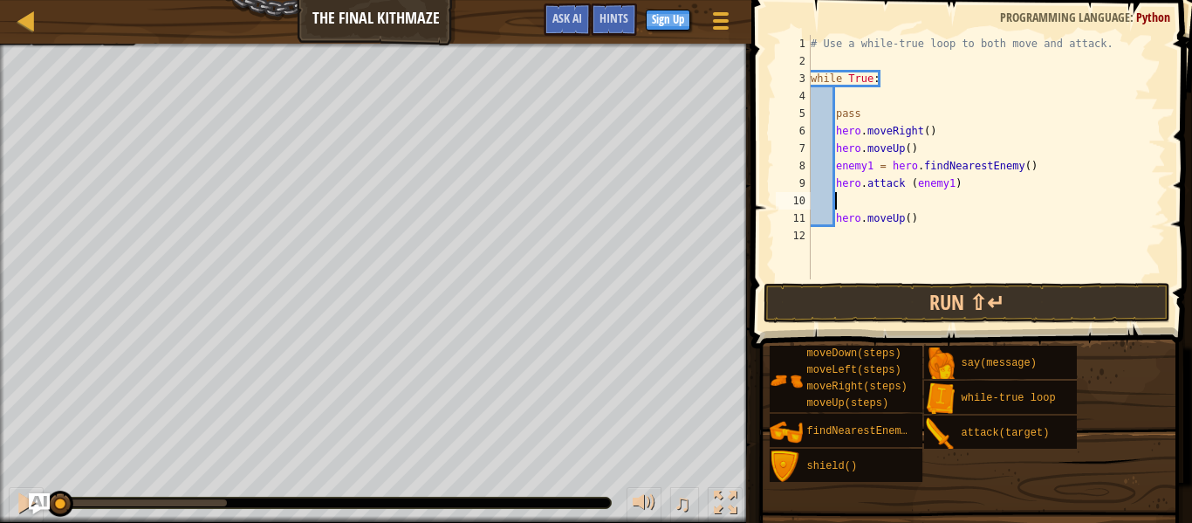
click at [935, 223] on div "# Use a while-true loop to both move and attack. while True : pass hero . moveR…" at bounding box center [986, 174] width 359 height 279
type textarea "h"
click at [15, 512] on div at bounding box center [26, 502] width 23 height 23
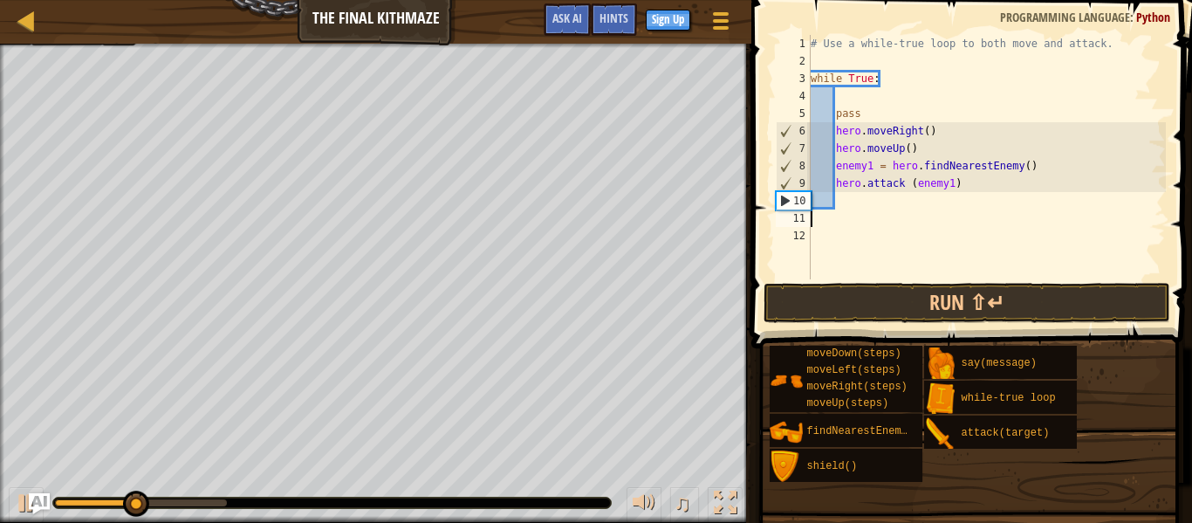
scroll to position [8, 0]
click at [61, 504] on div at bounding box center [108, 502] width 107 height 7
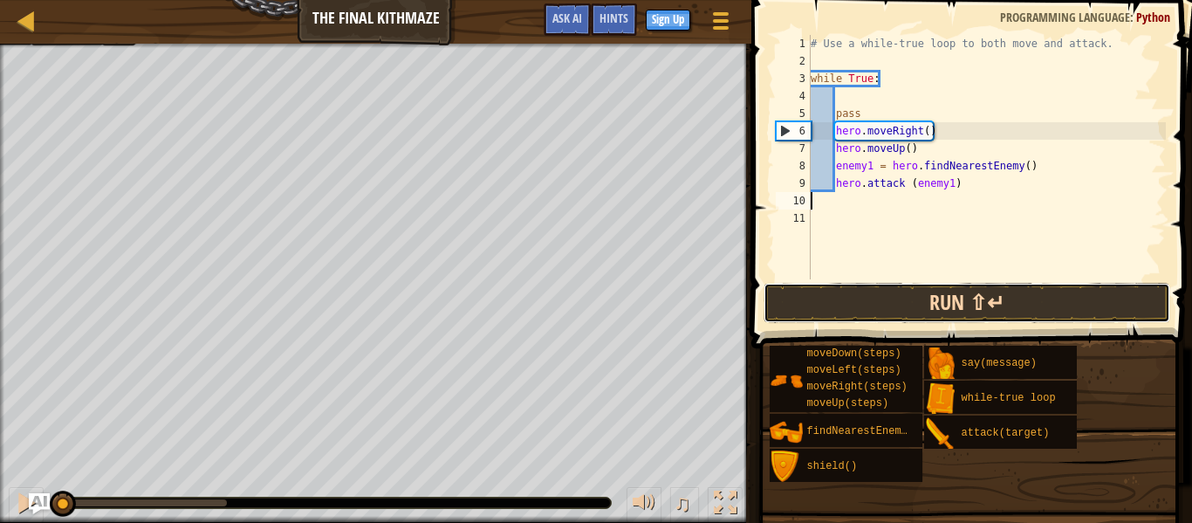
click at [877, 307] on button "Run ⇧↵" at bounding box center [967, 303] width 407 height 40
click at [877, 307] on button "Running" at bounding box center [967, 303] width 407 height 40
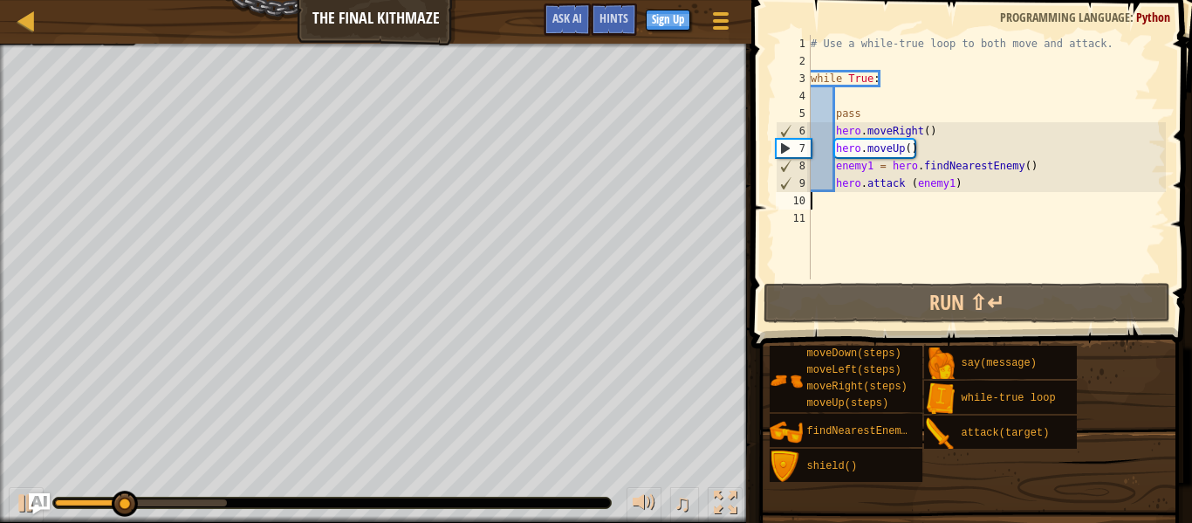
click at [974, 188] on div "# Use a while-true loop to both move and attack. while True : pass hero . moveR…" at bounding box center [986, 174] width 359 height 279
drag, startPoint x: 974, startPoint y: 188, endPoint x: 848, endPoint y: 195, distance: 125.8
click at [848, 195] on div "# Use a while-true loop to both move and attack. while True : pass hero . moveR…" at bounding box center [986, 174] width 359 height 279
click at [56, 504] on div at bounding box center [105, 502] width 100 height 7
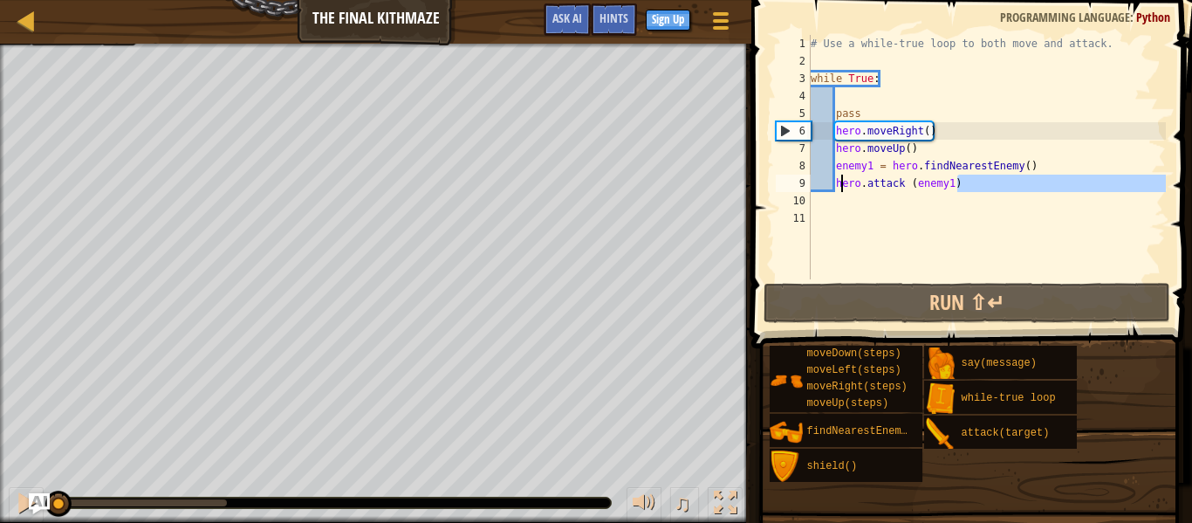
type textarea "hero.attack (enemy1)"
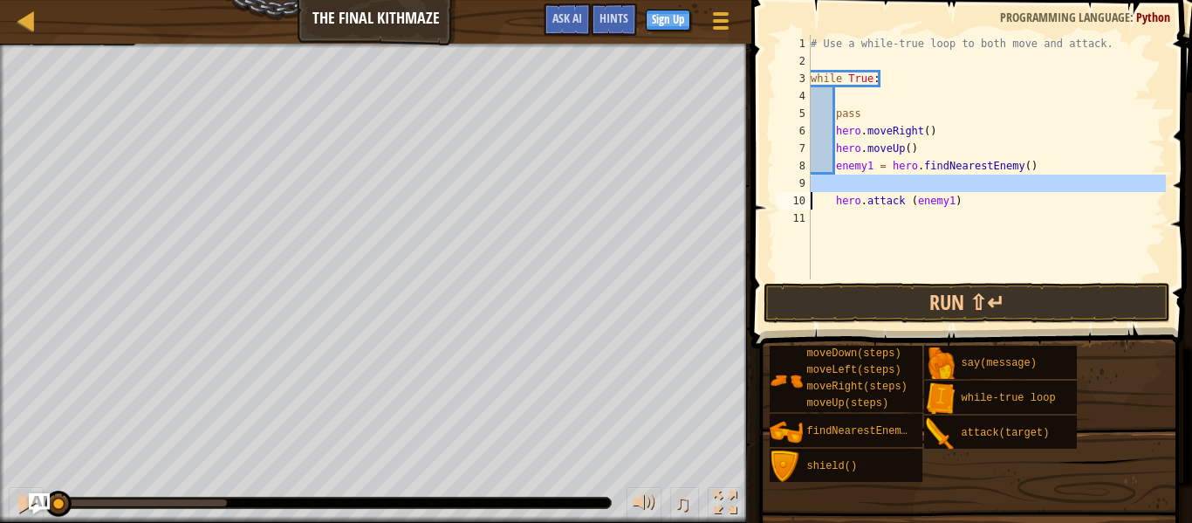
click at [860, 226] on div "# Use a while-true loop to both move and attack. while True : pass hero . moveR…" at bounding box center [986, 174] width 359 height 279
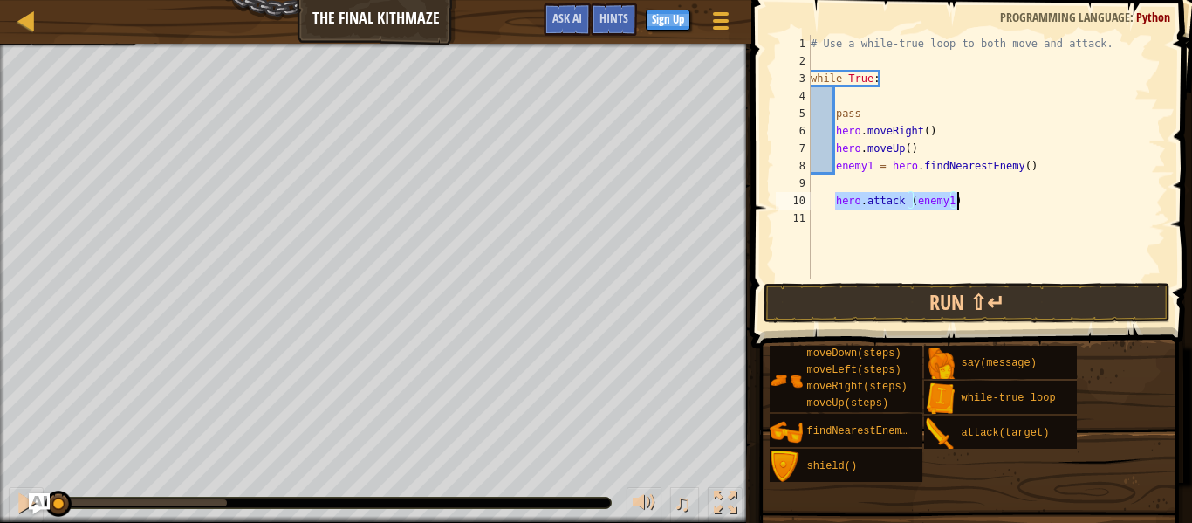
drag, startPoint x: 832, startPoint y: 201, endPoint x: 963, endPoint y: 196, distance: 130.1
click at [963, 196] on div "# Use a while-true loop to both move and attack. while True : pass hero . moveR…" at bounding box center [986, 174] width 359 height 279
click at [833, 200] on div "# Use a while-true loop to both move and attack. while True : pass hero . moveR…" at bounding box center [986, 157] width 359 height 244
type textarea "hero.attack (enemy1)"
click at [980, 189] on div "# Use a while-true loop to both move and attack. while True : pass hero . moveR…" at bounding box center [986, 174] width 359 height 279
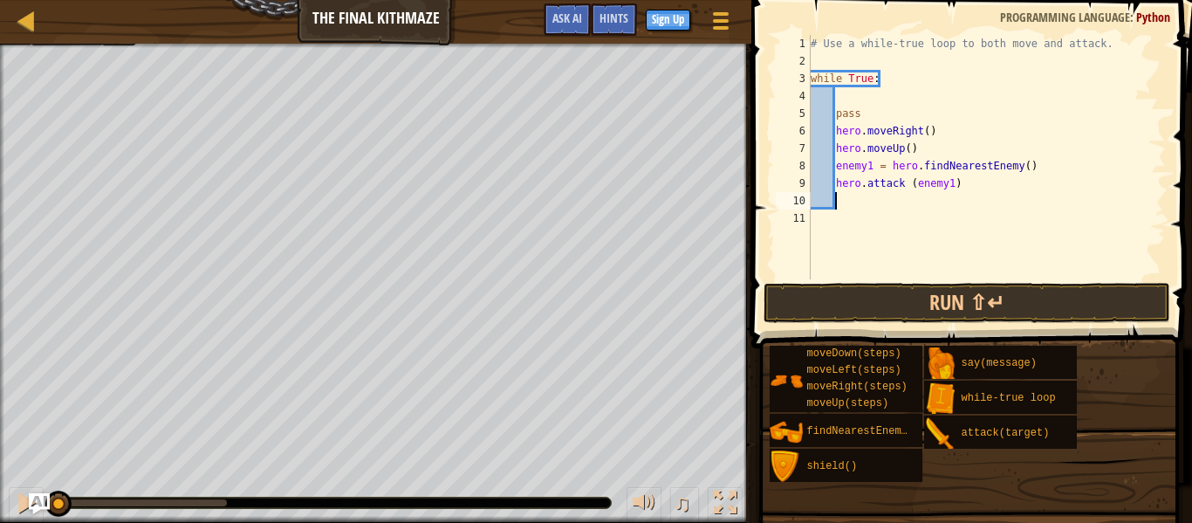
paste textarea "hero.attack (enemy1)"
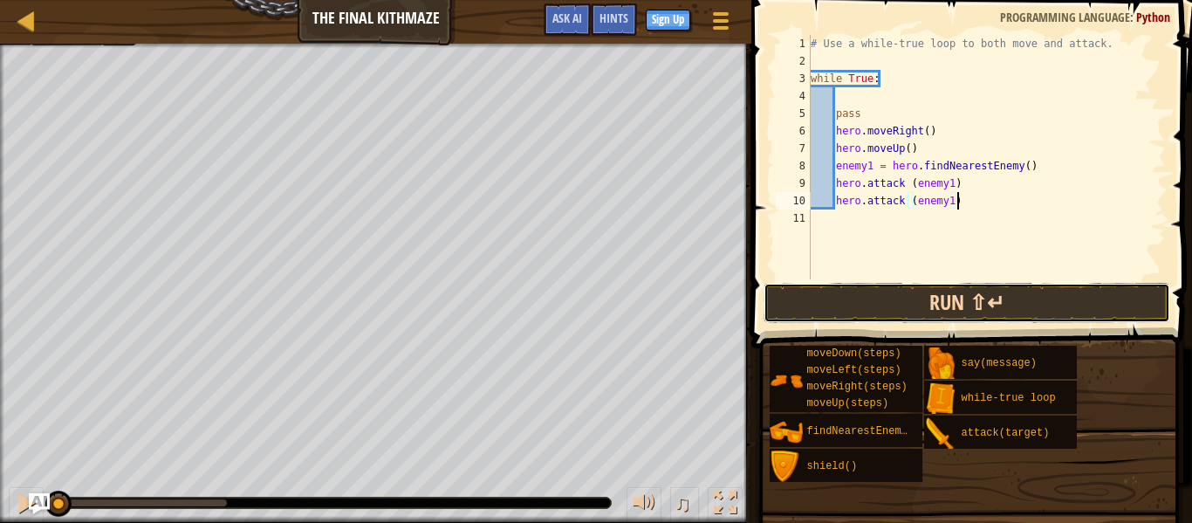
click at [968, 307] on button "Run ⇧↵" at bounding box center [967, 303] width 407 height 40
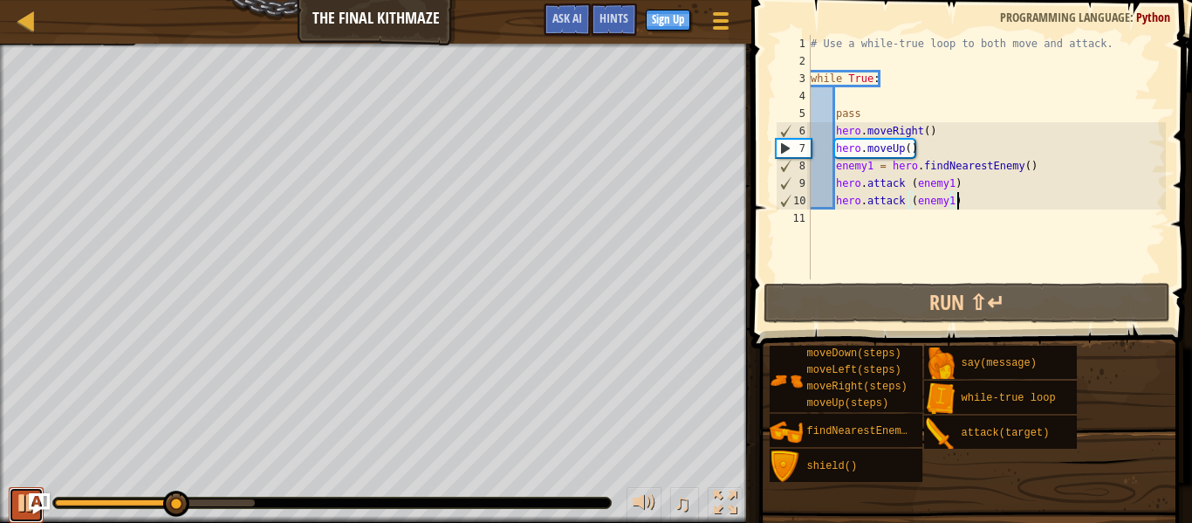
click at [13, 509] on button at bounding box center [26, 505] width 35 height 36
click at [880, 86] on div "# Use a while-true loop to both move and attack. while True : pass hero . moveR…" at bounding box center [986, 174] width 359 height 279
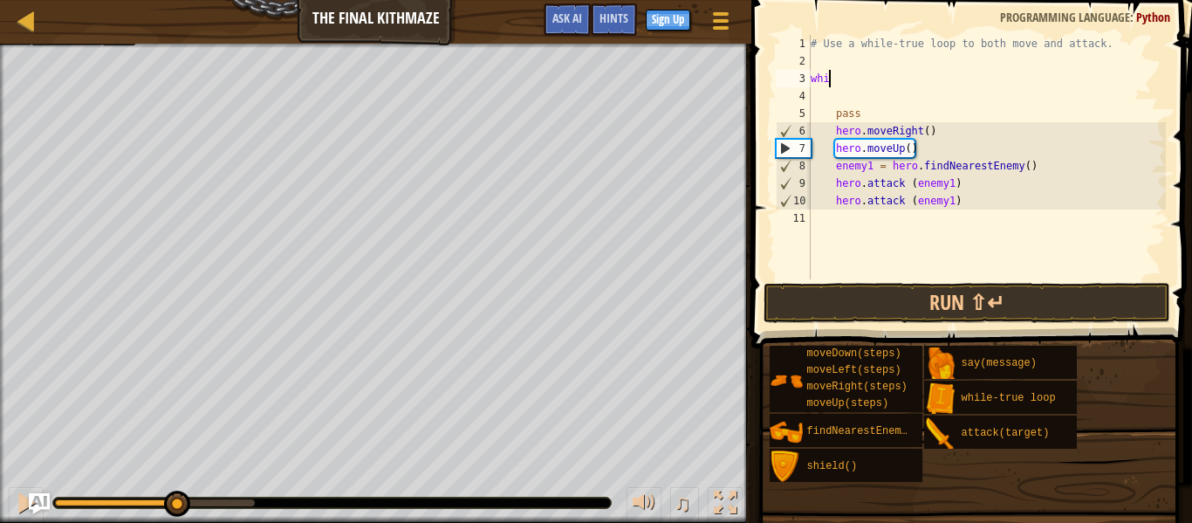
type textarea "w"
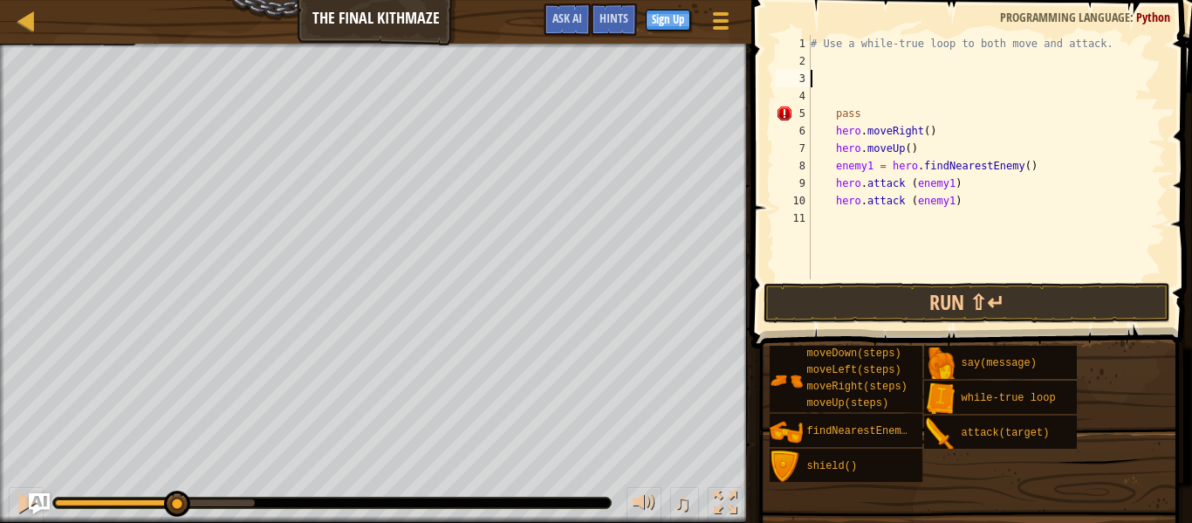
click at [937, 150] on div "# Use a while-true loop to both move and attack. pass hero . moveRight ( ) hero…" at bounding box center [986, 174] width 359 height 279
click at [864, 111] on div "# Use a while-true loop to both move and attack. pass hero . moveRight ( ) hero…" at bounding box center [986, 174] width 359 height 279
type textarea "p"
click at [837, 133] on div "# Use a while-true loop to both move and attack. hero . moveRight ( ) hero . mo…" at bounding box center [986, 174] width 359 height 279
click at [828, 152] on div "# Use a while-true loop to both move and attack. hero . moveRight ( ) hero . mo…" at bounding box center [986, 174] width 359 height 279
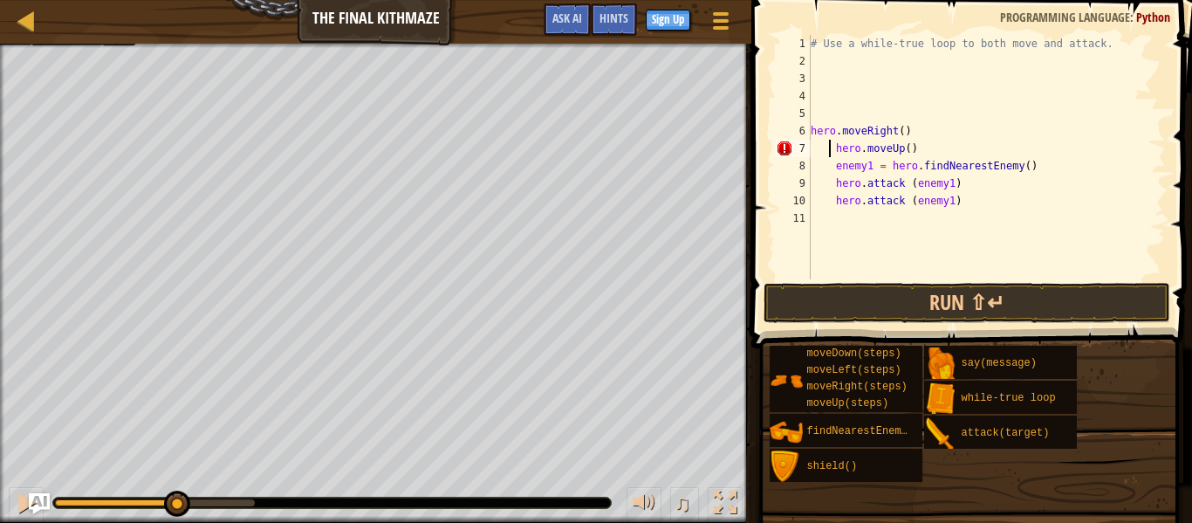
click at [834, 153] on div "# Use a while-true loop to both move and attack. hero . moveRight ( ) hero . mo…" at bounding box center [986, 174] width 359 height 279
click at [850, 167] on div "# Use a while-true loop to both move and attack. hero . moveRight ( ) hero . mo…" at bounding box center [986, 174] width 359 height 279
click at [818, 162] on div "# Use a while-true loop to both move and attack. hero . moveRight ( ) hero . mo…" at bounding box center [986, 174] width 359 height 279
click at [921, 151] on div "# Use a while-true loop to both move and attack. hero . moveRight ( ) hero . mo…" at bounding box center [986, 174] width 359 height 279
type textarea "hero.moveUp()"
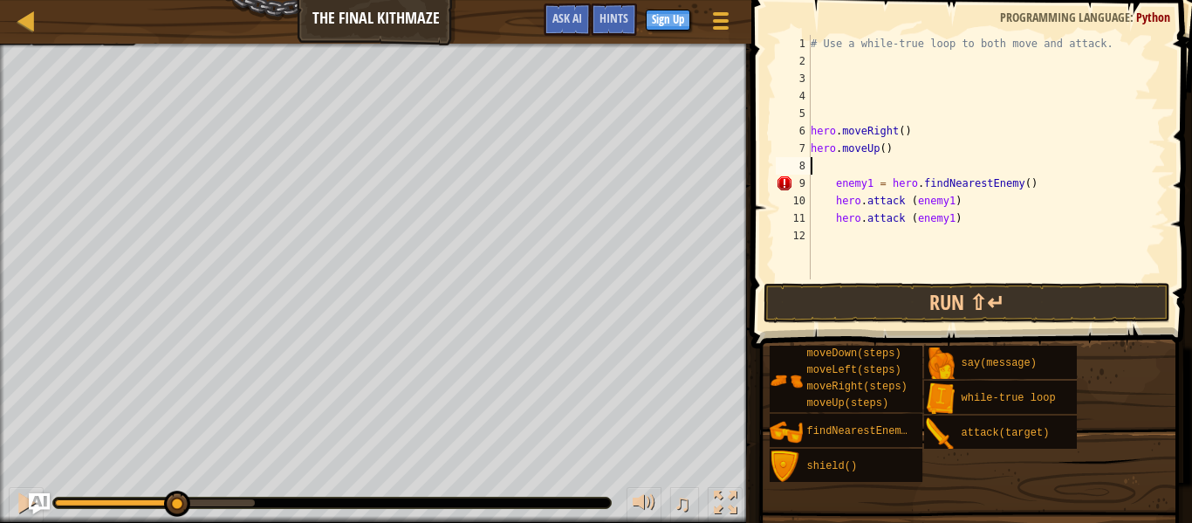
type textarea "h"
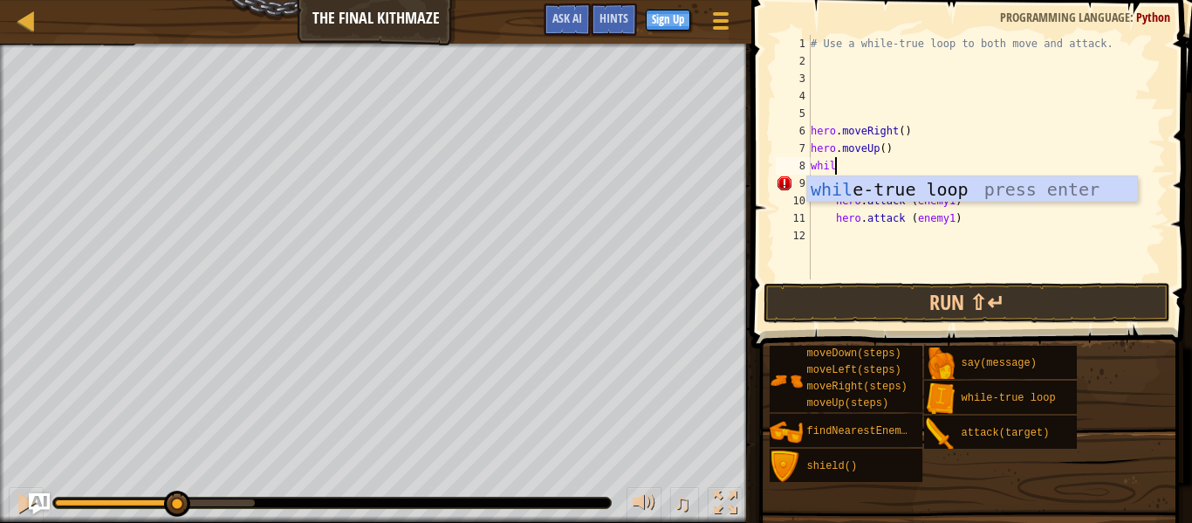
type textarea "while"
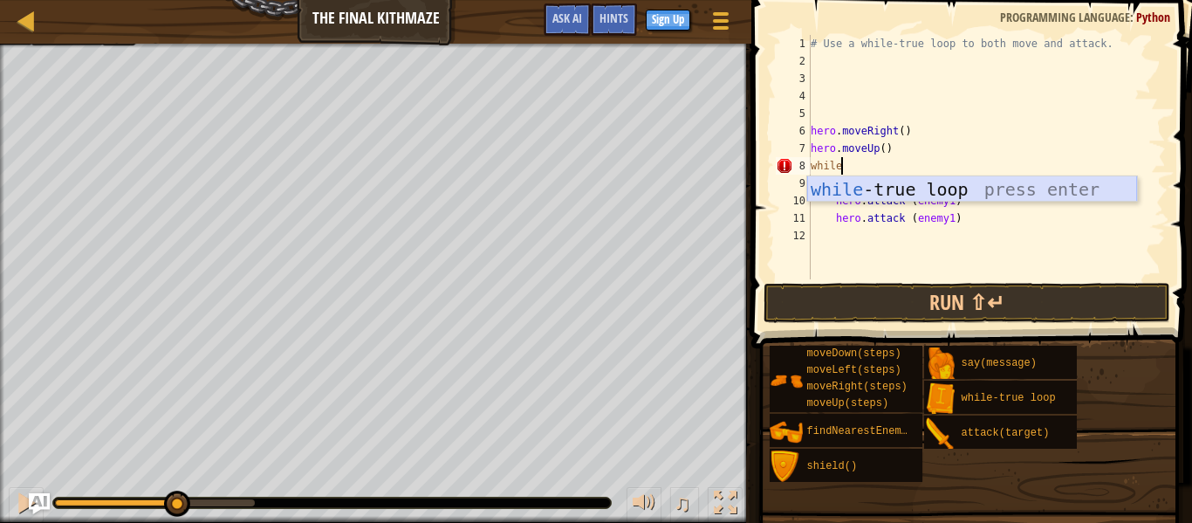
click at [943, 190] on div "while -true loop press enter" at bounding box center [972, 215] width 330 height 79
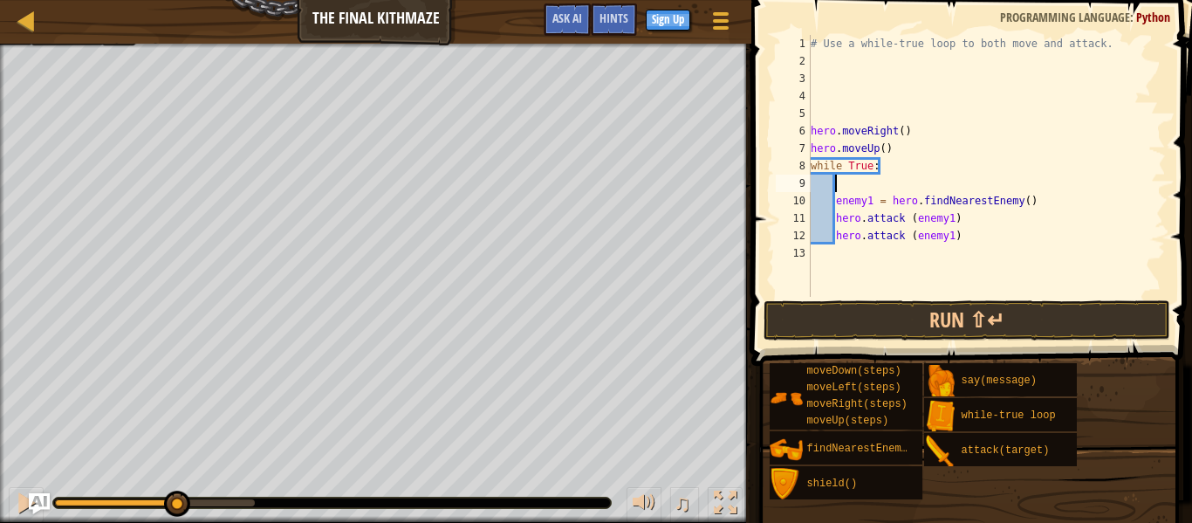
scroll to position [8, 3]
click at [956, 316] on button "Run ⇧↵" at bounding box center [967, 320] width 407 height 40
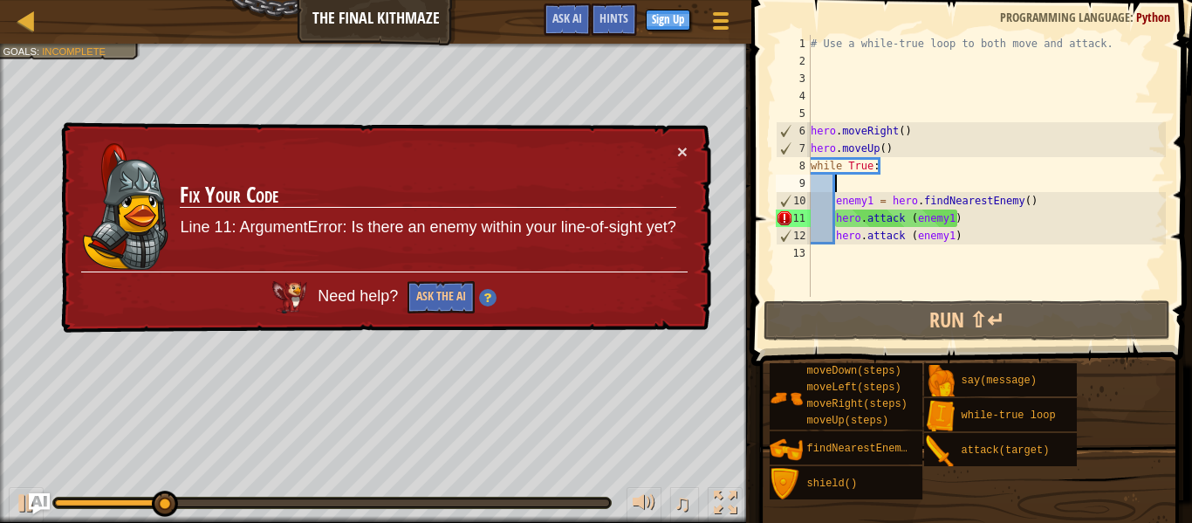
click at [673, 148] on td "Fix Your Code Line 11: ArgumentError: Is there an enemy within your line-of-sig…" at bounding box center [427, 206] width 497 height 129
click at [682, 150] on button "×" at bounding box center [682, 151] width 10 height 18
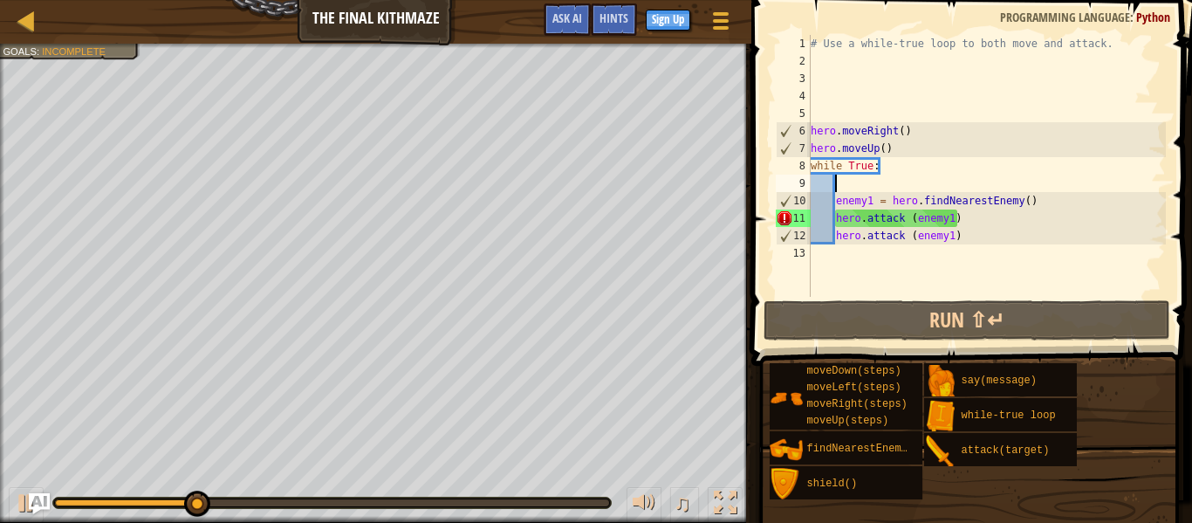
click at [866, 251] on div "# Use a while-true loop to both move and attack. hero . moveRight ( ) hero . mo…" at bounding box center [986, 183] width 359 height 297
click at [979, 222] on div "# Use a while-true loop to both move and attack. hero . moveRight ( ) hero . mo…" at bounding box center [986, 183] width 359 height 297
type textarea "hero.attack (enemy1)"
click at [832, 270] on div "# Use a while-true loop to both move and attack. hero . moveRight ( ) hero . mo…" at bounding box center [986, 183] width 359 height 297
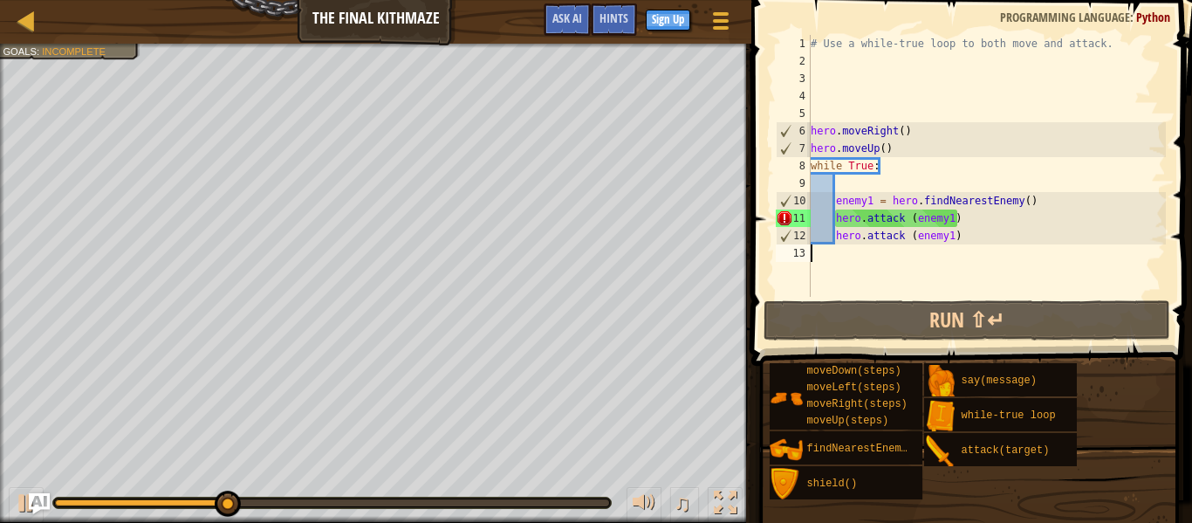
click at [965, 236] on div "# Use a while-true loop to both move and attack. hero . moveRight ( ) hero . mo…" at bounding box center [986, 183] width 359 height 297
type textarea "hero.attack (enemy1)"
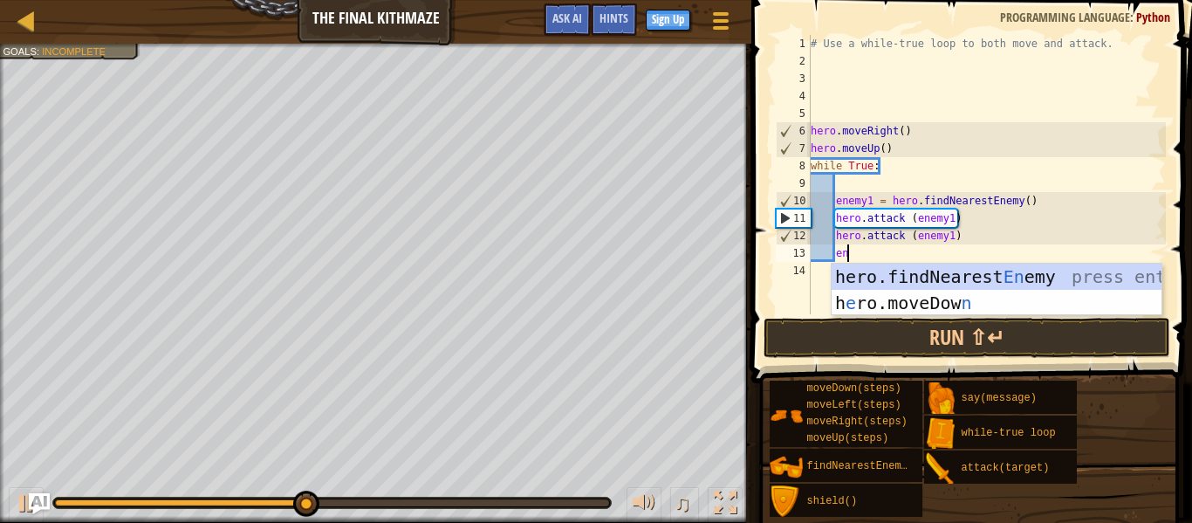
type textarea "end"
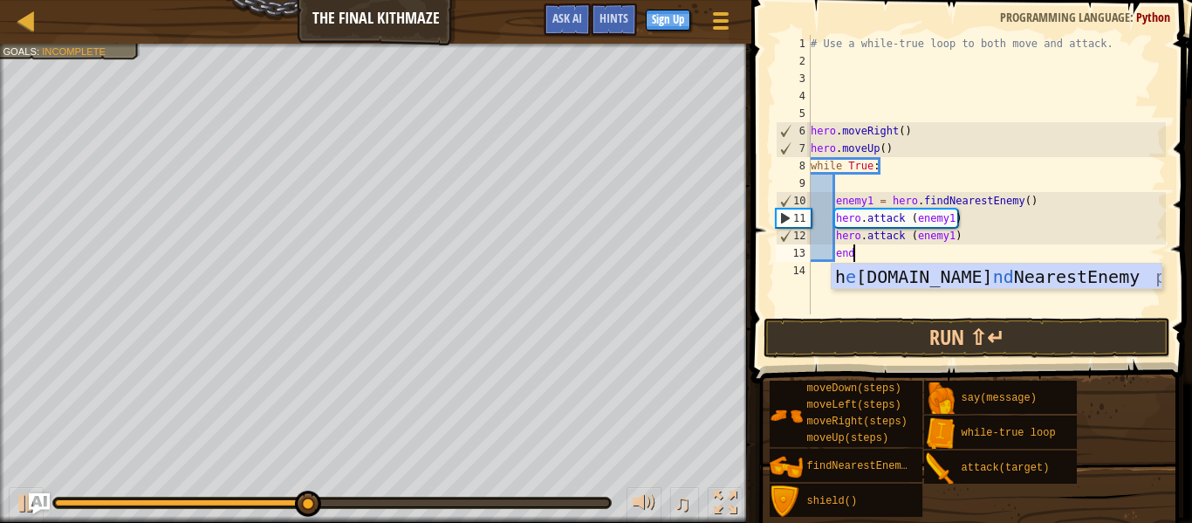
scroll to position [8, 5]
click at [986, 254] on div "# Use a while-true loop to both move and attack. hero . moveRight ( ) hero . mo…" at bounding box center [986, 192] width 359 height 314
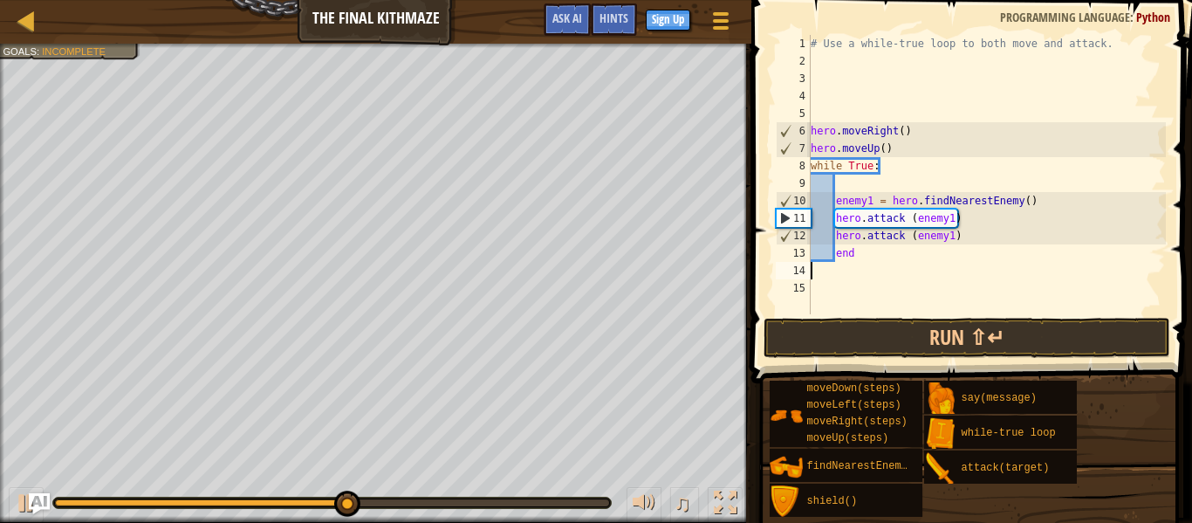
scroll to position [8, 0]
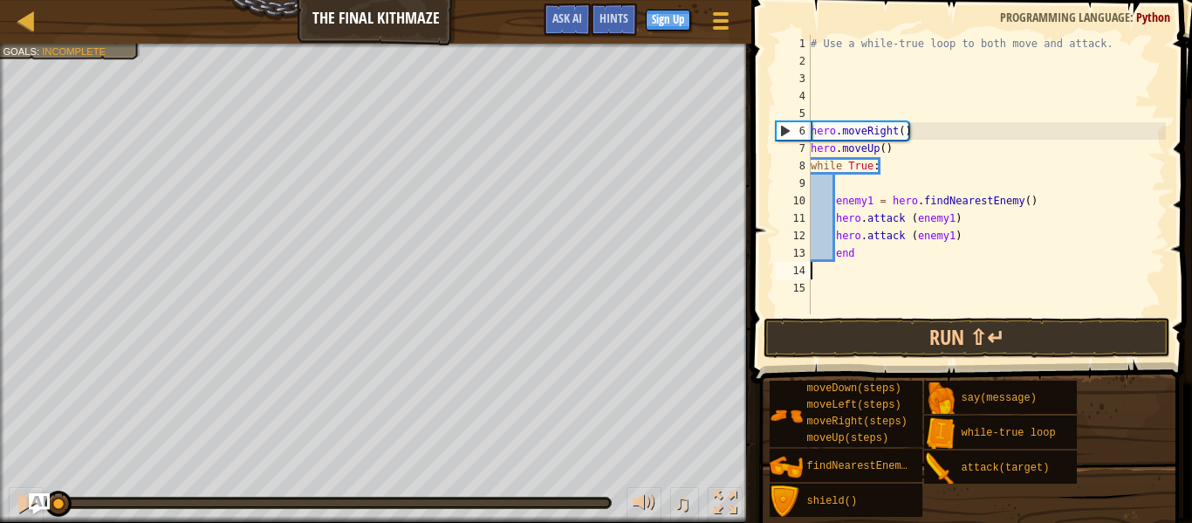
drag, startPoint x: 360, startPoint y: 504, endPoint x: 0, endPoint y: 502, distance: 360.4
click at [0, 502] on div "♫" at bounding box center [375, 498] width 751 height 52
click at [19, 495] on div at bounding box center [26, 502] width 23 height 23
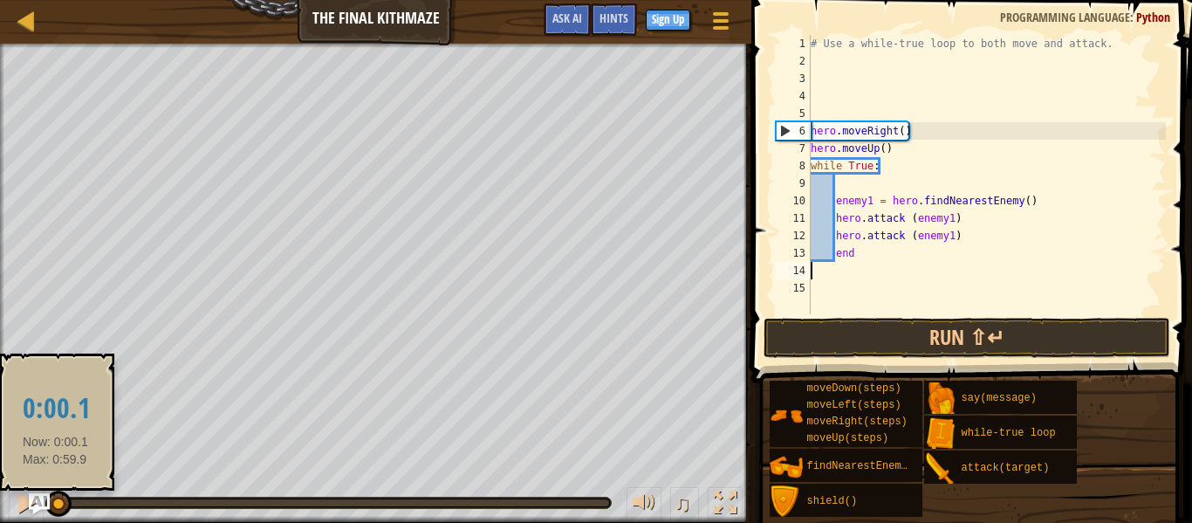
click at [55, 500] on div at bounding box center [56, 502] width 2 height 7
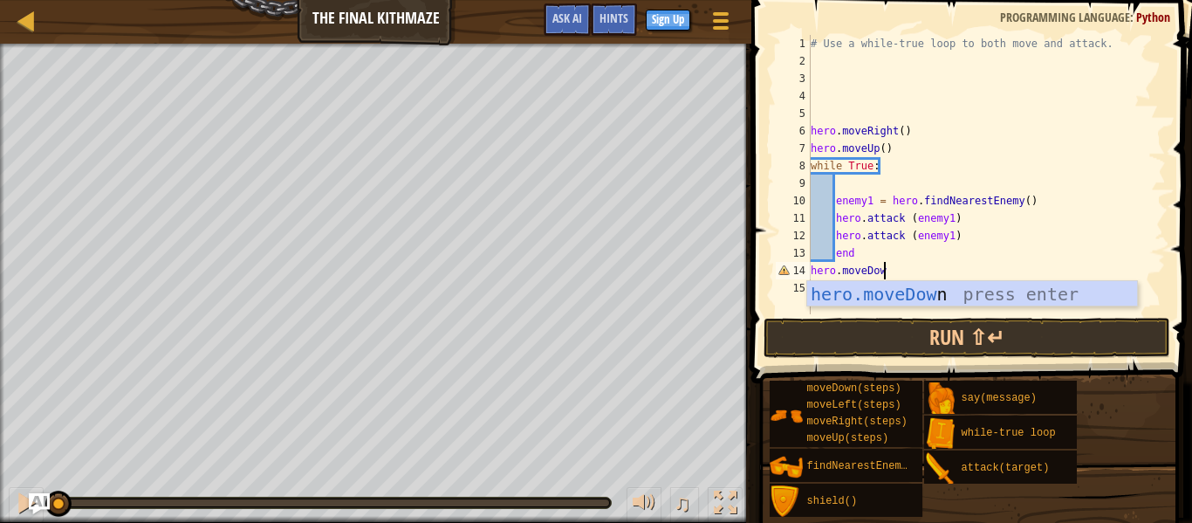
scroll to position [8, 10]
type textarea "hero.moveDown"
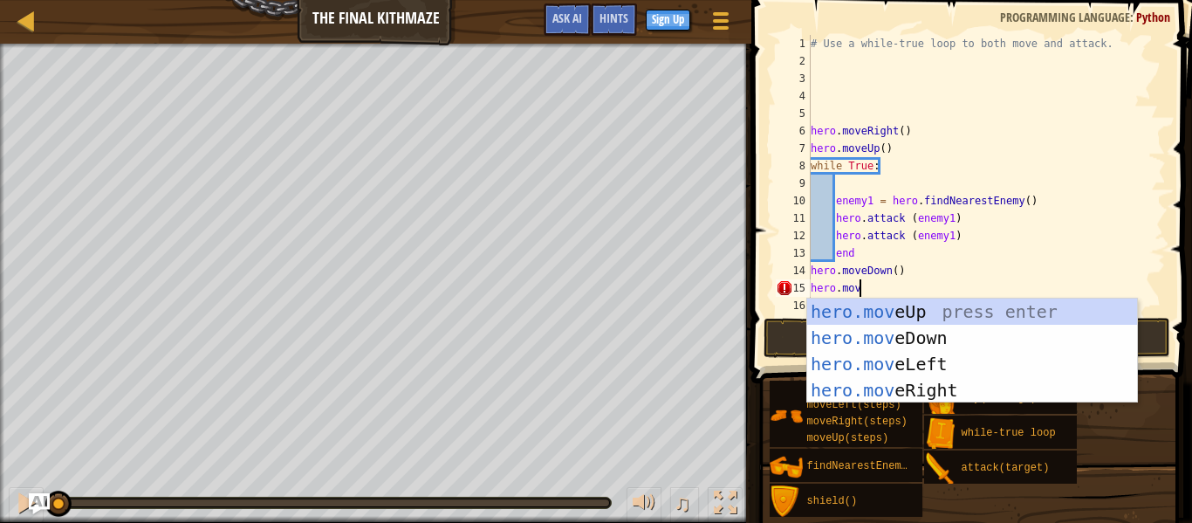
scroll to position [8, 7]
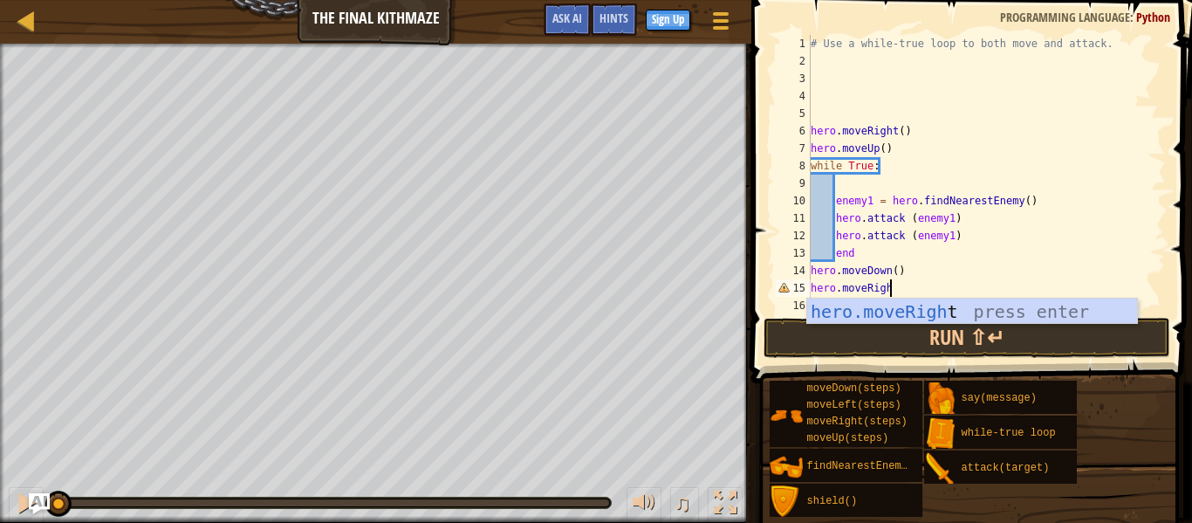
type textarea "hero.moveRight"
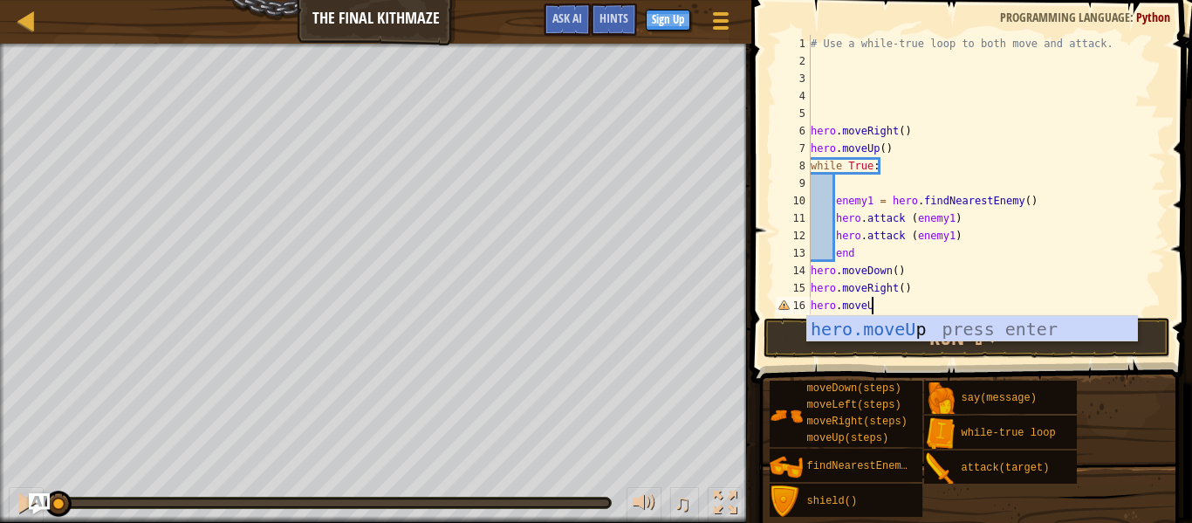
scroll to position [8, 9]
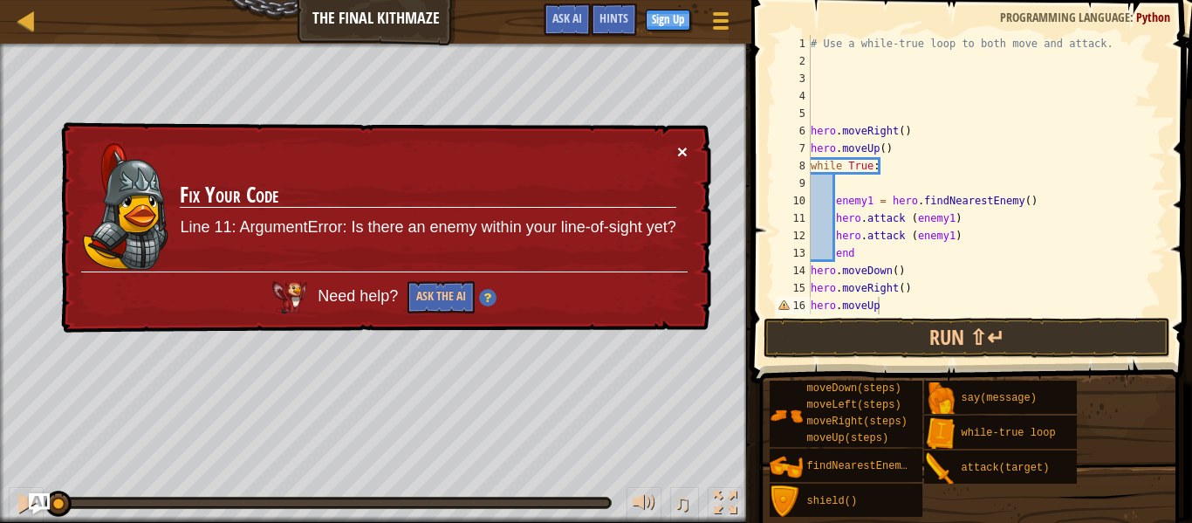
click at [683, 147] on button "×" at bounding box center [682, 151] width 10 height 18
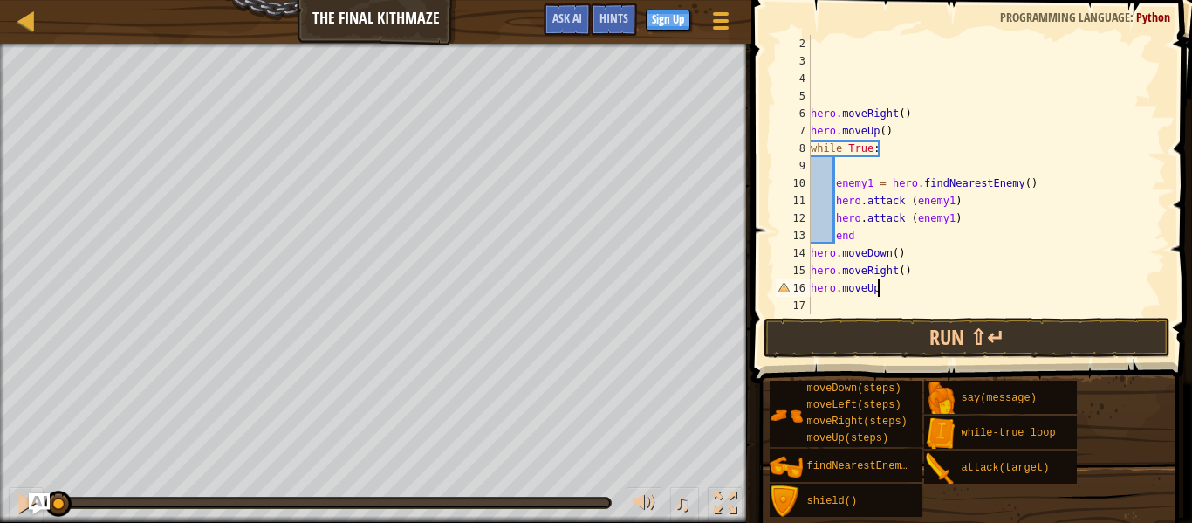
scroll to position [17, 0]
type textarea "hero.moveUp"
click at [929, 293] on div "hero . moveRight ( ) hero . moveUp ( ) while True : enemy1 = hero . findNearest…" at bounding box center [986, 192] width 359 height 314
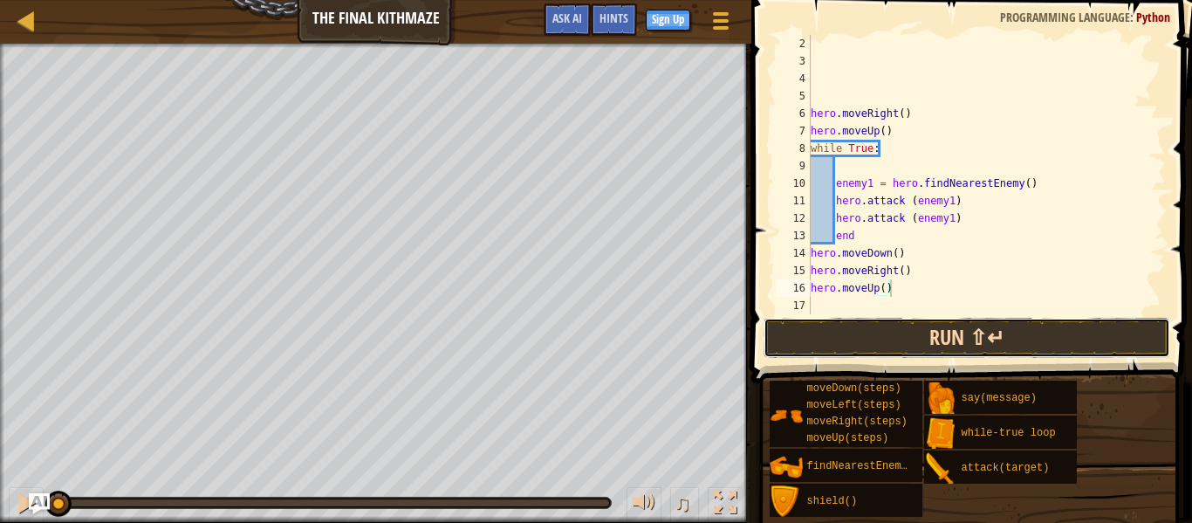
click at [933, 319] on button "Run ⇧↵" at bounding box center [967, 338] width 407 height 40
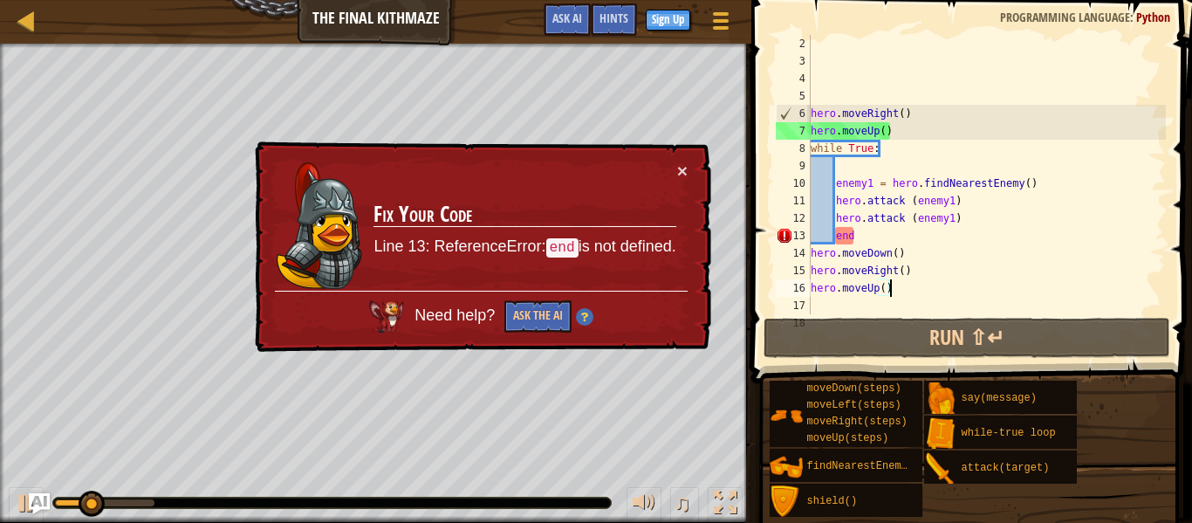
click at [893, 239] on div "hero . moveRight ( ) hero . moveUp ( ) while True : enemy1 = hero . findNearest…" at bounding box center [986, 192] width 359 height 314
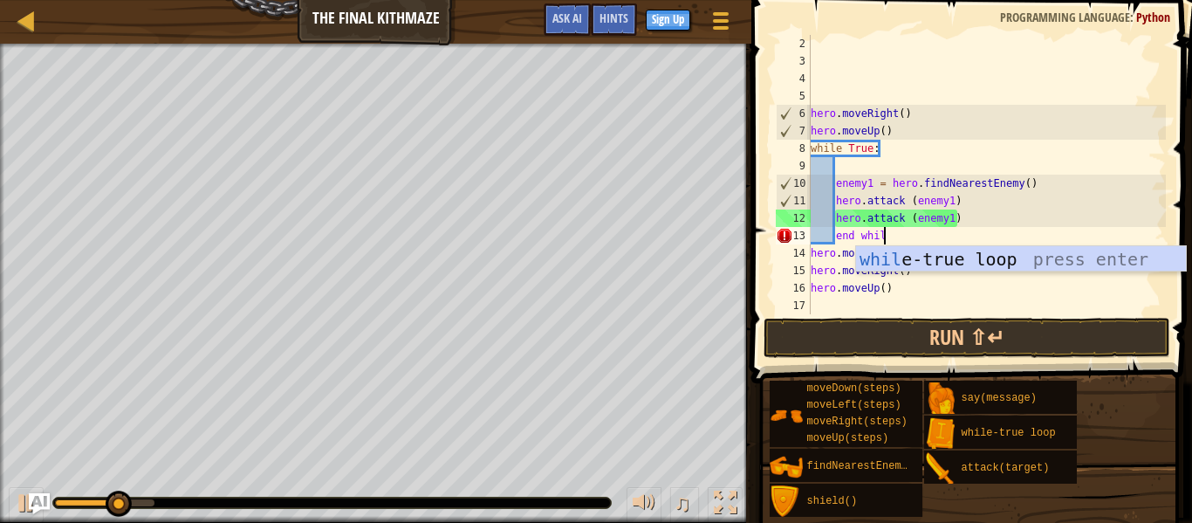
type textarea "end while"
click at [905, 257] on div "while -true loop press enter" at bounding box center [1021, 285] width 330 height 79
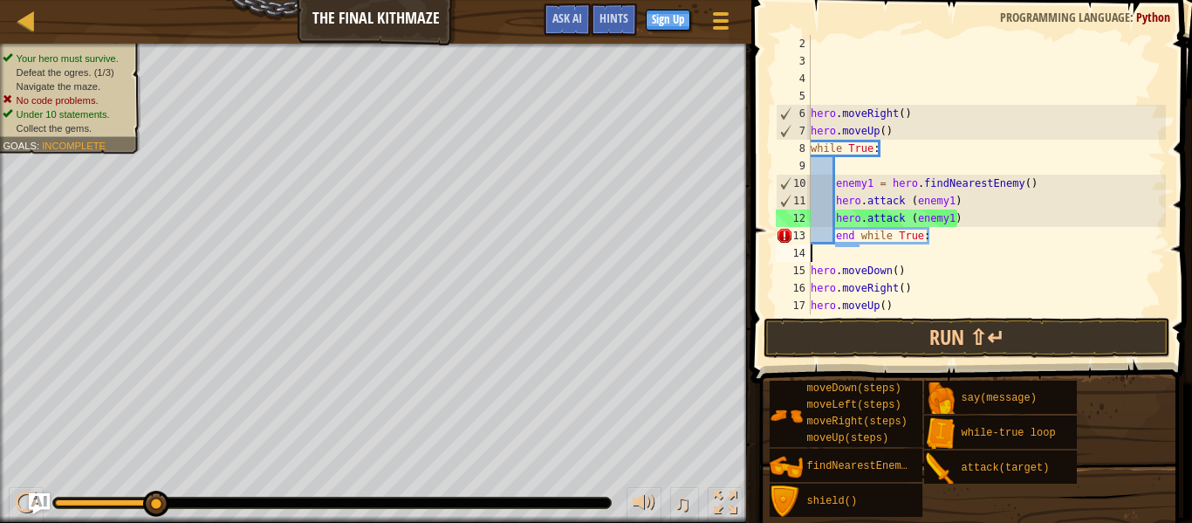
scroll to position [8, 0]
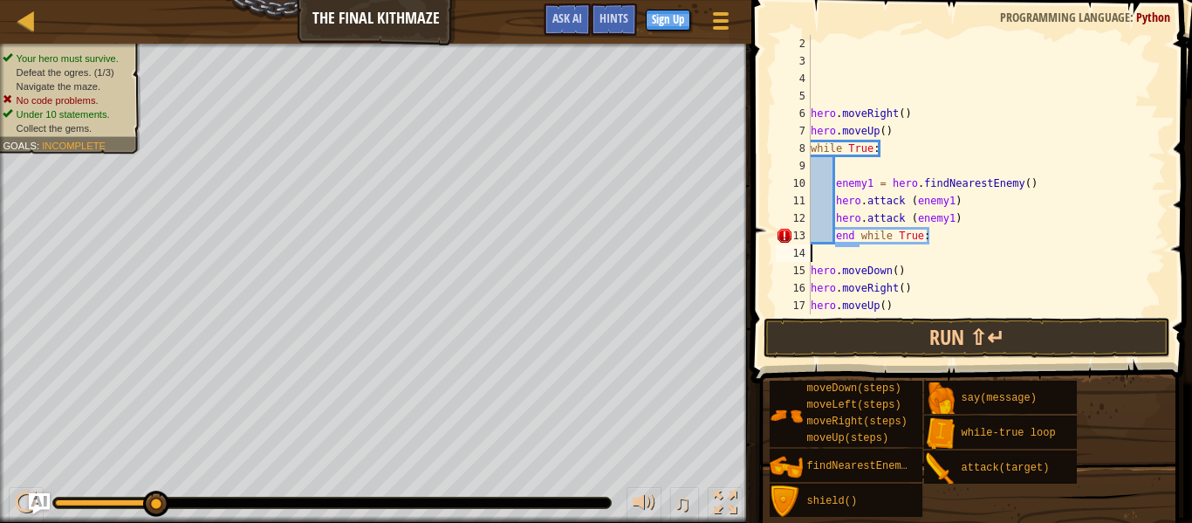
click at [951, 239] on div "hero . moveRight ( ) hero . moveUp ( ) while True : enemy1 = hero . findNearest…" at bounding box center [986, 192] width 359 height 314
type textarea "e"
click at [951, 251] on div "hero . moveRight ( ) hero . moveUp ( ) while True : enemy1 = hero . findNearest…" at bounding box center [986, 192] width 359 height 314
click at [960, 266] on div "hero . moveRight ( ) hero . moveUp ( ) while True : enemy1 = hero . findNearest…" at bounding box center [986, 192] width 359 height 314
click at [965, 285] on div "hero . moveRight ( ) hero . moveUp ( ) while True : enemy1 = hero . findNearest…" at bounding box center [986, 192] width 359 height 314
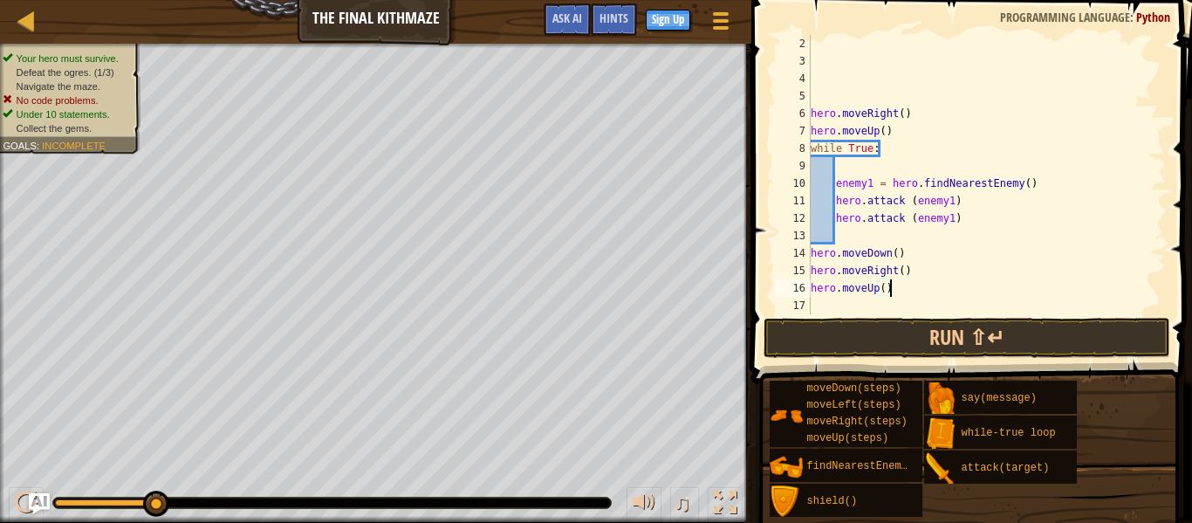
click at [817, 280] on div "Map The Final Kithmaze Game Menu Done Sign Up Hints Ask AI 1 הההההההההההההההההה…" at bounding box center [596, 261] width 1192 height 523
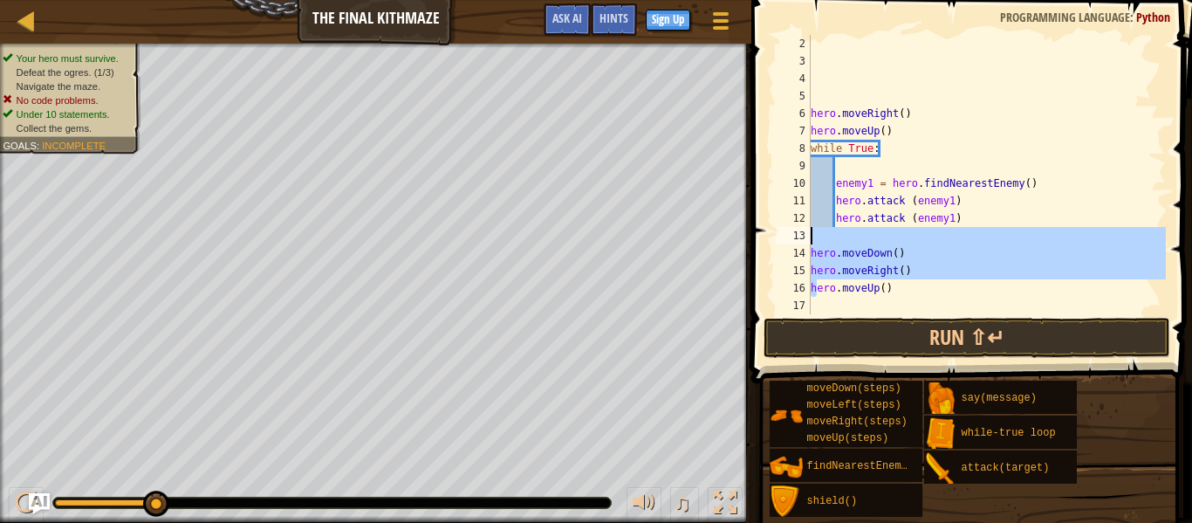
click at [487, 238] on div "Map The Final Kithmaze Game Menu Done Sign Up Hints Ask AI 1 הההההההההההההההההה…" at bounding box center [596, 261] width 1192 height 523
type textarea "hero.moveDown()"
click at [752, 363] on span at bounding box center [973, 166] width 455 height 435
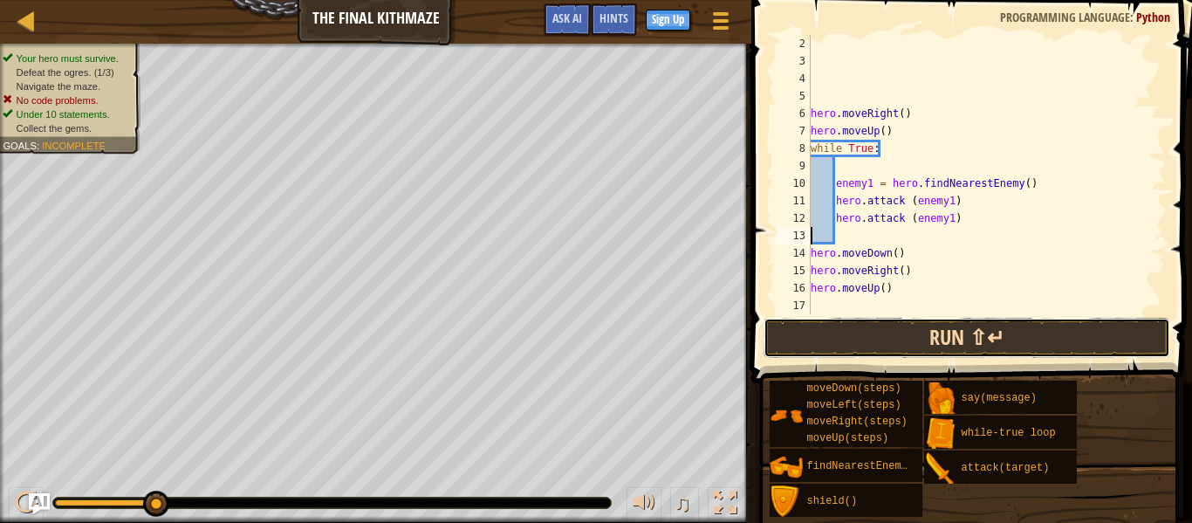
click at [879, 344] on button "Run ⇧↵" at bounding box center [967, 338] width 407 height 40
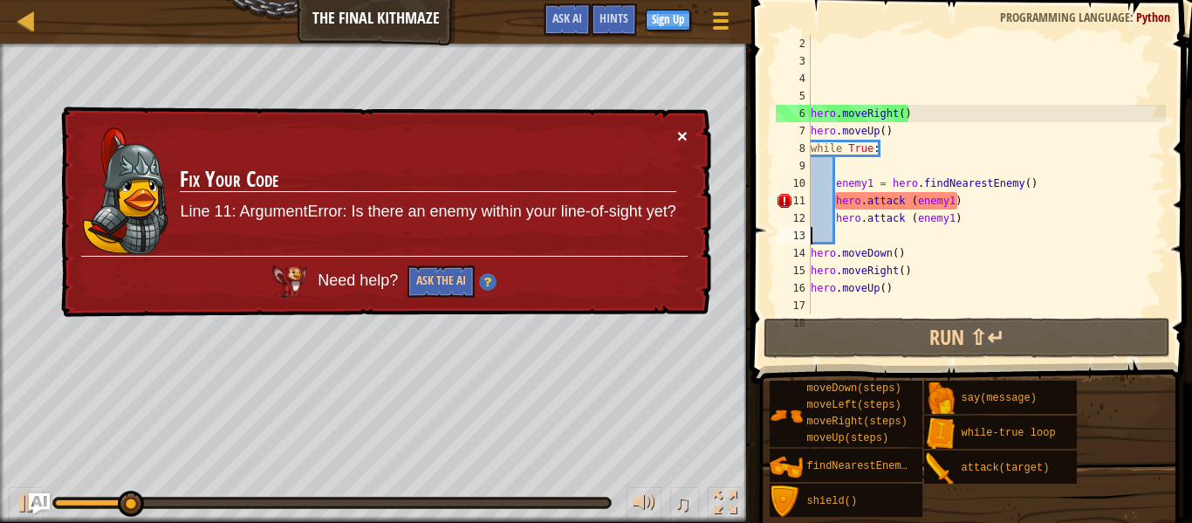
click at [686, 134] on button "×" at bounding box center [682, 136] width 10 height 18
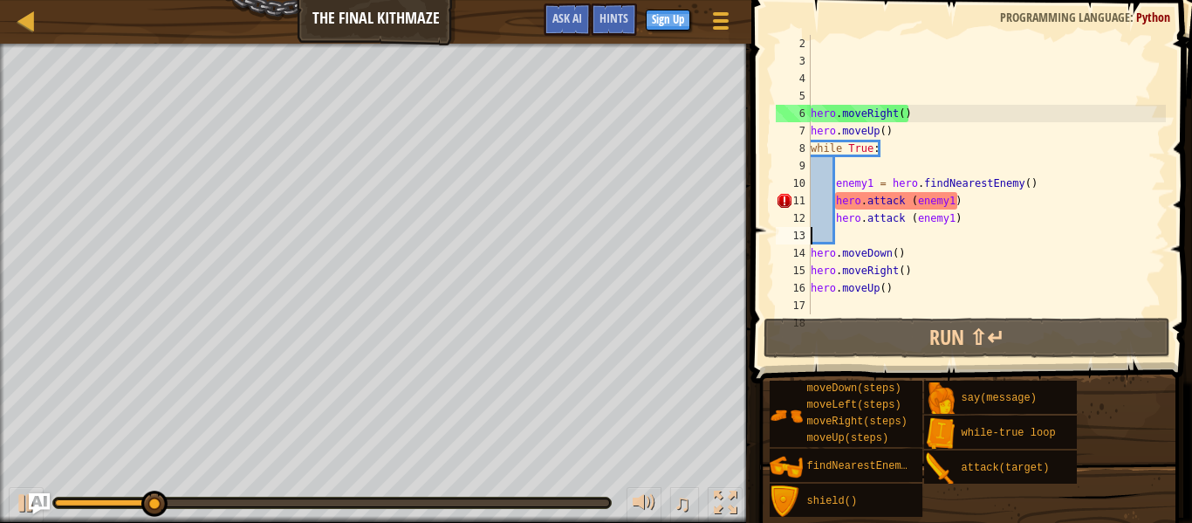
click at [989, 203] on div "hero . moveRight ( ) hero . moveUp ( ) while True : enemy1 = hero . findNearest…" at bounding box center [986, 192] width 359 height 314
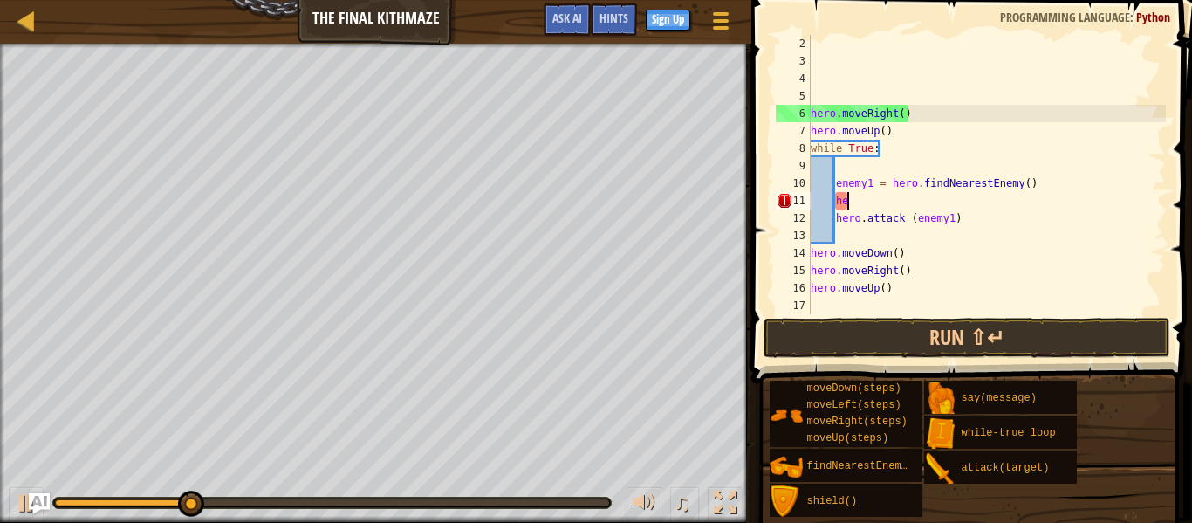
type textarea "h"
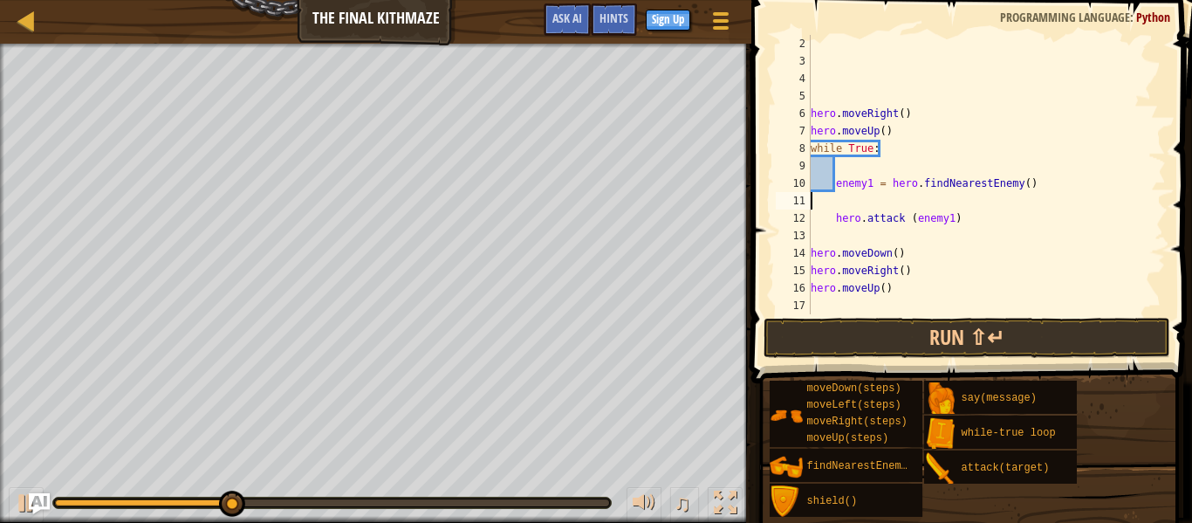
click at [839, 222] on div "hero . moveRight ( ) hero . moveUp ( ) while True : enemy1 = hero . findNearest…" at bounding box center [986, 192] width 359 height 314
click at [831, 223] on div "hero . moveRight ( ) hero . moveUp ( ) while True : enemy1 = hero . findNearest…" at bounding box center [986, 192] width 359 height 314
click at [838, 225] on div "hero . moveRight ( ) hero . moveUp ( ) while True : enemy1 = hero . findNearest…" at bounding box center [986, 192] width 359 height 314
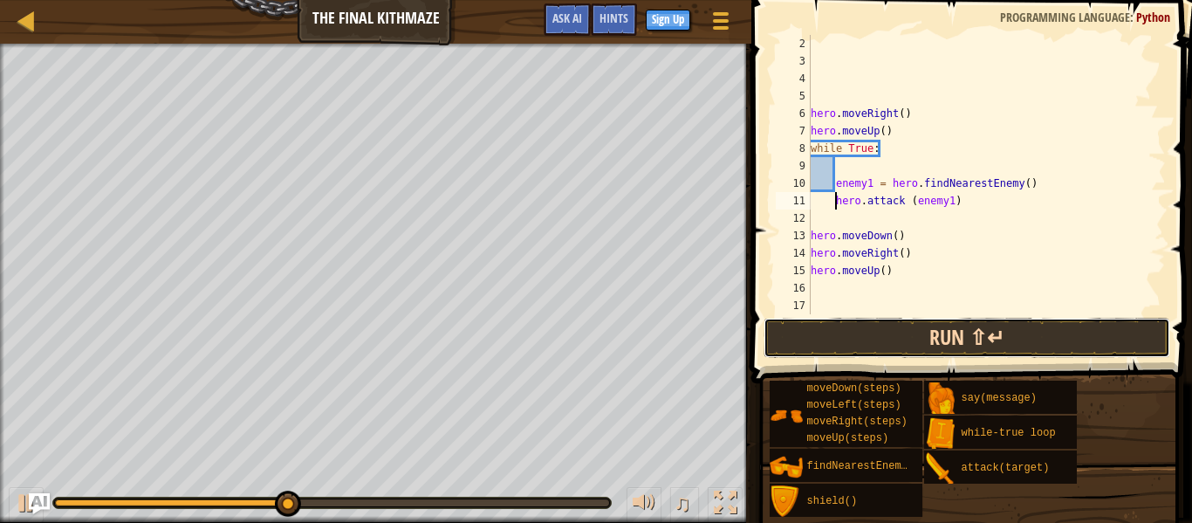
click at [871, 319] on button "Run ⇧↵" at bounding box center [967, 338] width 407 height 40
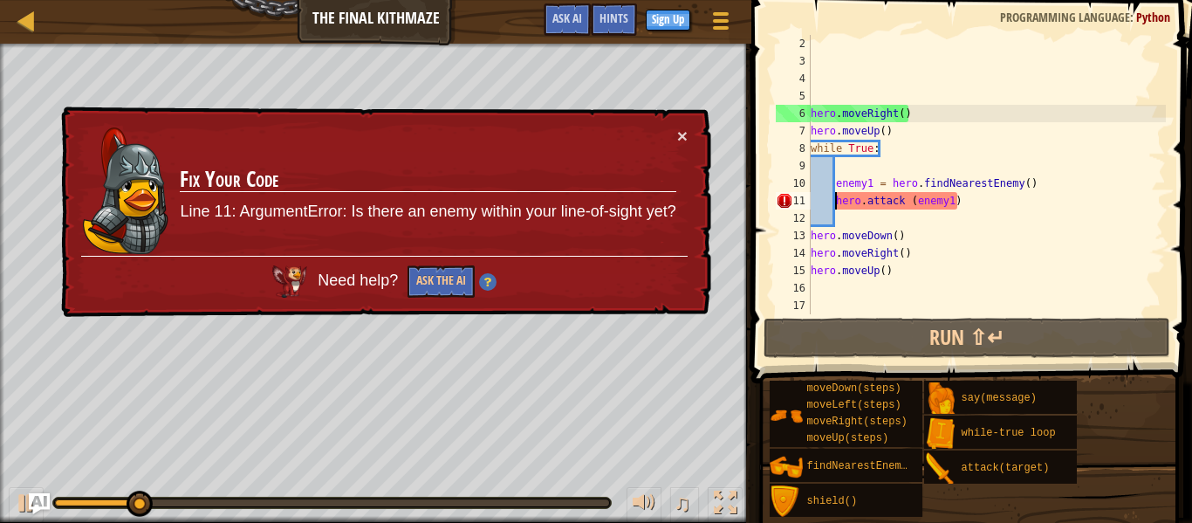
click at [688, 135] on div "× Fix Your Code Line 11: ArgumentError: Is there an enemy within your line-of-s…" at bounding box center [385, 211] width 654 height 211
click at [684, 135] on button "×" at bounding box center [682, 136] width 10 height 18
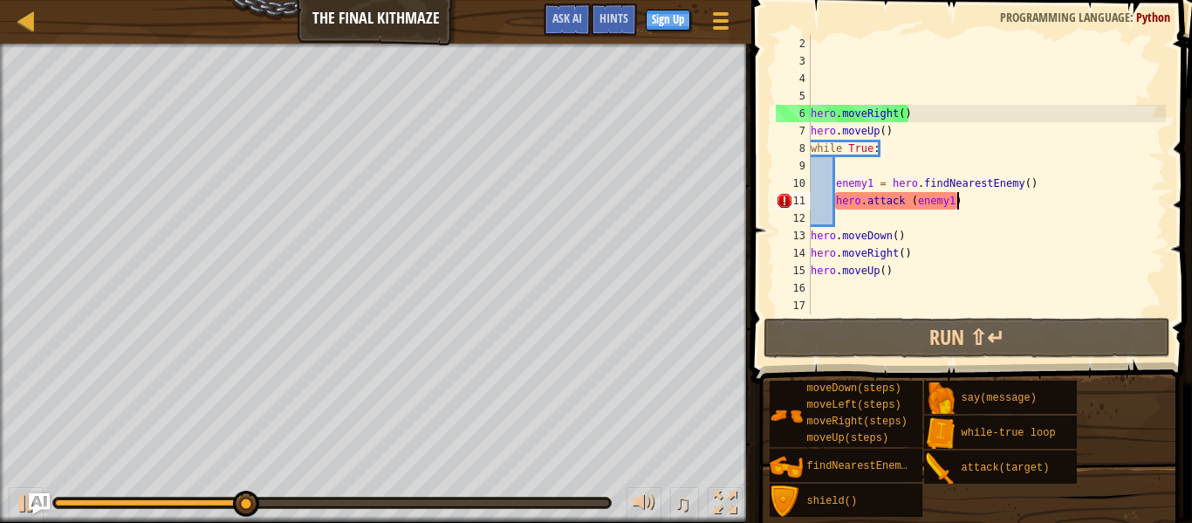
click at [967, 207] on div "hero . moveRight ( ) hero . moveUp ( ) while True : enemy1 = hero . findNearest…" at bounding box center [986, 192] width 359 height 314
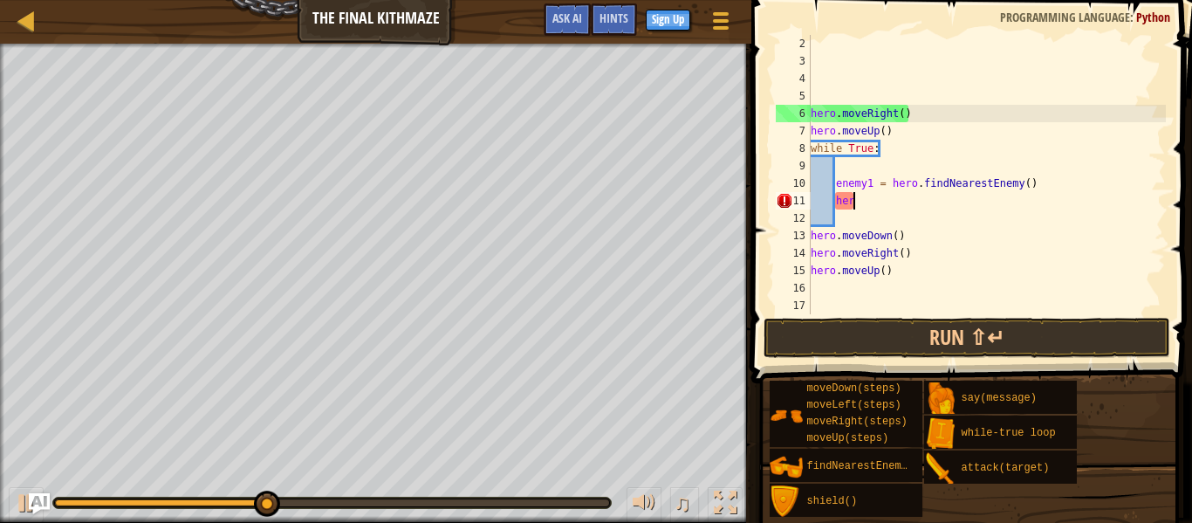
type textarea "h"
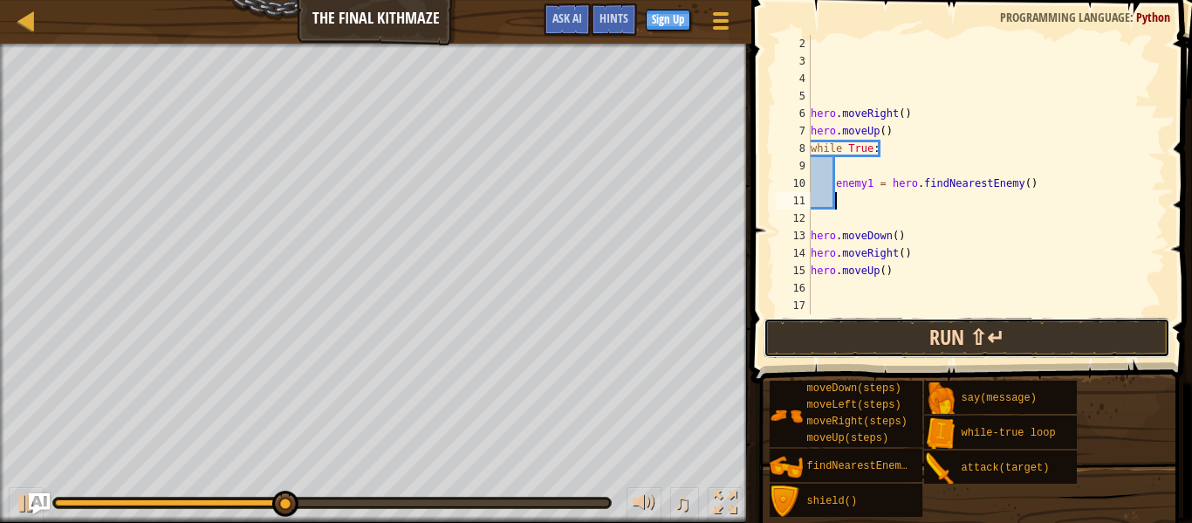
click at [1045, 320] on button "Run ⇧↵" at bounding box center [967, 338] width 407 height 40
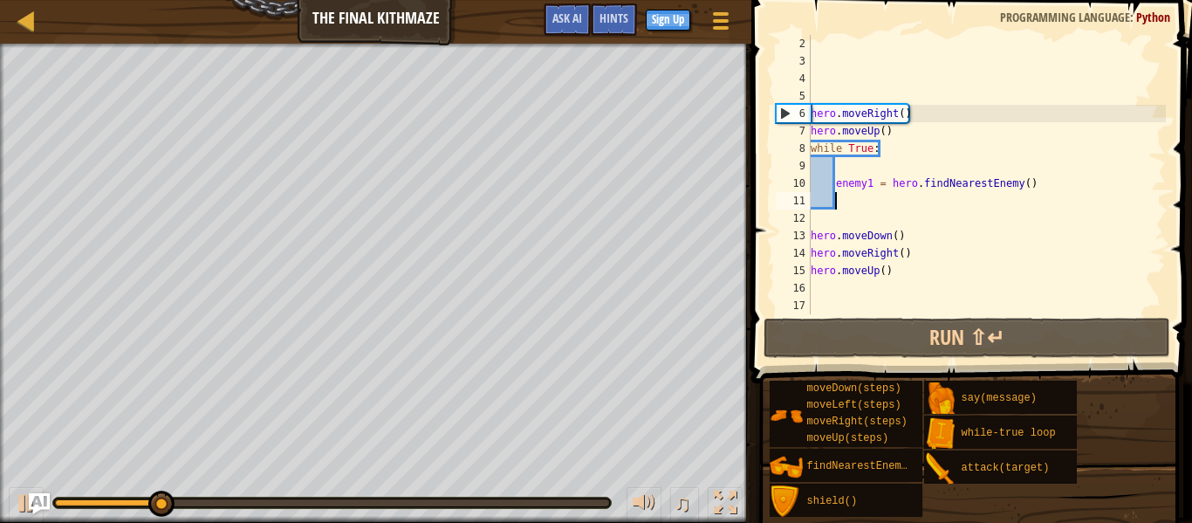
click at [57, 502] on div at bounding box center [107, 502] width 105 height 7
click at [877, 214] on div "hero . moveRight ( ) hero . moveUp ( ) while True : enemy1 = hero . findNearest…" at bounding box center [986, 192] width 359 height 314
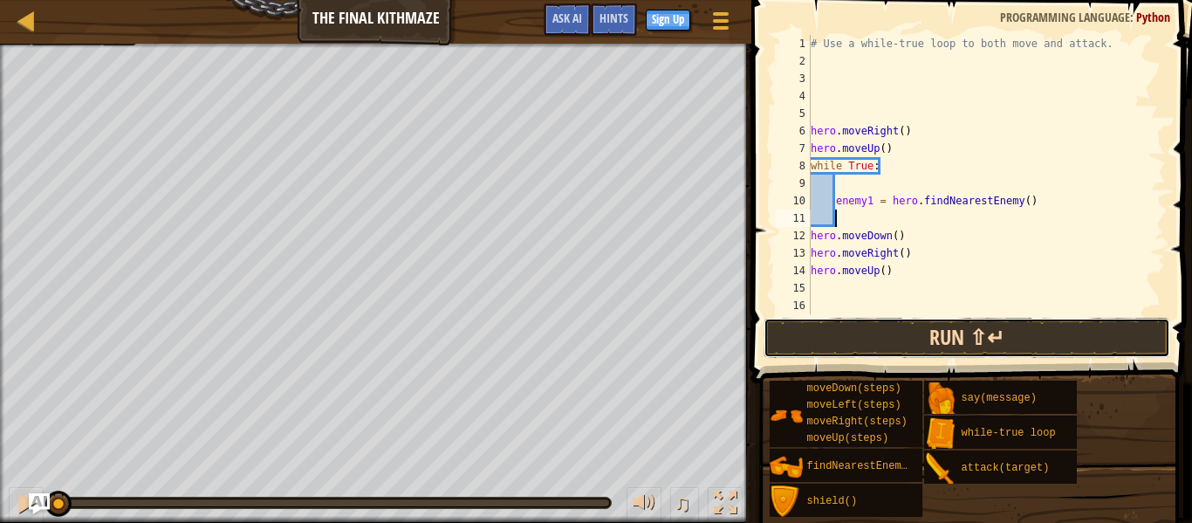
click at [887, 339] on button "Run ⇧↵" at bounding box center [967, 338] width 407 height 40
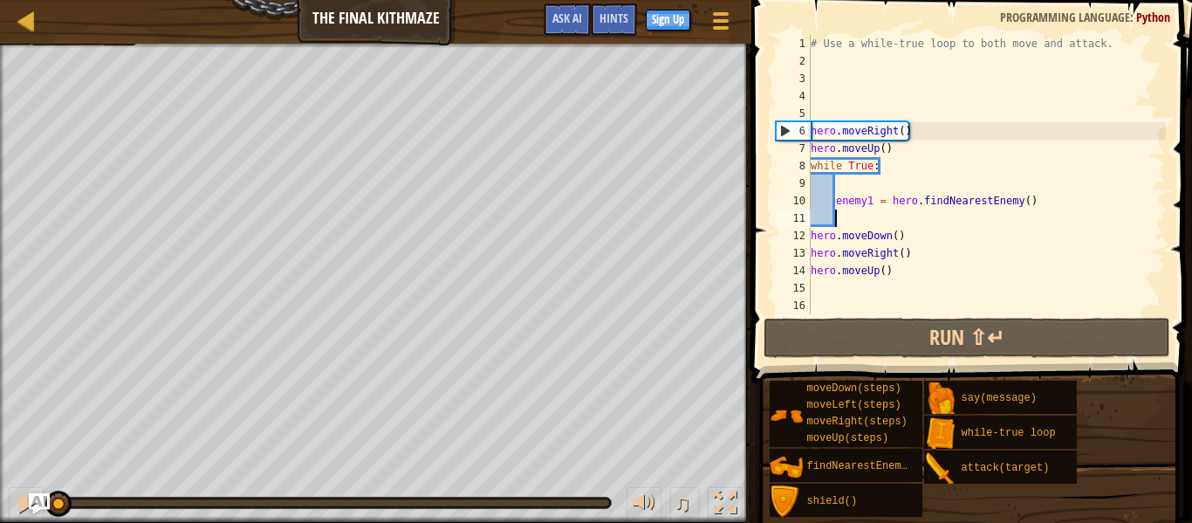
drag, startPoint x: 144, startPoint y: 490, endPoint x: 51, endPoint y: 493, distance: 93.4
click at [51, 493] on div at bounding box center [58, 503] width 26 height 26
click at [12, 504] on button at bounding box center [26, 505] width 35 height 36
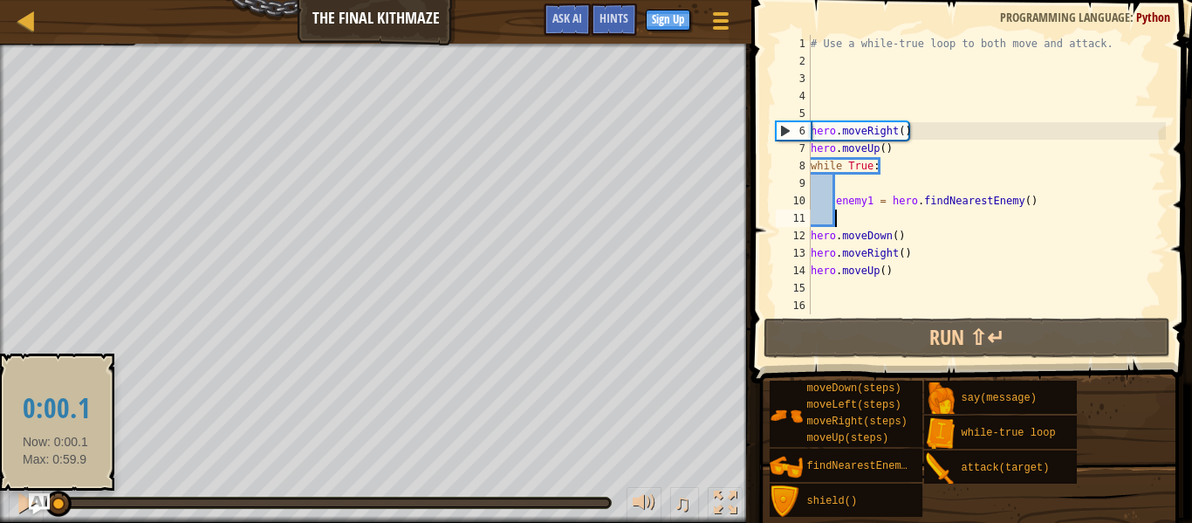
drag, startPoint x: 65, startPoint y: 506, endPoint x: 53, endPoint y: 505, distance: 11.4
click at [53, 505] on div at bounding box center [58, 503] width 26 height 26
